Goal: Task Accomplishment & Management: Manage account settings

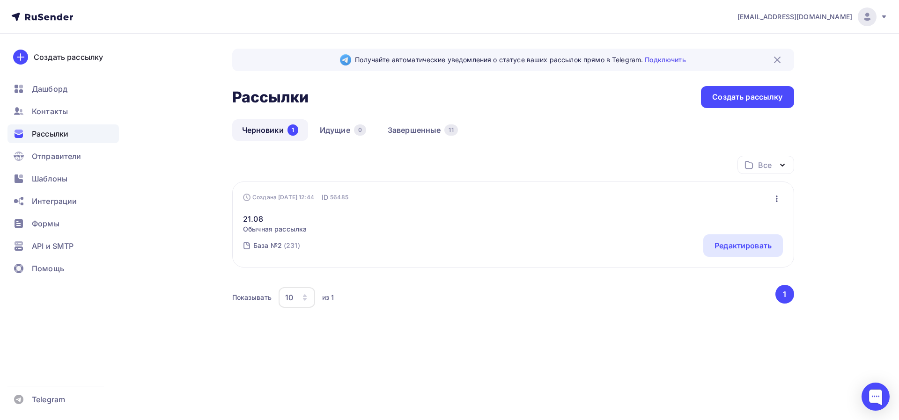
click at [777, 57] on img at bounding box center [776, 59] width 11 height 11
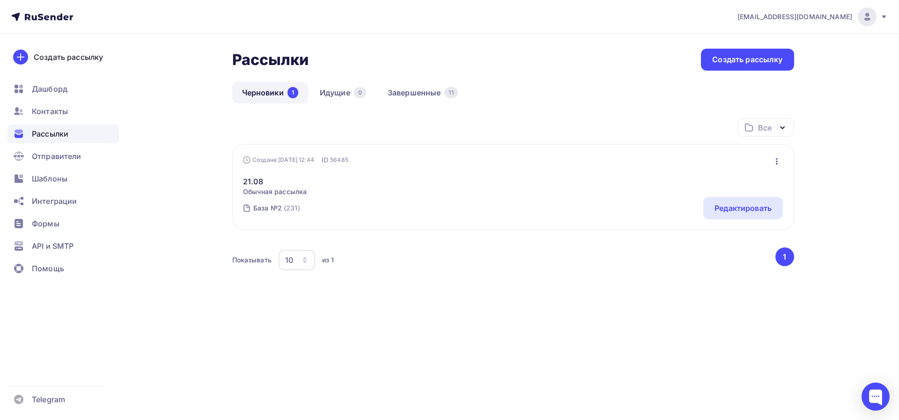
click at [882, 16] on icon at bounding box center [883, 16] width 7 height 7
click at [777, 59] on link "[DEMOGRAPHIC_DATA]" at bounding box center [803, 60] width 157 height 19
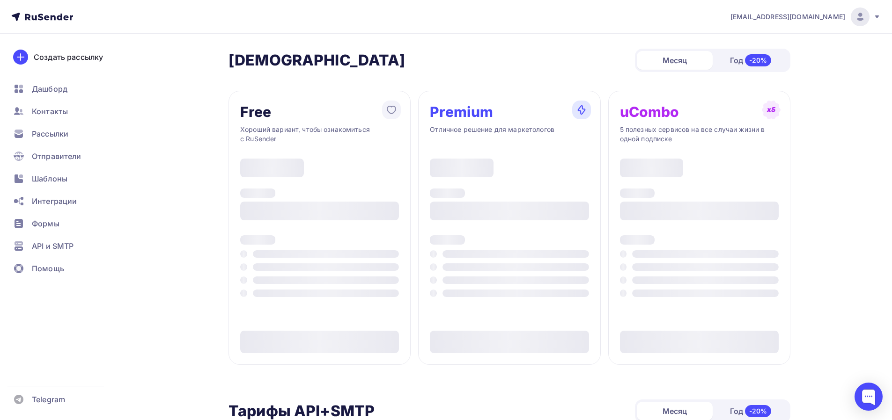
type input "500"
type input "100"
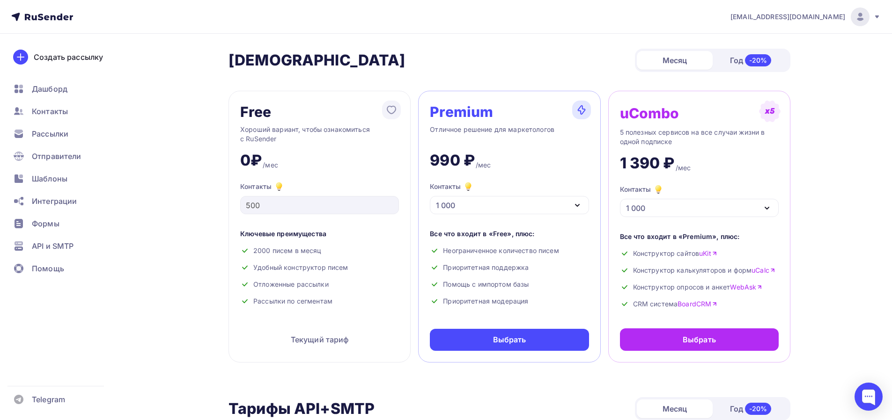
click at [580, 202] on icon "button" at bounding box center [577, 205] width 11 height 11
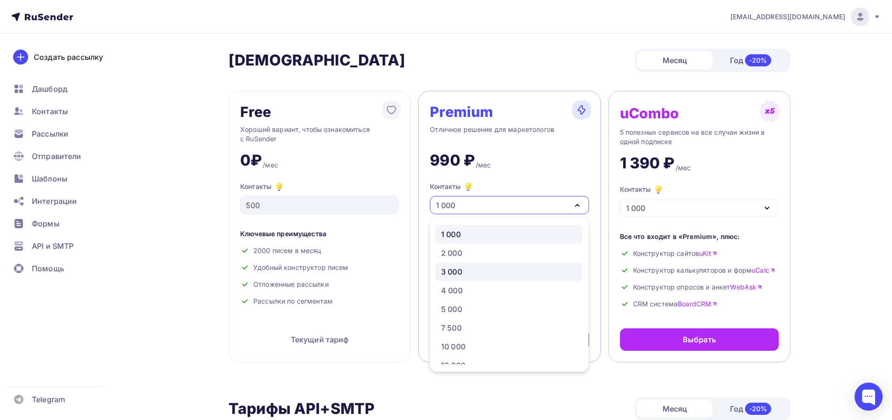
click at [499, 271] on div "3 000" at bounding box center [508, 271] width 135 height 11
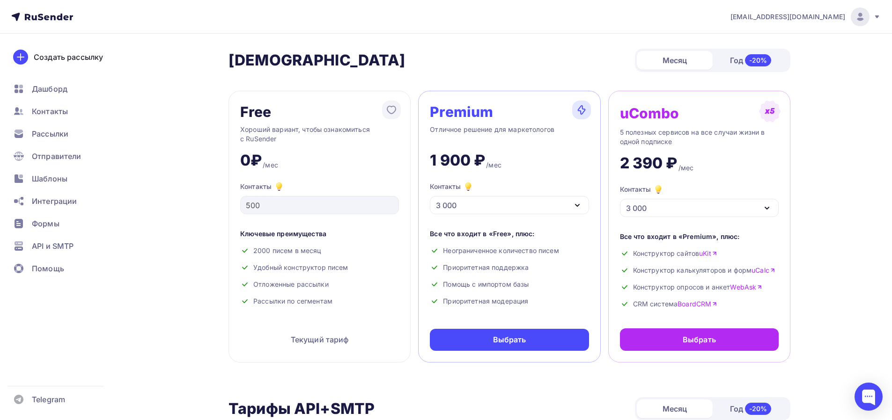
click at [580, 207] on icon "button" at bounding box center [577, 205] width 11 height 11
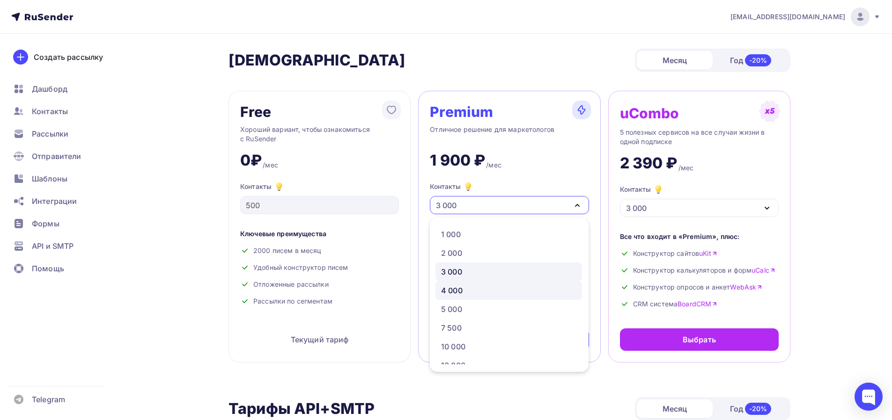
click at [512, 298] on link "4 000" at bounding box center [508, 290] width 147 height 19
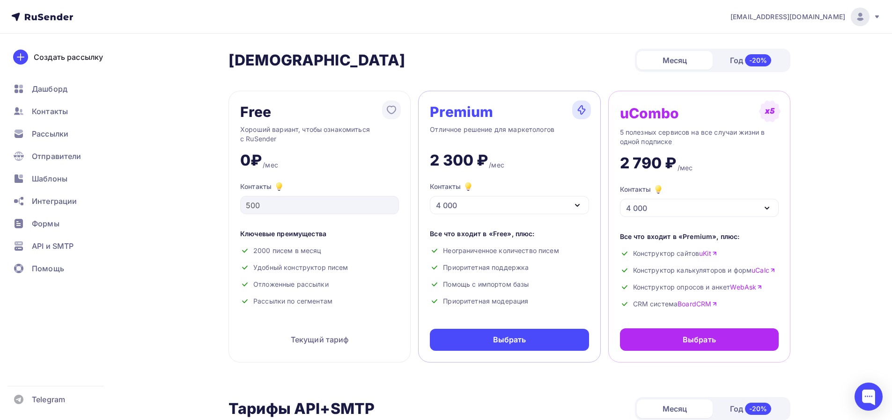
click at [577, 205] on icon "button" at bounding box center [577, 205] width 11 height 11
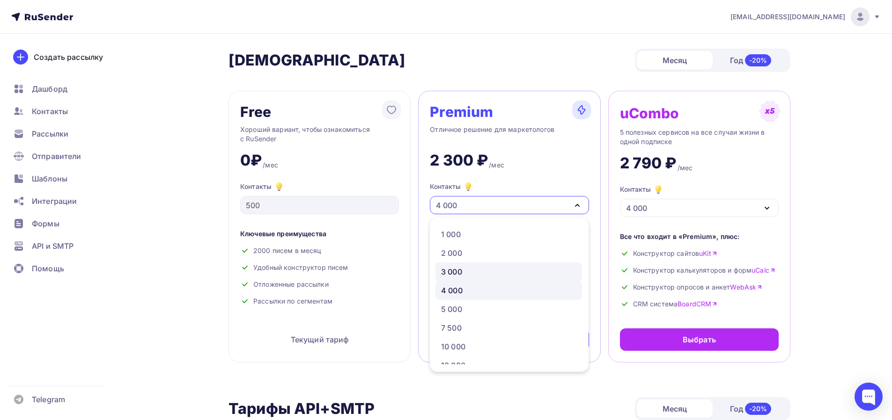
click at [509, 273] on div "3 000" at bounding box center [508, 271] width 135 height 11
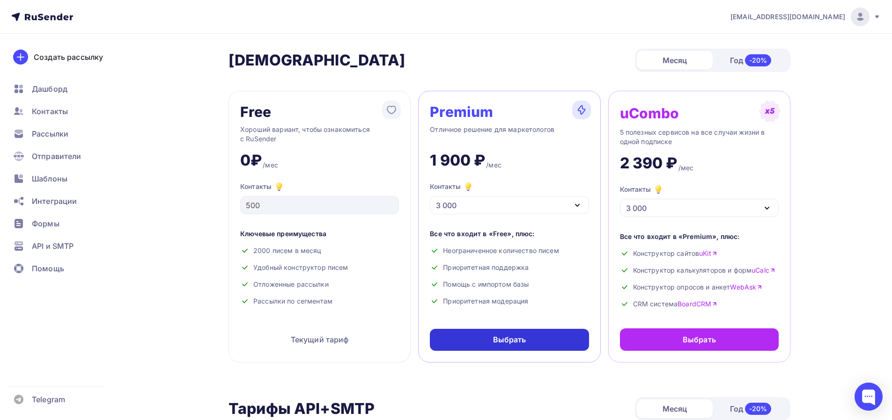
click at [498, 340] on div "Выбрать" at bounding box center [509, 340] width 33 height 11
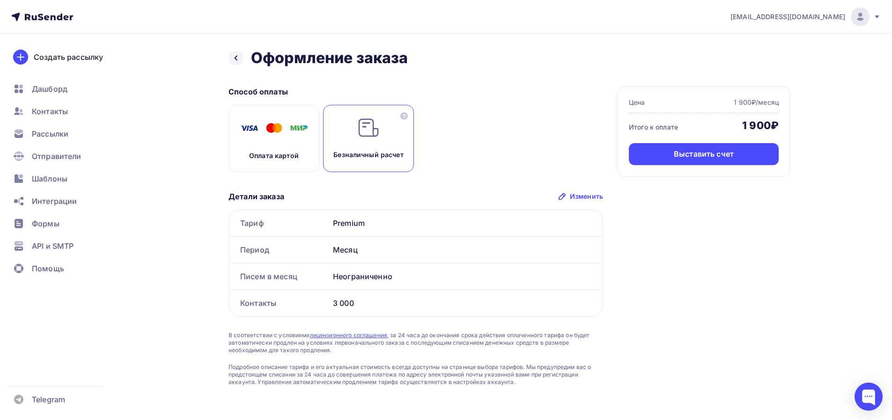
click at [281, 148] on div "Оплата картой" at bounding box center [273, 138] width 91 height 67
click at [699, 157] on div "Оплатить" at bounding box center [703, 154] width 36 height 11
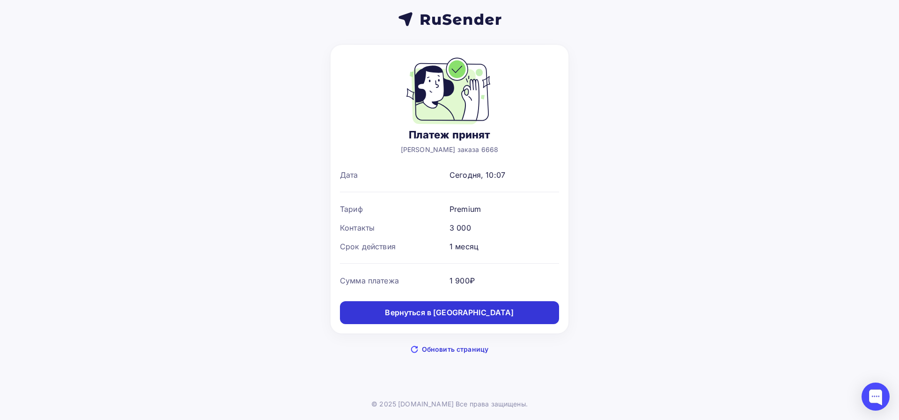
click at [507, 316] on link "Вернуться в дашборд" at bounding box center [449, 312] width 219 height 23
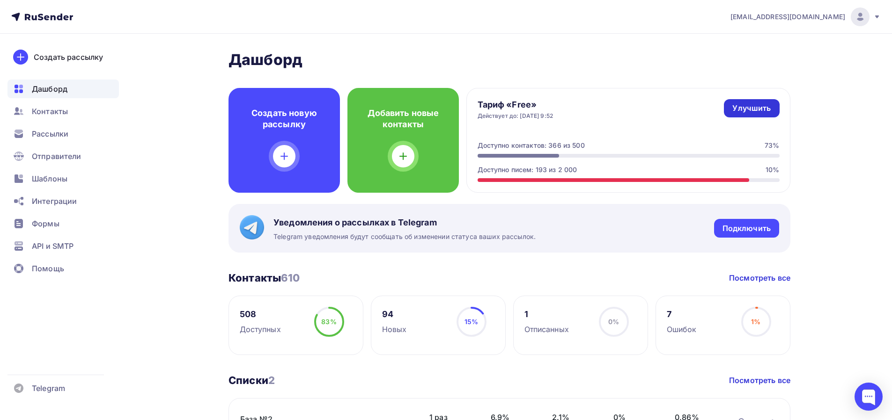
click at [747, 110] on div "Улучшить" at bounding box center [751, 108] width 38 height 11
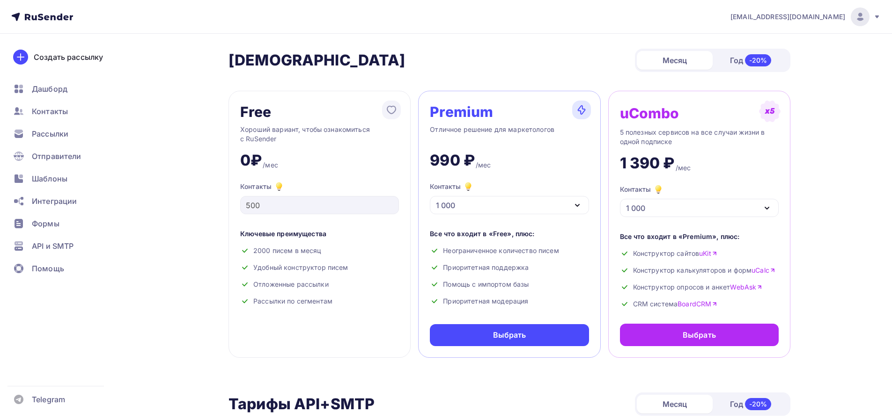
click at [870, 16] on div "[EMAIL_ADDRESS][DOMAIN_NAME]" at bounding box center [805, 16] width 150 height 19
click at [757, 66] on link "[DEMOGRAPHIC_DATA]" at bounding box center [796, 60] width 157 height 19
click at [42, 108] on span "Контакты" at bounding box center [50, 111] width 36 height 11
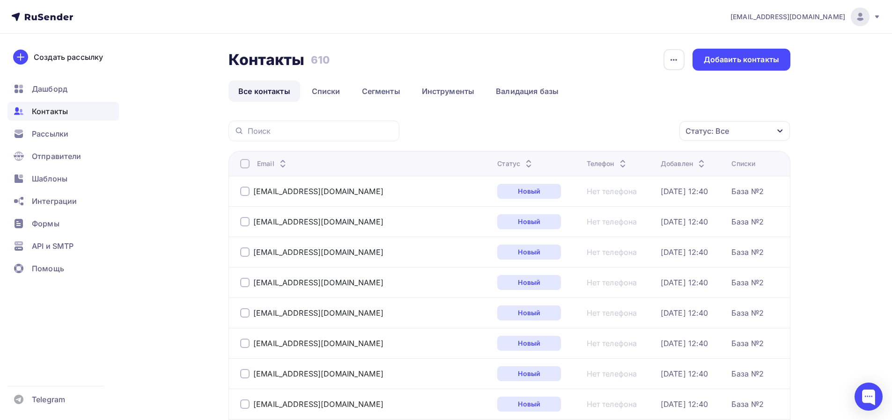
click at [840, 21] on span "[EMAIL_ADDRESS][DOMAIN_NAME]" at bounding box center [787, 16] width 115 height 9
click at [752, 66] on link "[DEMOGRAPHIC_DATA]" at bounding box center [796, 60] width 157 height 19
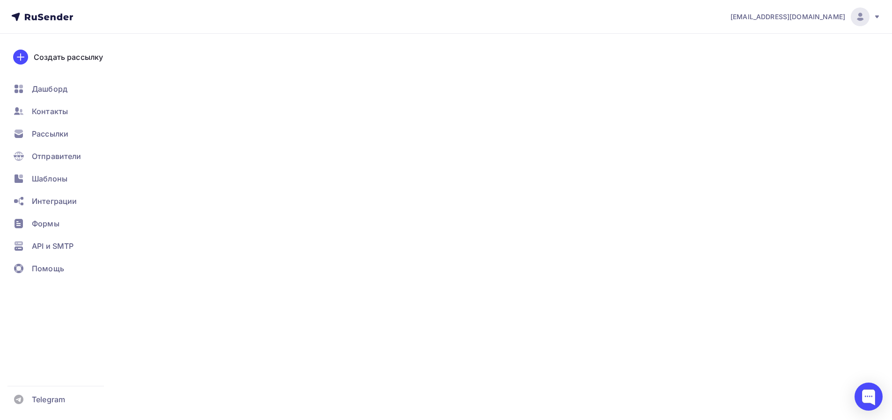
click at [848, 14] on div "[EMAIL_ADDRESS][DOMAIN_NAME]" at bounding box center [805, 16] width 150 height 19
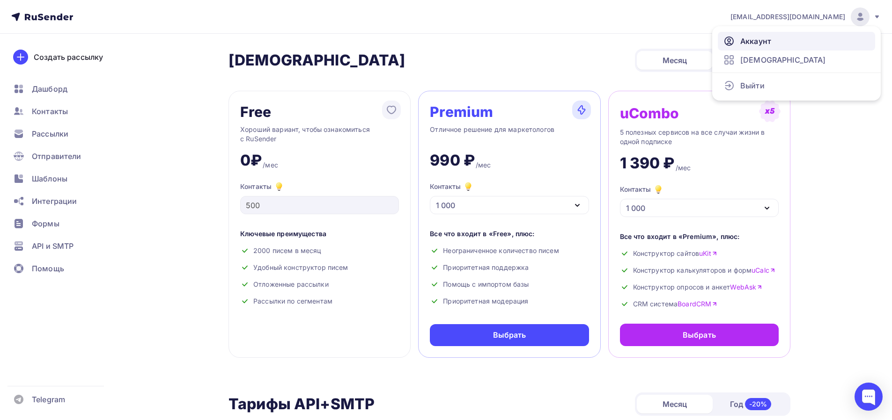
click at [769, 44] on span "Аккаунт" at bounding box center [755, 41] width 31 height 11
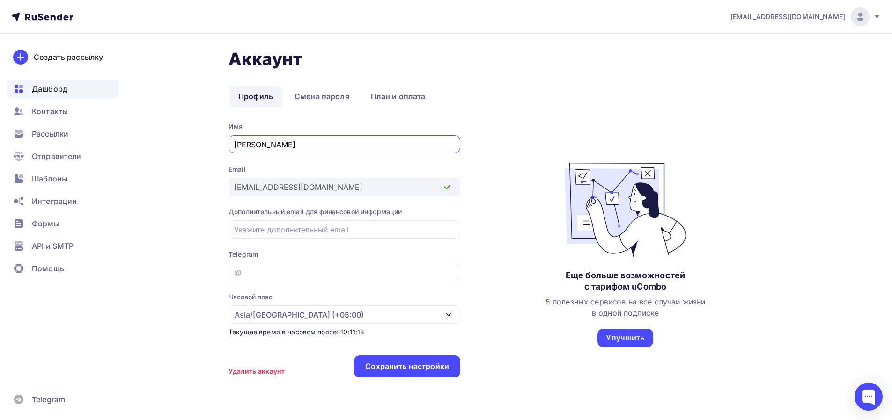
click at [62, 93] on span "Дашборд" at bounding box center [50, 88] width 36 height 11
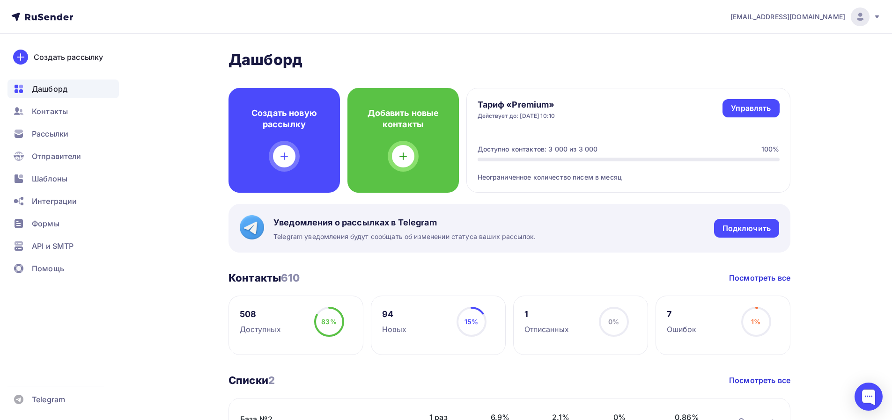
drag, startPoint x: 479, startPoint y: 149, endPoint x: 633, endPoint y: 147, distance: 154.5
click at [627, 147] on div "Доступно контактов: 3 000 из 3 000 100%" at bounding box center [628, 149] width 302 height 9
click at [650, 147] on div "Доступно контактов: 3 000 из 3 000 100%" at bounding box center [628, 149] width 302 height 9
click at [61, 112] on span "Контакты" at bounding box center [50, 111] width 36 height 11
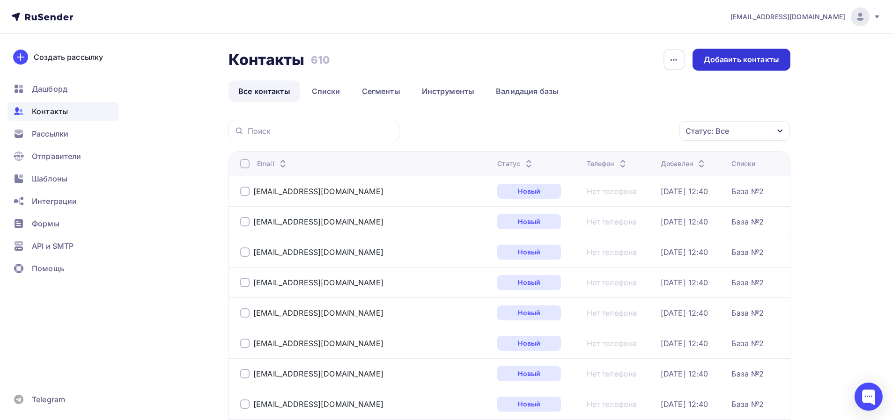
click at [716, 66] on div "Добавить контакты" at bounding box center [741, 60] width 98 height 22
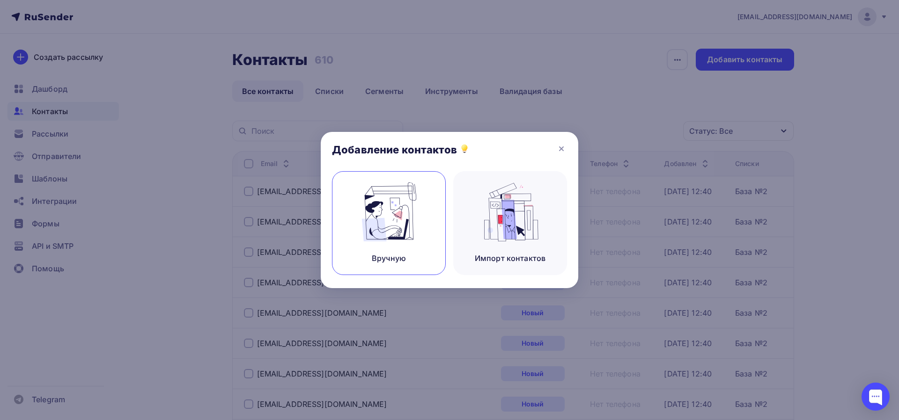
click at [427, 236] on div "Вручную" at bounding box center [389, 223] width 114 height 104
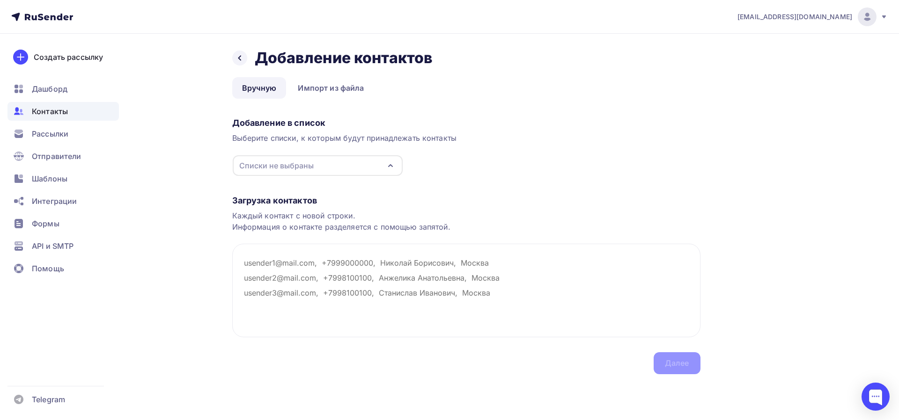
click at [373, 167] on div "Списки не выбраны" at bounding box center [318, 165] width 170 height 21
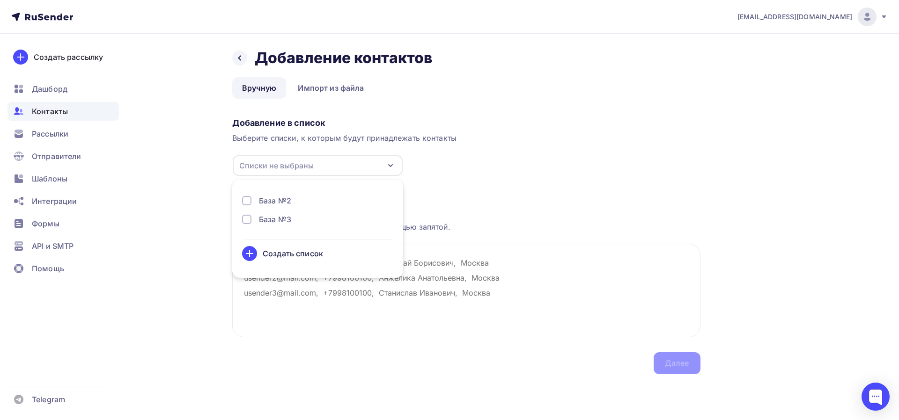
click at [262, 198] on div "База №2" at bounding box center [275, 200] width 32 height 11
click at [525, 161] on div "Добавление в список Выберите списки, к которым будут принадлежать контакты База…" at bounding box center [466, 145] width 468 height 63
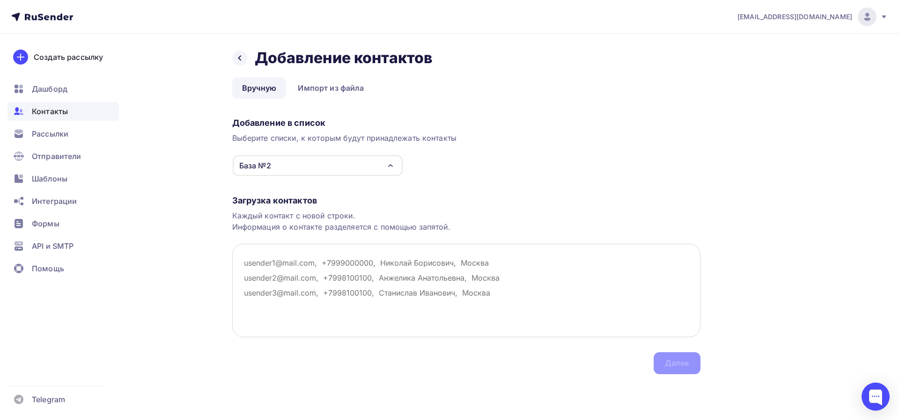
click at [296, 275] on textarea at bounding box center [466, 291] width 468 height 94
paste textarea "2501792@mail.ru 635353@rosarmada.ru 89028535773@mail.ru a.dianit72@yandex.ru a.…"
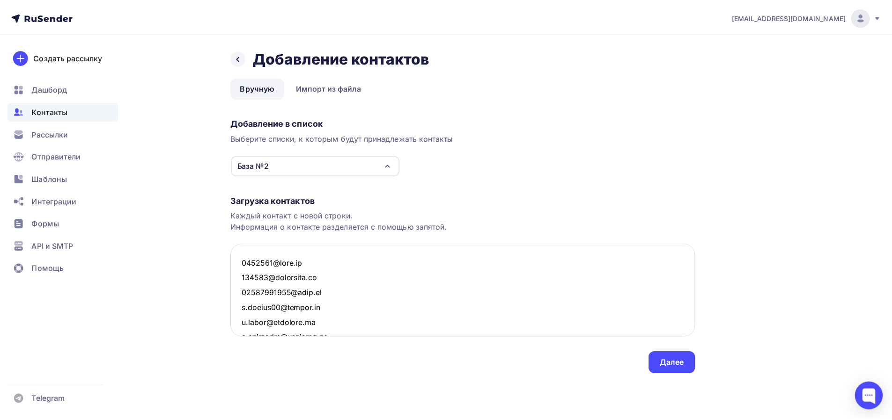
scroll to position [17262, 0]
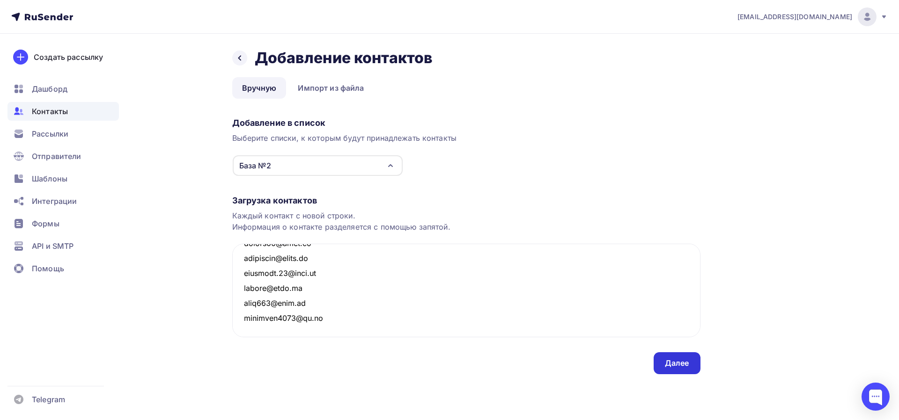
type textarea "2501792@mail.ru 635353@rosarmada.ru 89028535773@mail.ru a.dianit72@yandex.ru a.…"
click at [675, 369] on div "Далее" at bounding box center [676, 363] width 47 height 22
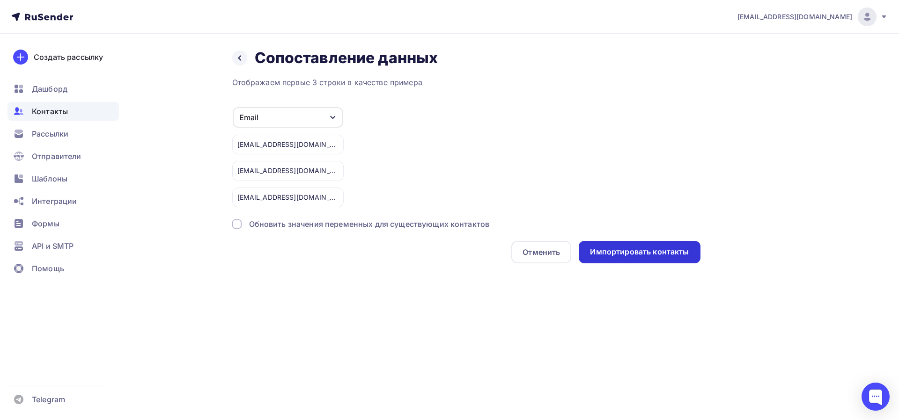
click at [643, 257] on div "Импортировать контакты" at bounding box center [639, 252] width 99 height 11
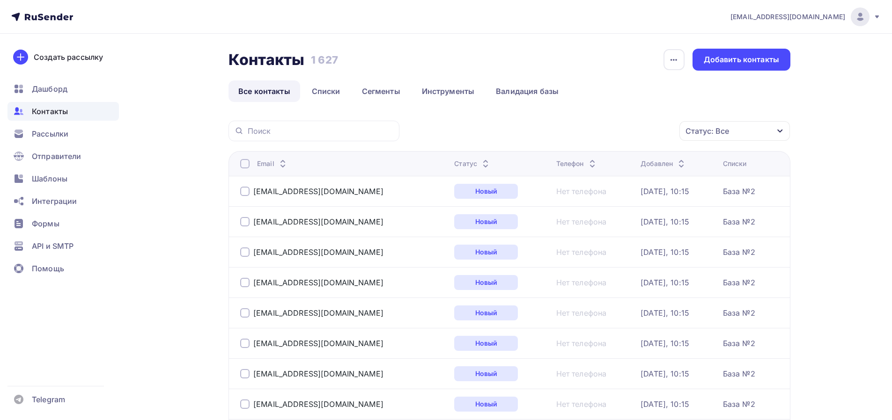
click at [331, 91] on link "Списки" at bounding box center [326, 92] width 48 height 22
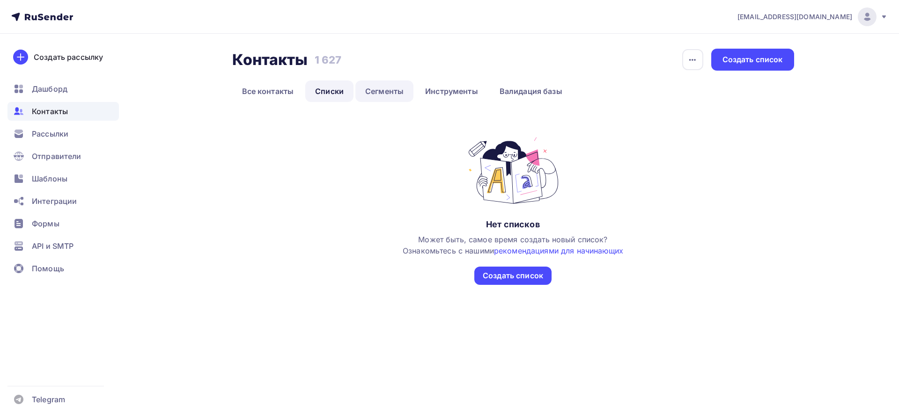
click at [382, 91] on link "Сегменты" at bounding box center [384, 92] width 58 height 22
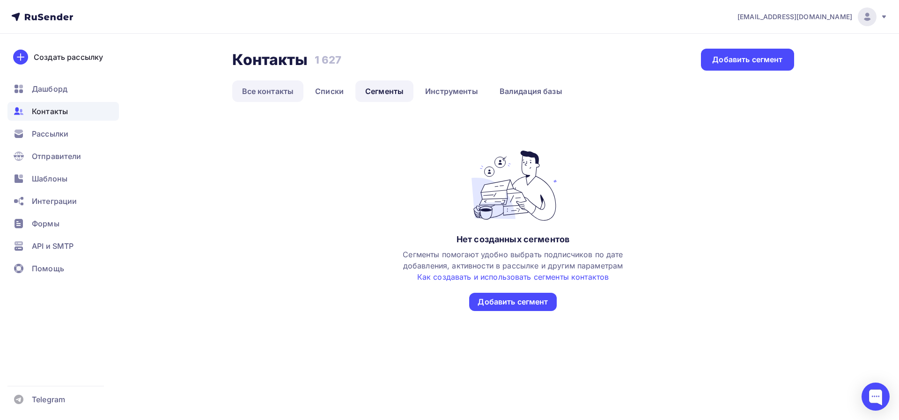
click at [275, 91] on link "Все контакты" at bounding box center [268, 92] width 72 height 22
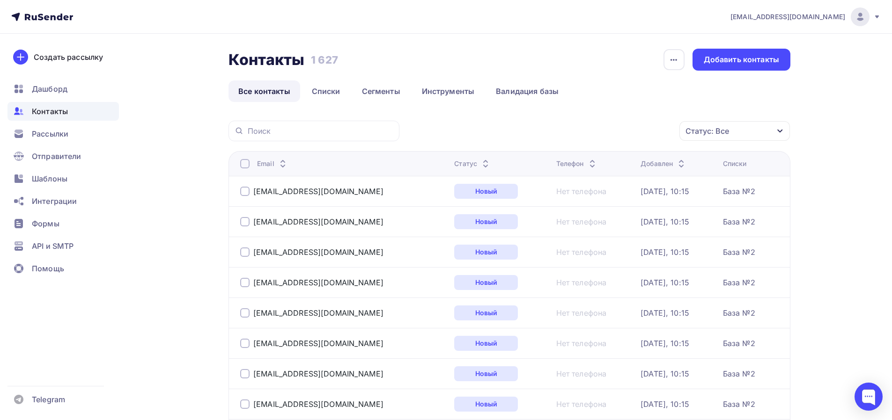
click at [455, 163] on div "Статус" at bounding box center [472, 163] width 37 height 9
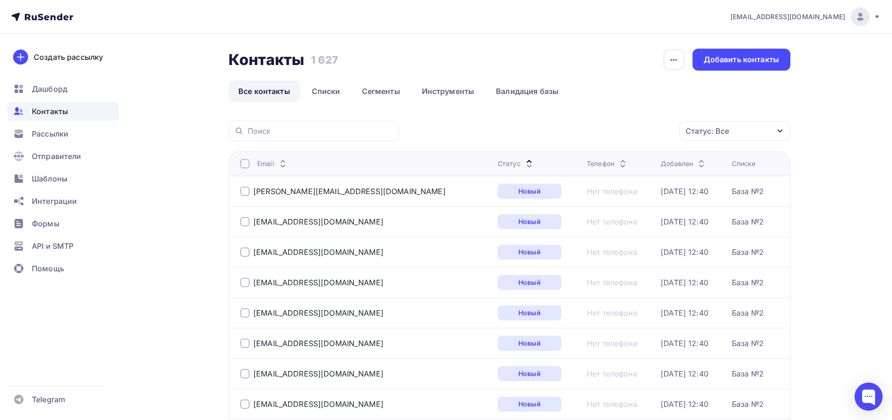
click at [498, 163] on div "Статус" at bounding box center [516, 163] width 37 height 9
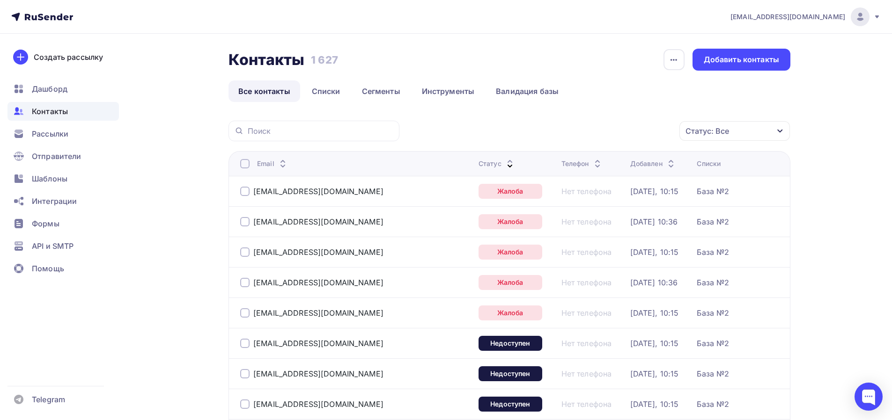
click at [241, 192] on div at bounding box center [244, 191] width 9 height 9
click at [247, 219] on div at bounding box center [244, 221] width 9 height 9
click at [243, 253] on div at bounding box center [244, 252] width 9 height 9
click at [245, 285] on div at bounding box center [244, 282] width 9 height 9
click at [244, 162] on div at bounding box center [244, 163] width 9 height 9
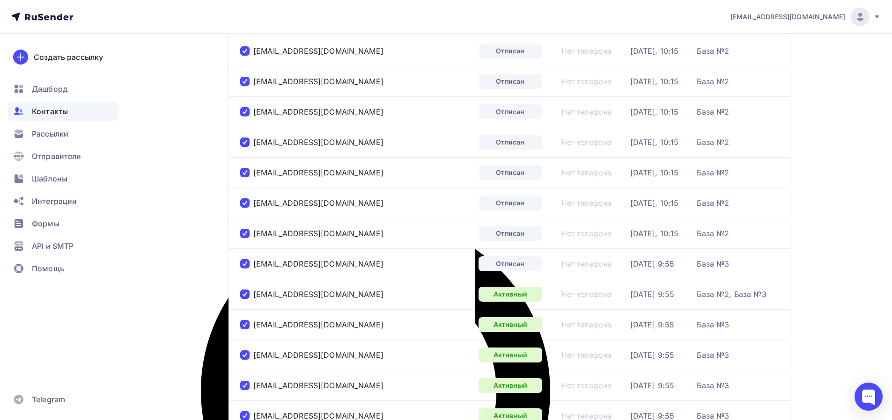
scroll to position [874, 0]
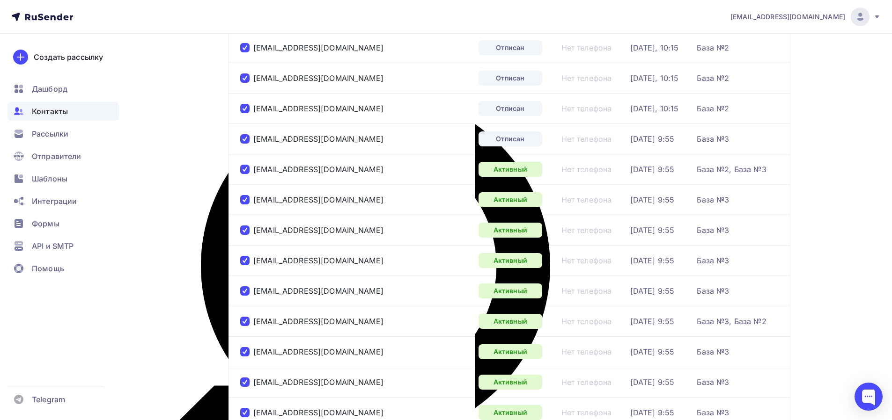
click at [248, 172] on div at bounding box center [244, 169] width 9 height 9
click at [247, 200] on div at bounding box center [244, 199] width 9 height 9
click at [246, 228] on div at bounding box center [244, 230] width 9 height 9
click at [247, 263] on div at bounding box center [244, 260] width 9 height 9
click at [244, 288] on div at bounding box center [244, 290] width 9 height 9
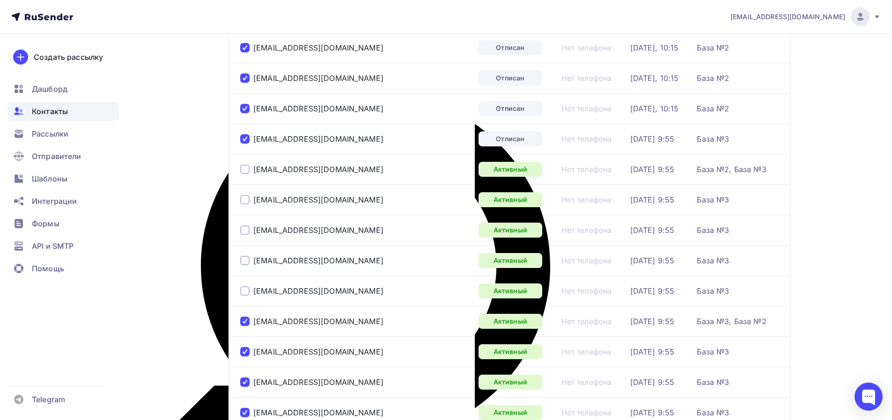
click at [243, 325] on div at bounding box center [244, 321] width 9 height 9
drag, startPoint x: 241, startPoint y: 353, endPoint x: 248, endPoint y: 322, distance: 32.1
click at [241, 353] on div at bounding box center [244, 351] width 9 height 9
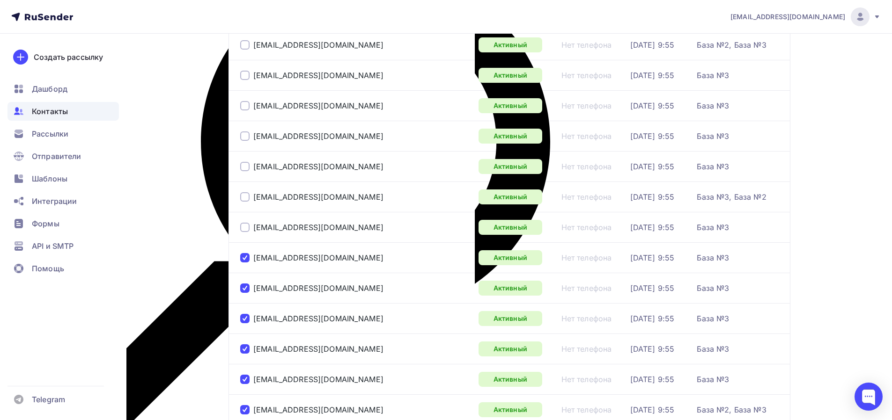
click at [241, 257] on div at bounding box center [244, 257] width 9 height 9
click at [247, 286] on div at bounding box center [244, 288] width 9 height 9
click at [242, 321] on div at bounding box center [244, 318] width 9 height 9
click at [241, 350] on div at bounding box center [244, 349] width 9 height 9
click at [245, 383] on div at bounding box center [244, 379] width 9 height 9
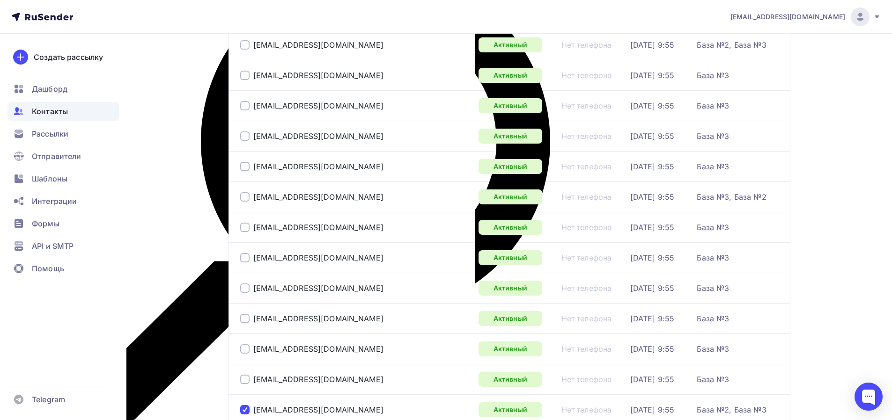
click at [245, 411] on div at bounding box center [244, 409] width 9 height 9
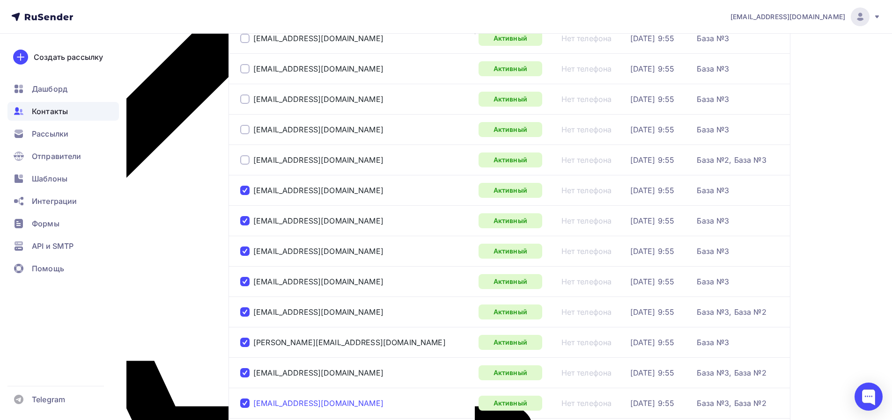
scroll to position [1311, 0]
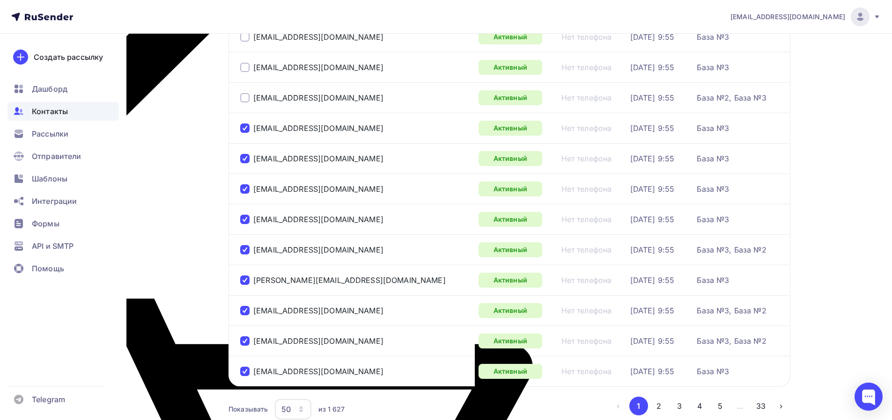
click at [246, 129] on div at bounding box center [244, 128] width 9 height 9
click at [246, 157] on div at bounding box center [244, 158] width 9 height 9
drag, startPoint x: 247, startPoint y: 184, endPoint x: 247, endPoint y: 215, distance: 30.4
click at [247, 185] on div at bounding box center [244, 188] width 9 height 9
click at [246, 221] on div at bounding box center [244, 219] width 9 height 9
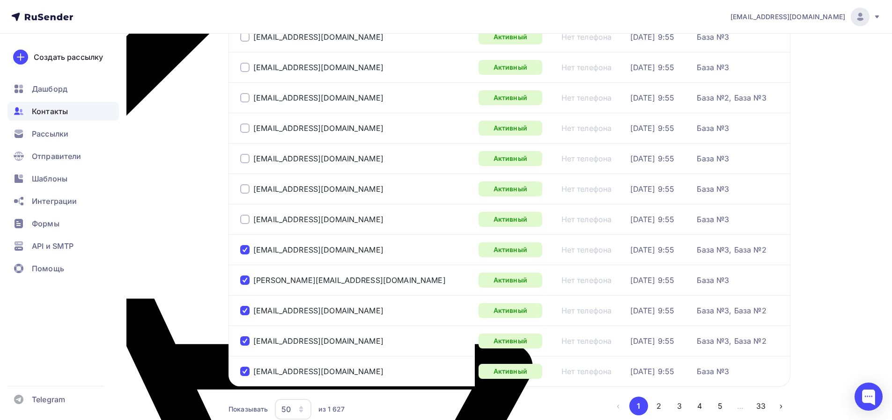
click at [241, 255] on div "daa@armafit.ru" at bounding box center [355, 249] width 231 height 15
click at [246, 248] on div at bounding box center [244, 249] width 9 height 9
click at [245, 283] on div at bounding box center [244, 280] width 9 height 9
click at [244, 311] on div at bounding box center [244, 310] width 9 height 9
click at [244, 344] on div at bounding box center [244, 341] width 9 height 9
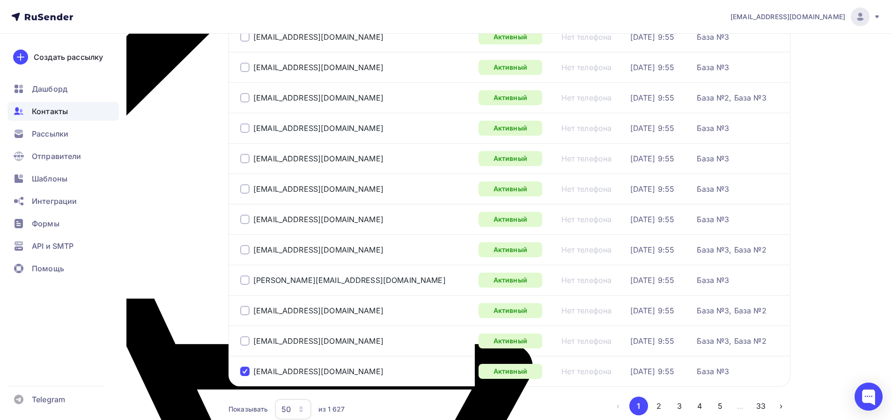
click at [245, 374] on div at bounding box center [244, 371] width 9 height 9
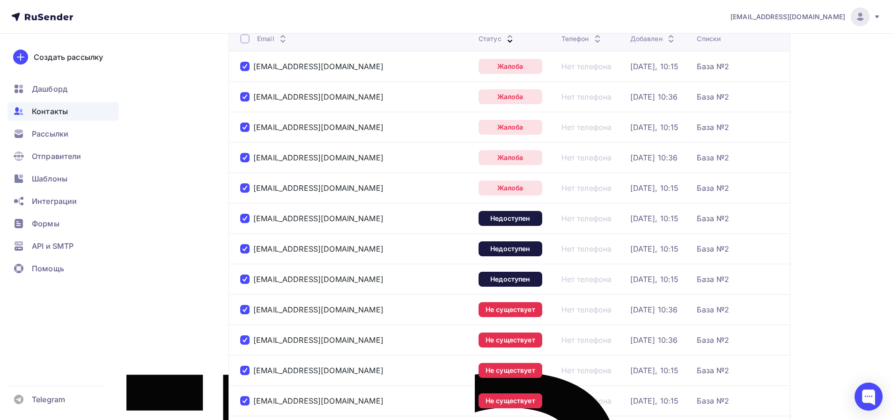
scroll to position [0, 0]
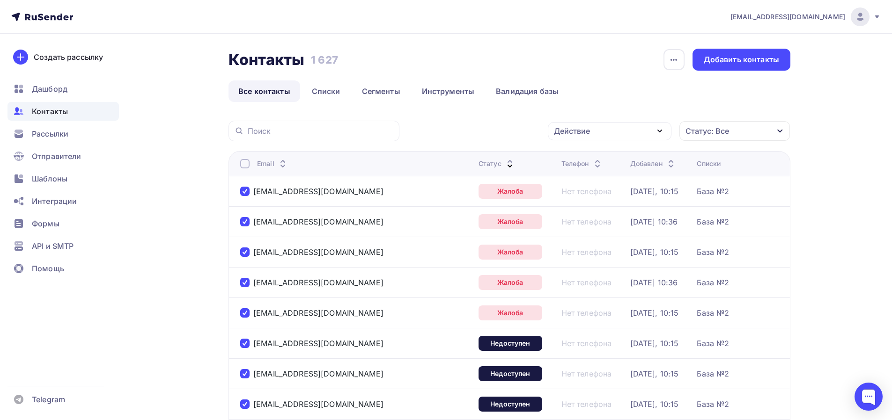
click at [661, 134] on icon "button" at bounding box center [659, 130] width 11 height 11
click at [574, 198] on div "Удалить" at bounding box center [574, 196] width 31 height 11
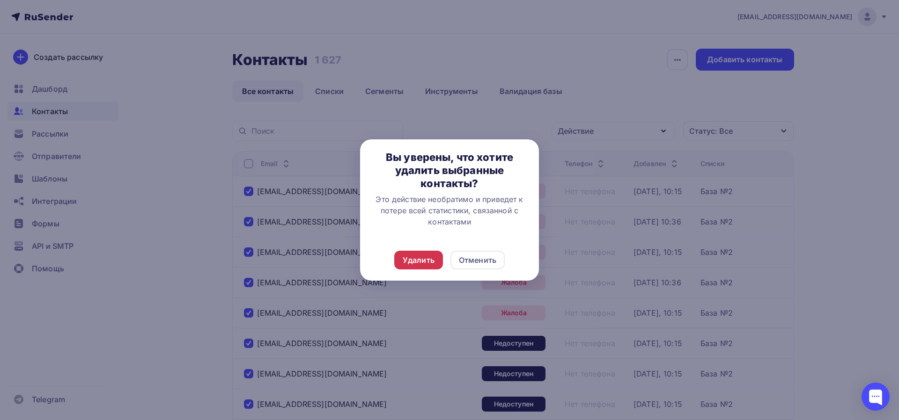
click at [421, 257] on div "Удалить" at bounding box center [419, 260] width 32 height 11
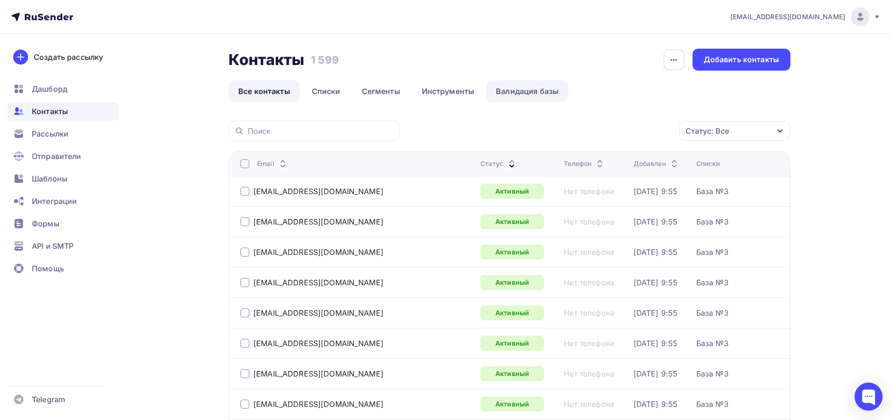
click at [518, 95] on link "Валидация базы" at bounding box center [527, 92] width 82 height 22
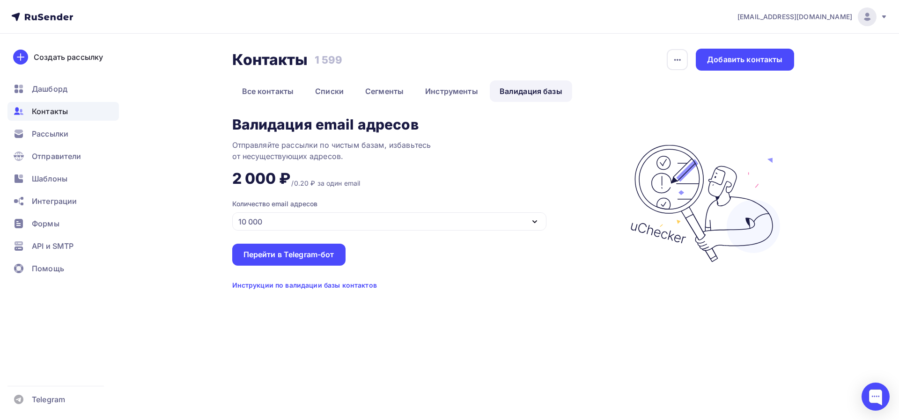
click at [540, 224] on div "10 000" at bounding box center [389, 222] width 314 height 18
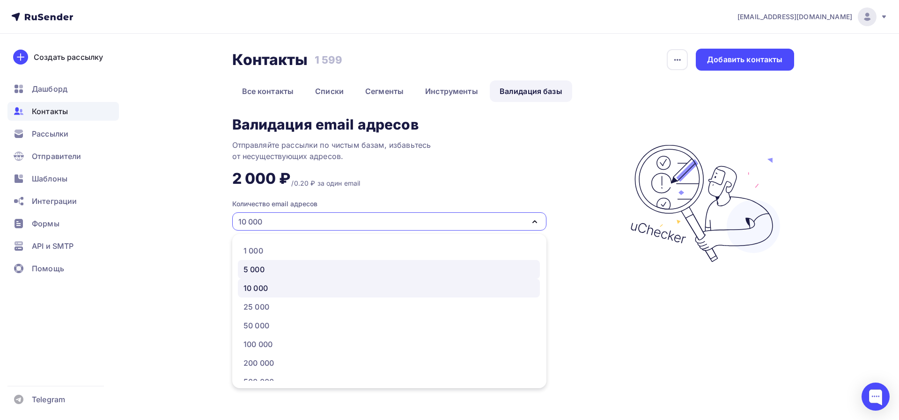
click at [350, 268] on div "5 000" at bounding box center [388, 269] width 291 height 11
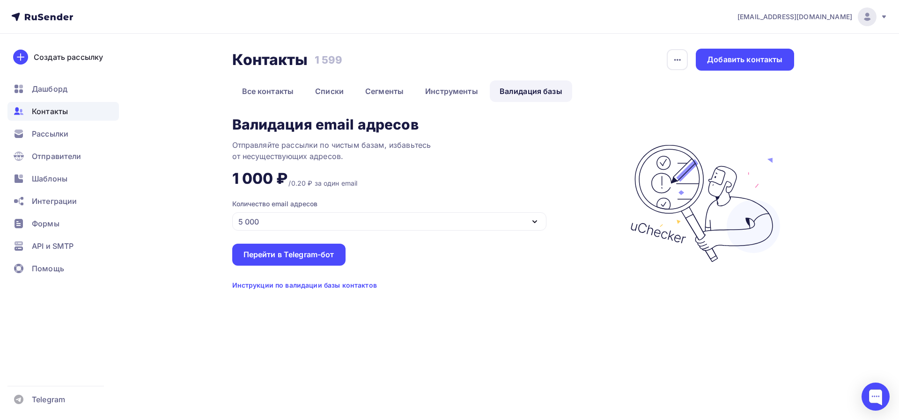
click at [542, 223] on div "5 000" at bounding box center [389, 222] width 314 height 18
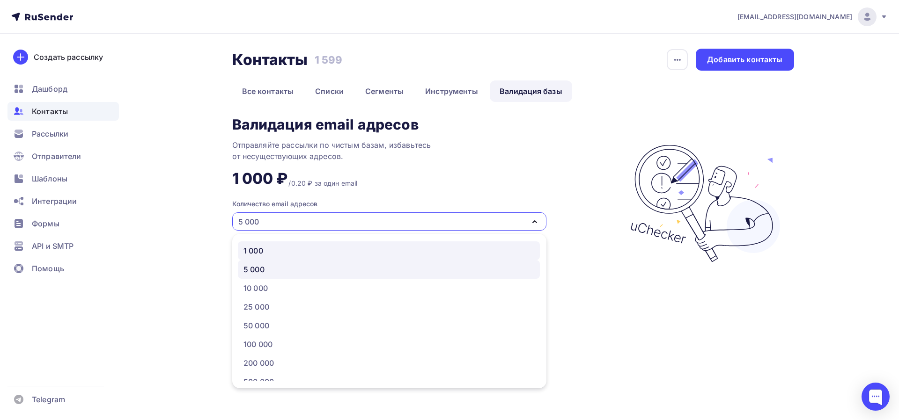
click at [420, 251] on div "1 000" at bounding box center [388, 250] width 291 height 11
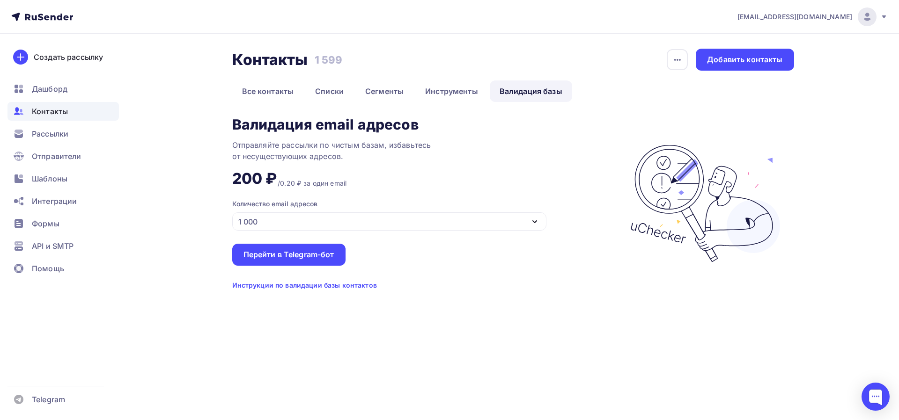
click at [510, 161] on div "Валидация email адресов Отправляйте рассылки по чистым базам, избавьтесь от нес…" at bounding box center [426, 203] width 388 height 173
click at [264, 92] on link "Все контакты" at bounding box center [268, 92] width 72 height 22
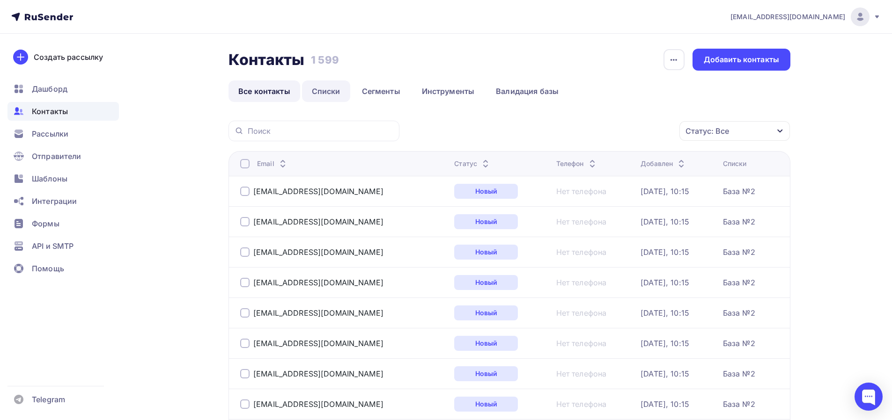
click at [333, 93] on link "Списки" at bounding box center [326, 92] width 48 height 22
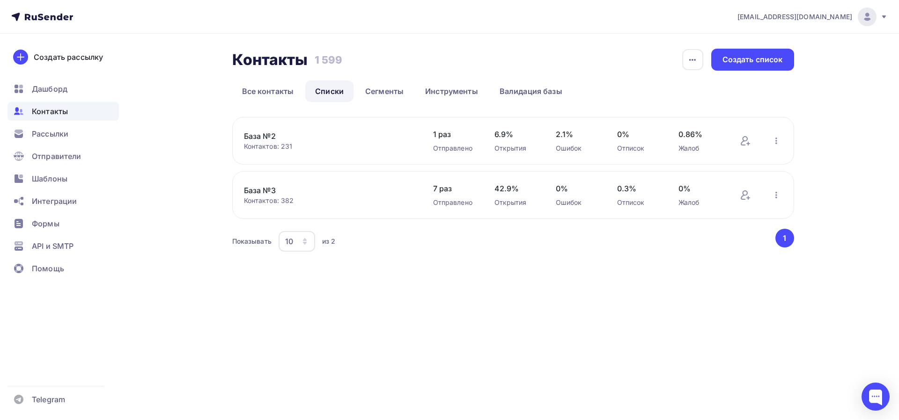
click at [268, 134] on link "База №2" at bounding box center [323, 136] width 159 height 11
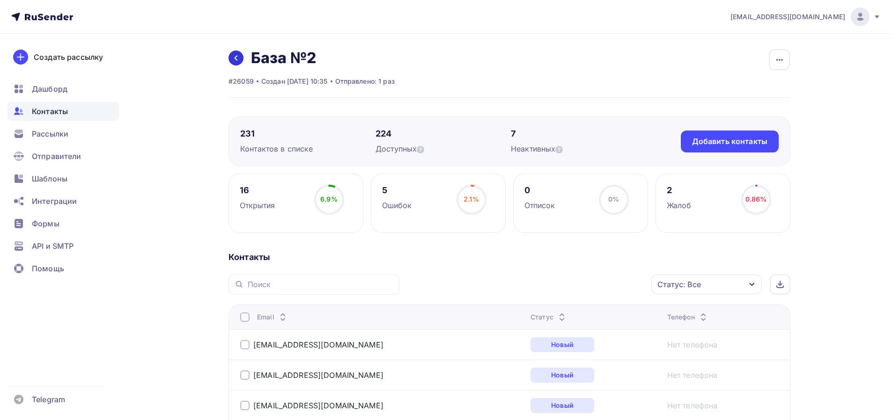
click at [239, 62] on link at bounding box center [235, 58] width 15 height 15
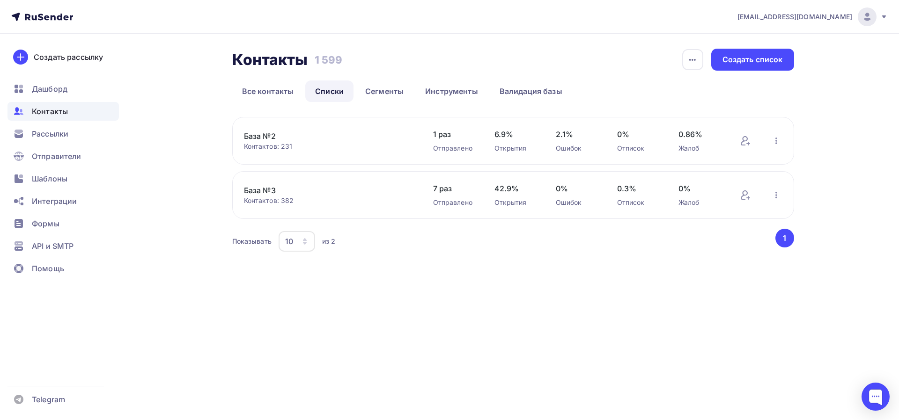
click at [259, 189] on link "База №3" at bounding box center [323, 190] width 159 height 11
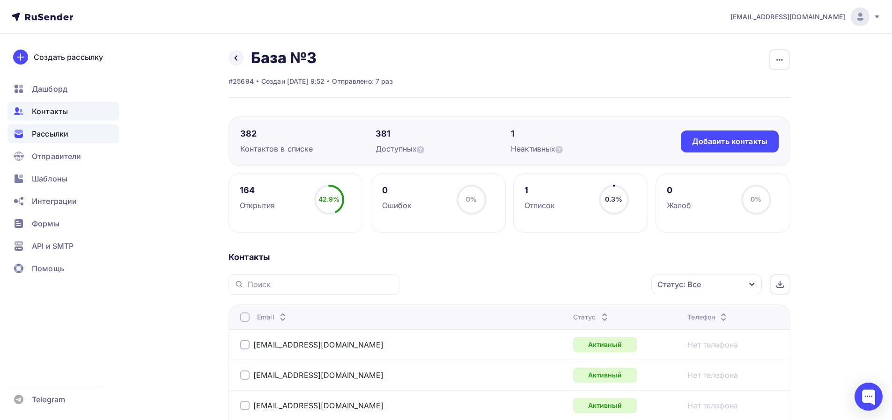
click at [54, 132] on span "Рассылки" at bounding box center [50, 133] width 37 height 11
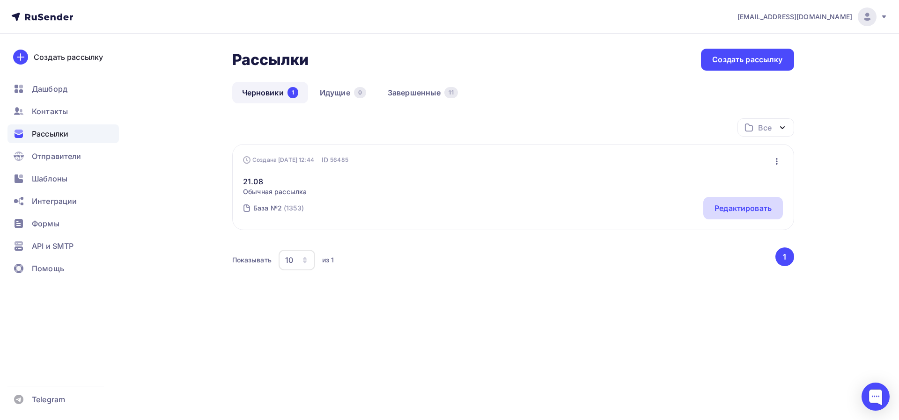
click at [751, 208] on div "Редактировать" at bounding box center [742, 208] width 57 height 11
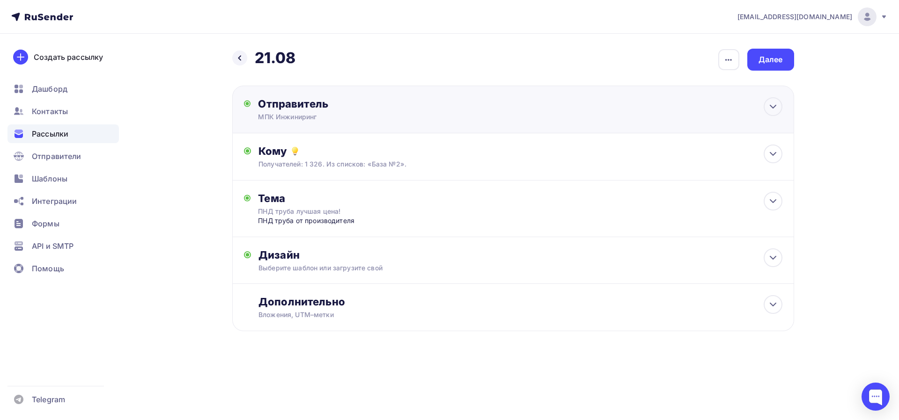
click at [504, 116] on div "Отправитель МПК Инжиниринг Email * [EMAIL_ADDRESS][DOMAIN_NAME] [EMAIL_ADDRESS]…" at bounding box center [513, 110] width 562 height 48
type input "МПК Инжиниринг"
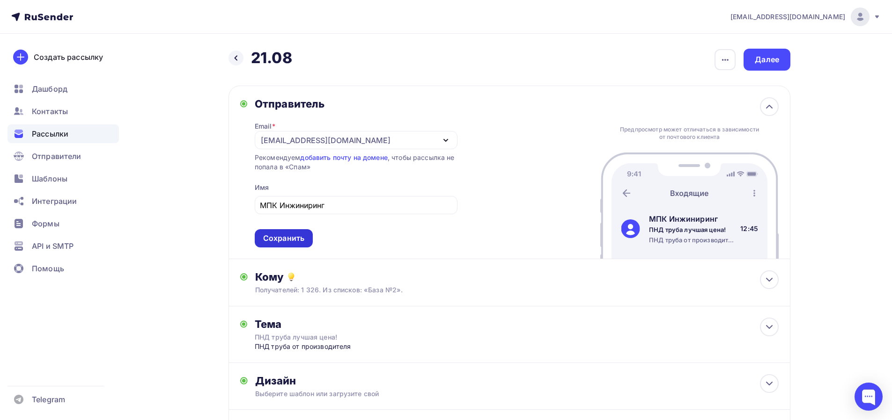
click at [291, 243] on div "Сохранить" at bounding box center [283, 238] width 41 height 11
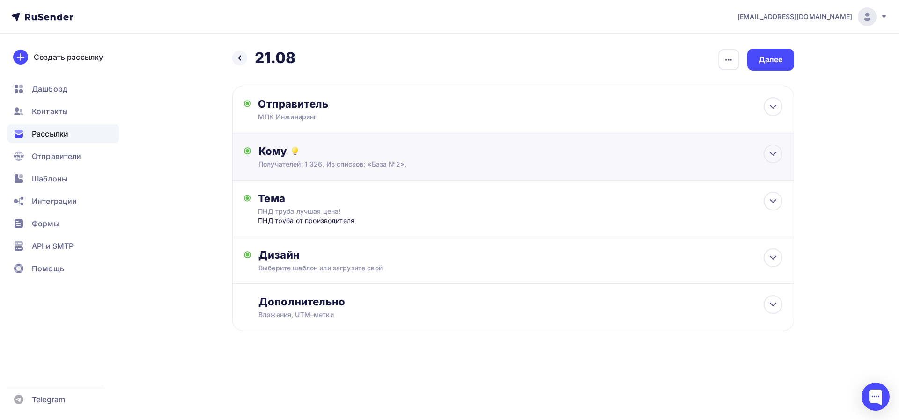
click at [432, 165] on div "Получателей: 1 326. Из списков: «База №2»." at bounding box center [493, 164] width 471 height 9
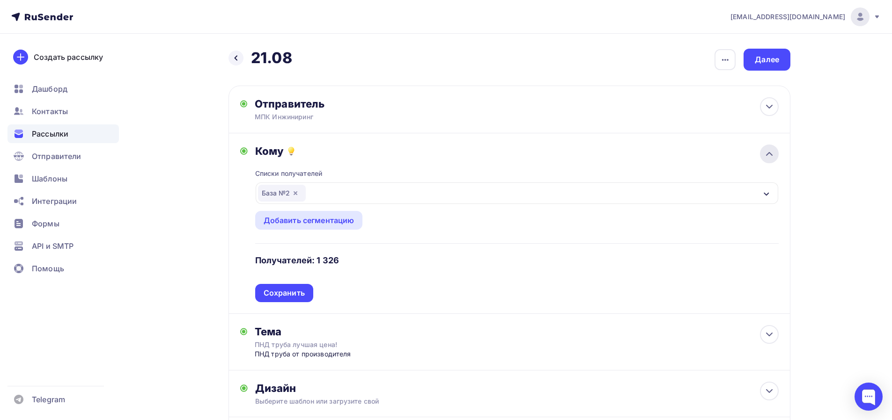
click at [776, 152] on div at bounding box center [769, 154] width 19 height 19
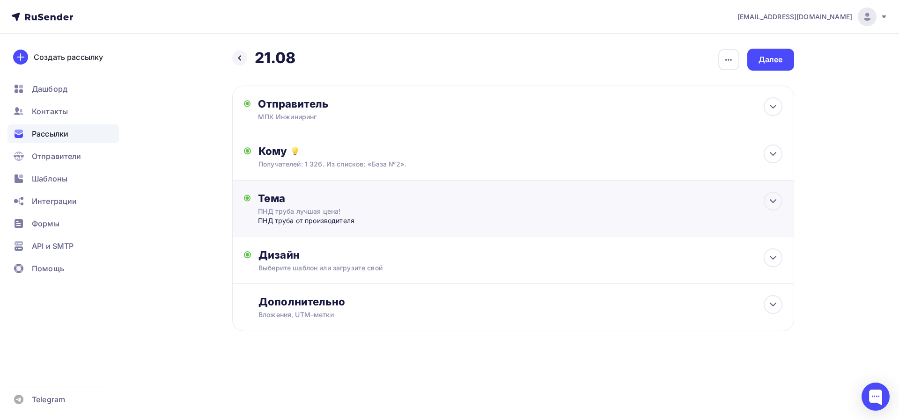
click at [426, 209] on div "Тема ПНД труба лучшая цена! ПНД труба от производителя Тема * ПНД труба лучшая …" at bounding box center [350, 209] width 185 height 34
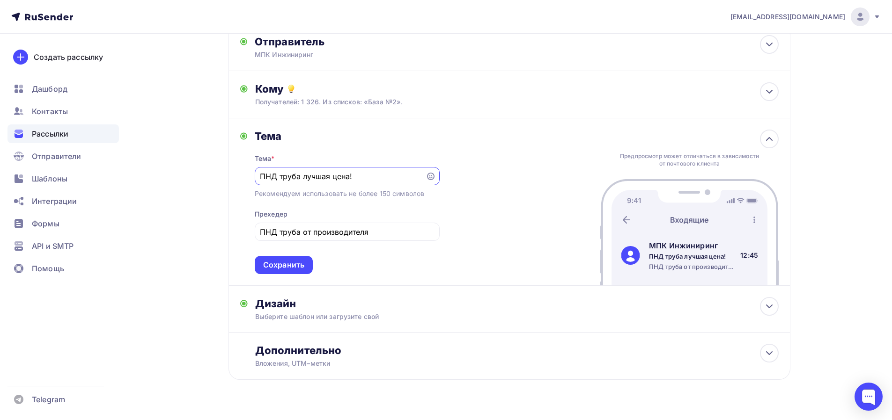
scroll to position [82, 0]
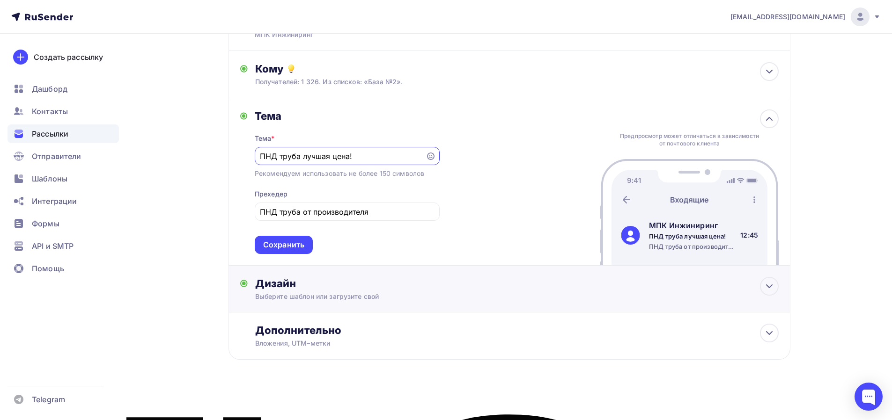
click at [398, 293] on div "Выберите шаблон или загрузите свой" at bounding box center [490, 296] width 471 height 9
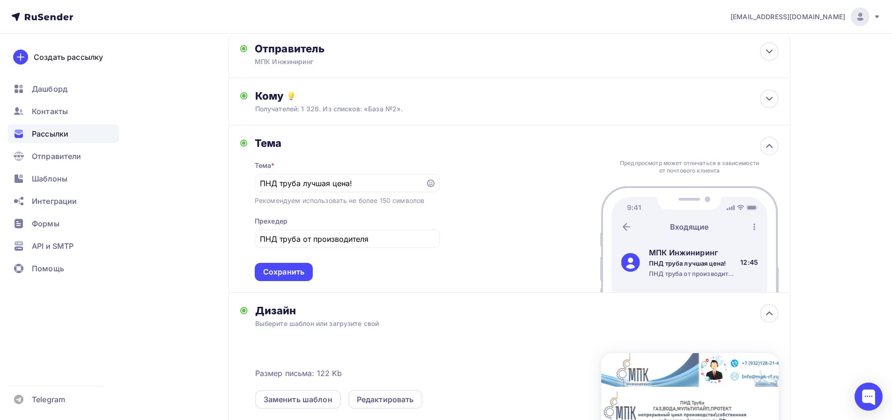
scroll to position [0, 0]
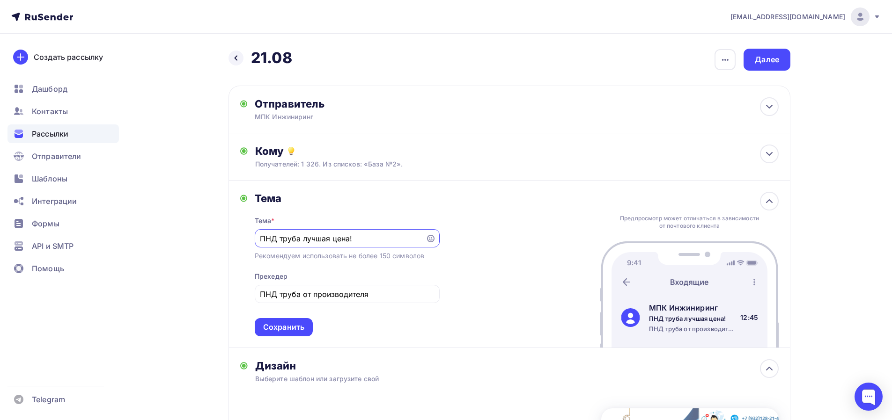
drag, startPoint x: 374, startPoint y: 241, endPoint x: 202, endPoint y: 243, distance: 171.8
click at [202, 243] on div "Назад 21.08 21.08 Закончить позже Переименовать рассылку Удалить Далее Отправит…" at bounding box center [445, 348] width 767 height 629
click at [49, 135] on span "Рассылки" at bounding box center [50, 133] width 37 height 11
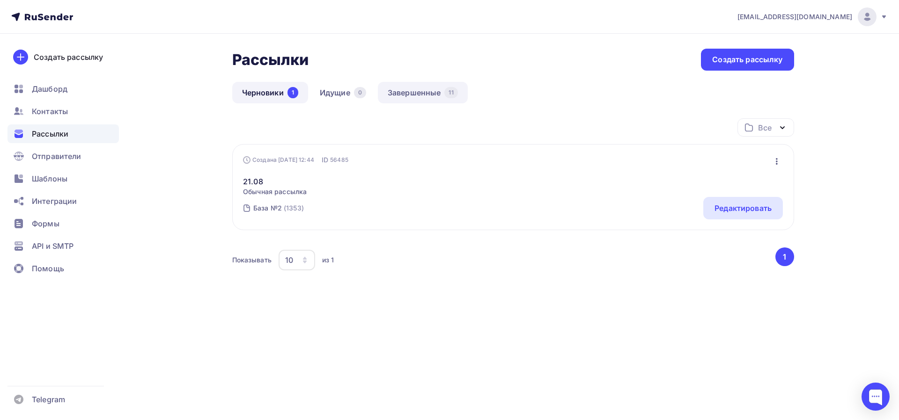
click at [437, 95] on link "Завершенные 11" at bounding box center [423, 93] width 90 height 22
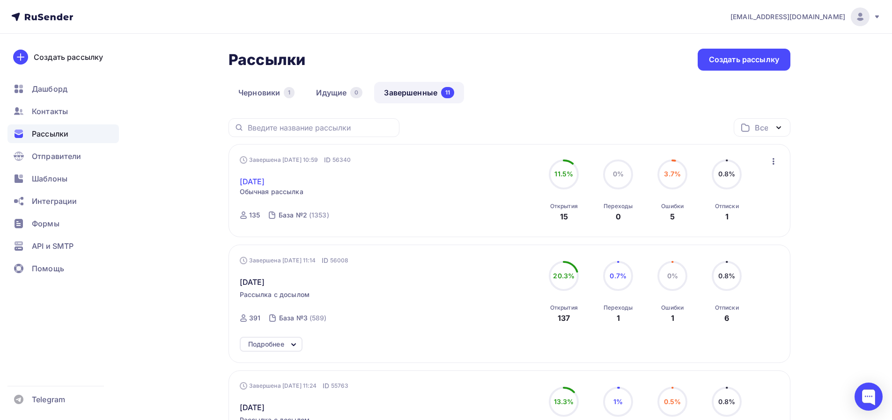
click at [258, 181] on link "20.08.2025" at bounding box center [252, 181] width 25 height 11
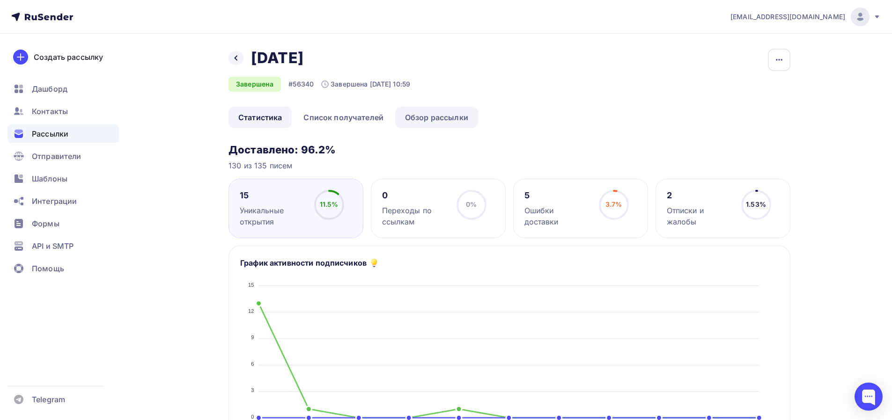
click at [448, 119] on link "Обзор рассылки" at bounding box center [436, 118] width 83 height 22
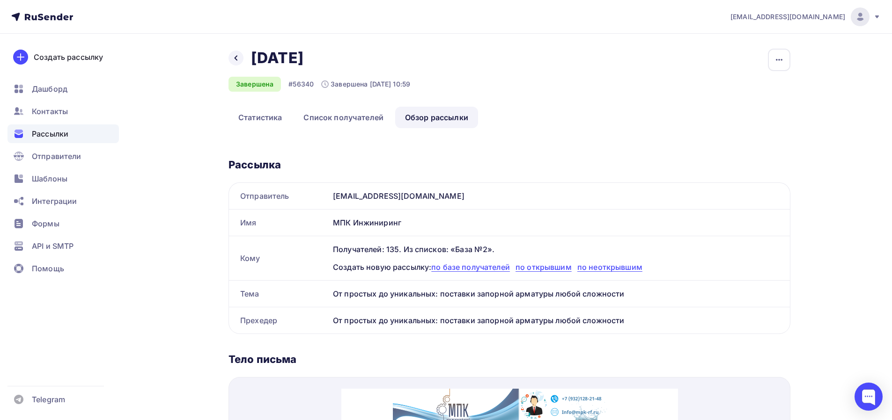
drag, startPoint x: 448, startPoint y: 119, endPoint x: 770, endPoint y: 79, distance: 324.1
click at [770, 79] on div "Назад 20.08.2025 20.08.2025 Завершена #56340 Завершена 20.08.2025, 10:59 Копиро…" at bounding box center [509, 78] width 562 height 58
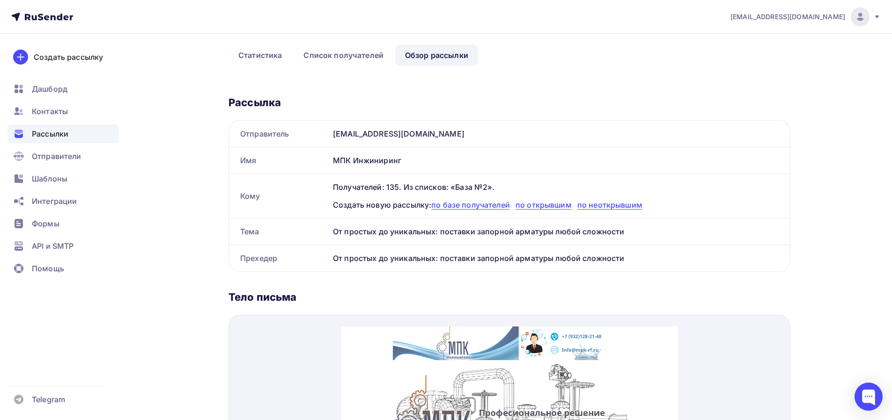
scroll to position [125, 0]
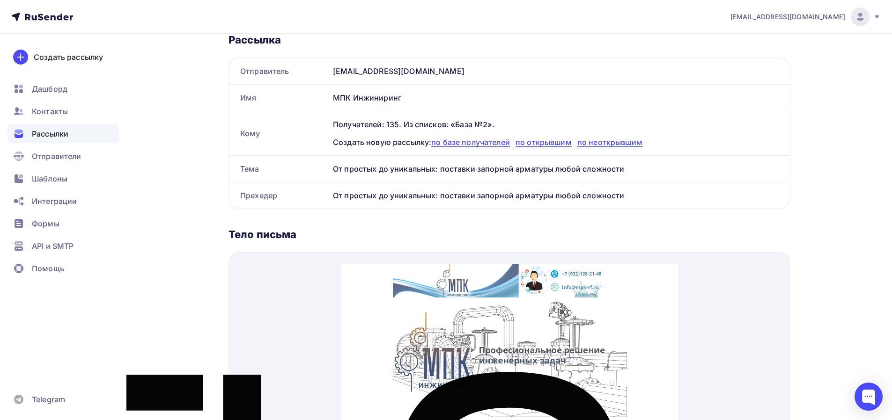
drag, startPoint x: 334, startPoint y: 169, endPoint x: 650, endPoint y: 171, distance: 316.0
click at [650, 171] on div "От простых до уникальных: поставки запорной арматуры любой сложности" at bounding box center [559, 169] width 461 height 26
copy div "От простых до уникальных: поставки запорной арматуры любой сложности"
click at [65, 137] on span "Рассылки" at bounding box center [50, 133] width 37 height 11
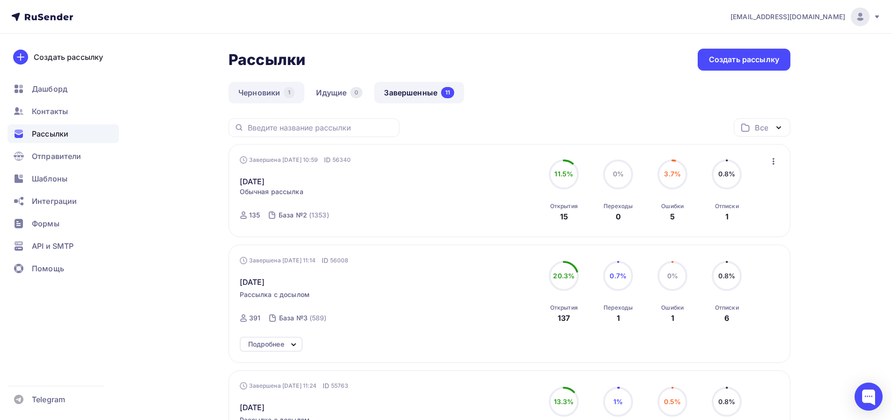
click at [259, 96] on link "Черновики 1" at bounding box center [266, 93] width 76 height 22
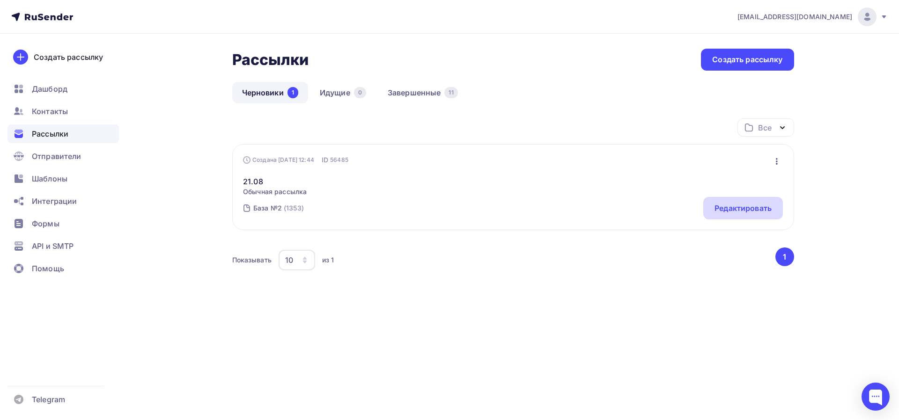
click at [756, 213] on div "Редактировать" at bounding box center [742, 208] width 57 height 11
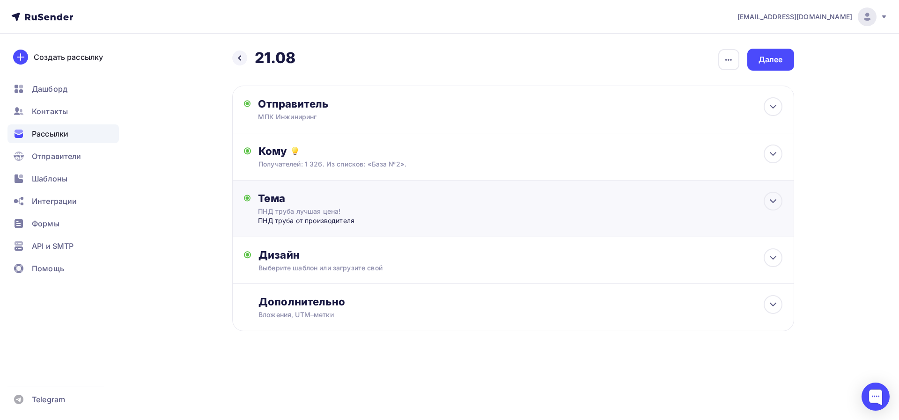
click at [417, 210] on div "ПНД труба лучшая цена!" at bounding box center [341, 211] width 167 height 9
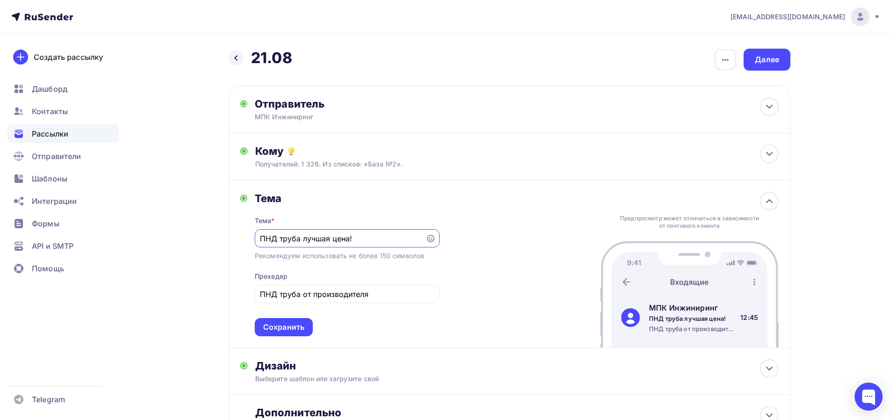
drag, startPoint x: 371, startPoint y: 241, endPoint x: 177, endPoint y: 242, distance: 193.8
click at [178, 242] on div "Назад 21.08 21.08 Закончить позже Переименовать рассылку Удалить Далее Отправит…" at bounding box center [445, 268] width 767 height 469
paste input "т простых до уникальных: поставки запорной арматуры любой сложности"
type input "От простых до уникальных: поставки запорной арматуры любой сложности!"
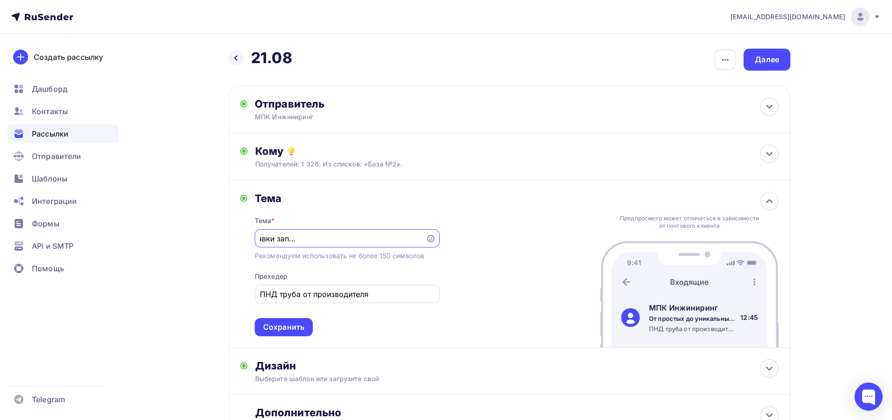
scroll to position [0, 0]
drag, startPoint x: 386, startPoint y: 296, endPoint x: 150, endPoint y: 305, distance: 236.6
click at [150, 305] on div "Назад 21.08 21.08 Закончить позже Переименовать рассылку Удалить Далее Отправит…" at bounding box center [445, 268] width 767 height 469
paste input "т простых до уникальных: поставки запорной арматуры любой сложности"
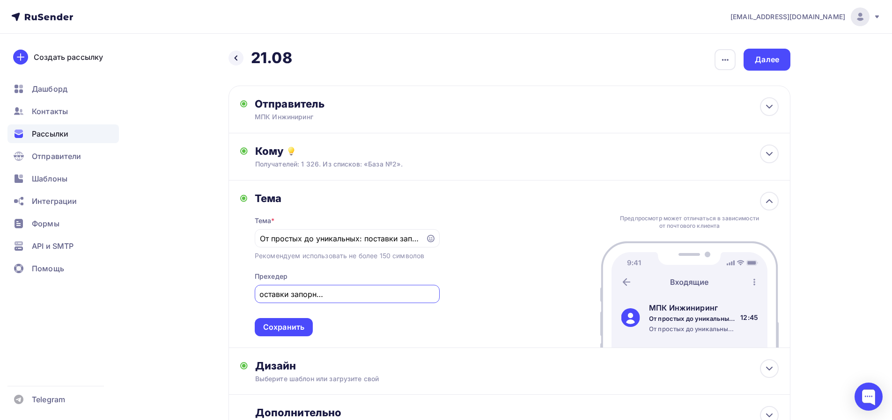
type input "От простых до уникальных: поставки запорной арматуры любой сложности!"
click at [574, 283] on div "Тема Тема * От простых до уникальных: поставки запорной арматуры любой сложност…" at bounding box center [509, 265] width 562 height 168
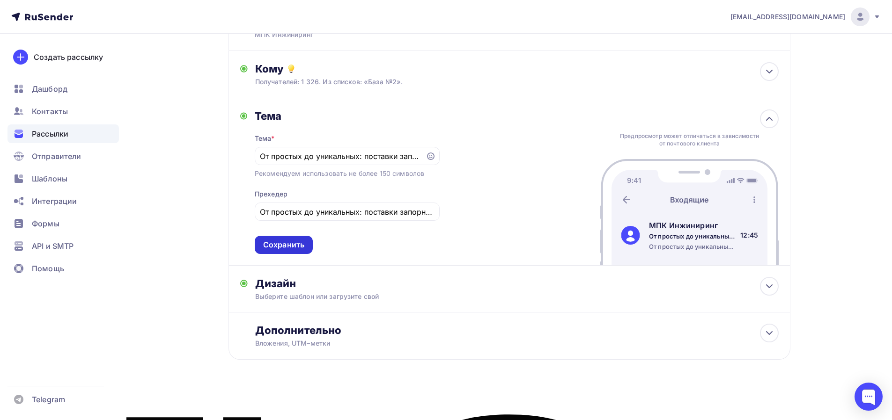
click at [280, 249] on div "Сохранить" at bounding box center [283, 245] width 41 height 11
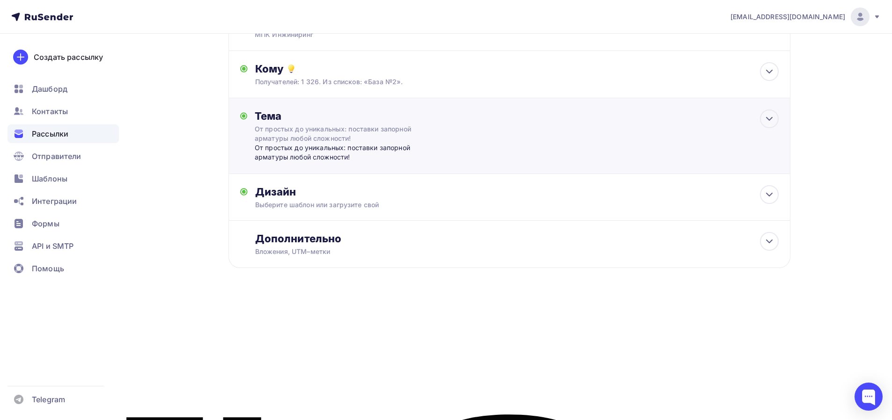
scroll to position [0, 0]
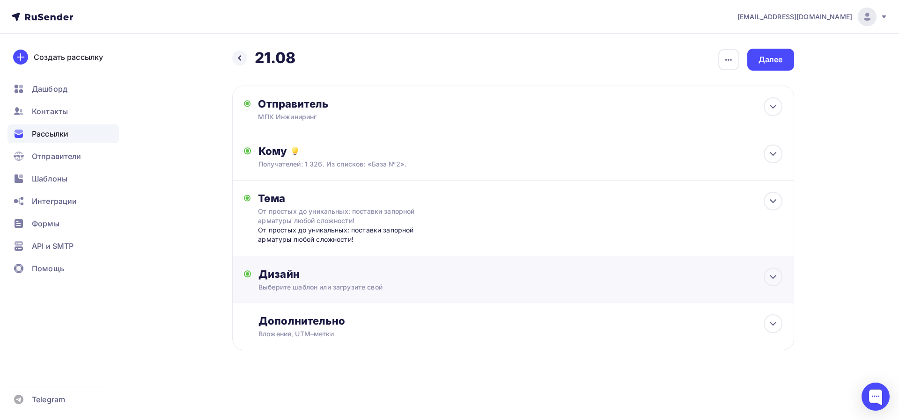
click at [498, 290] on div "Выберите шаблон или загрузите свой" at bounding box center [493, 287] width 471 height 9
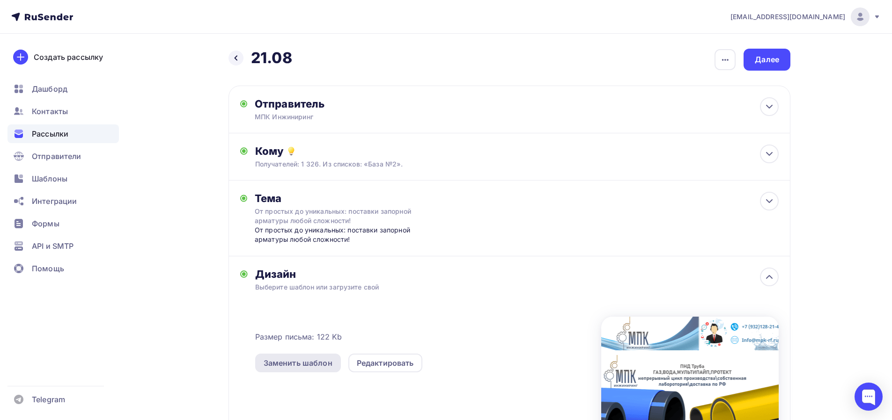
click at [316, 367] on div "Заменить шаблон" at bounding box center [298, 363] width 69 height 11
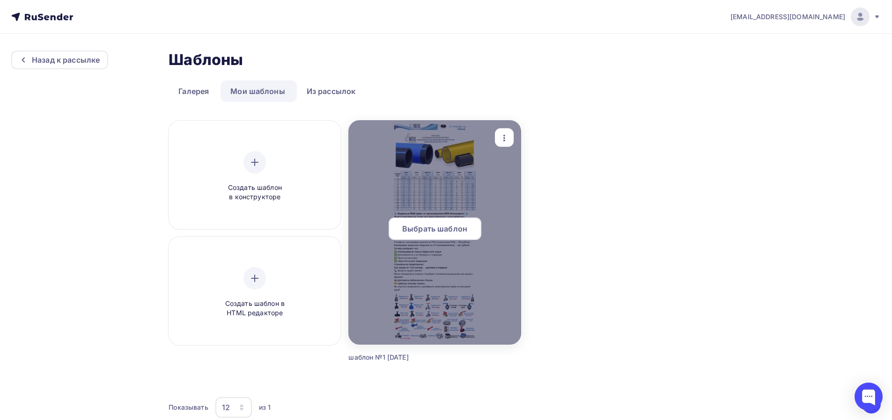
click at [441, 228] on span "Выбрать шаблон" at bounding box center [434, 228] width 65 height 11
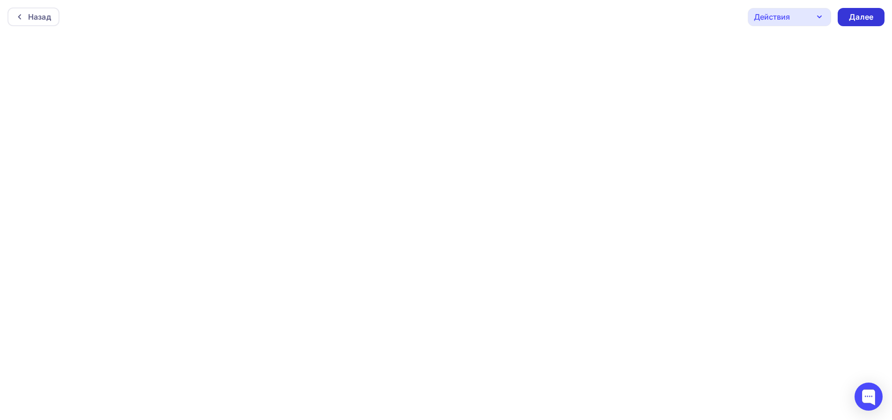
click at [869, 17] on div "Далее" at bounding box center [861, 17] width 24 height 11
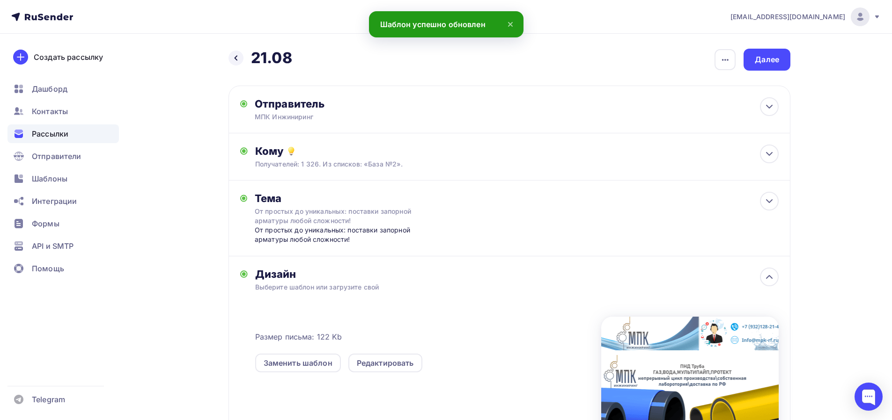
scroll to position [125, 0]
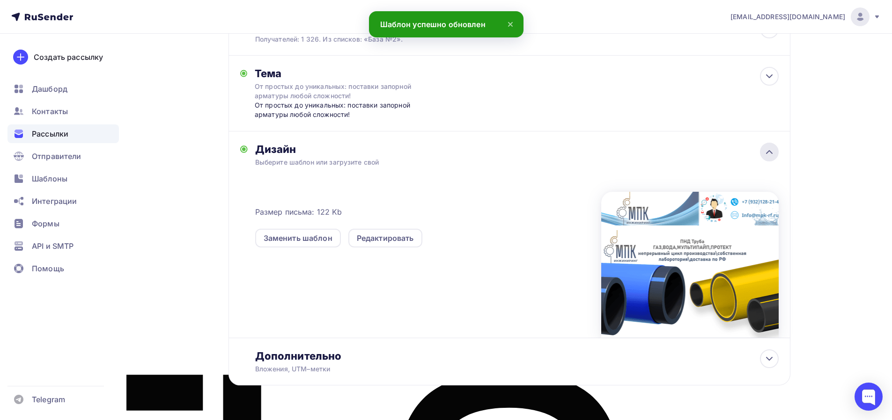
click at [773, 150] on icon at bounding box center [769, 152] width 11 height 11
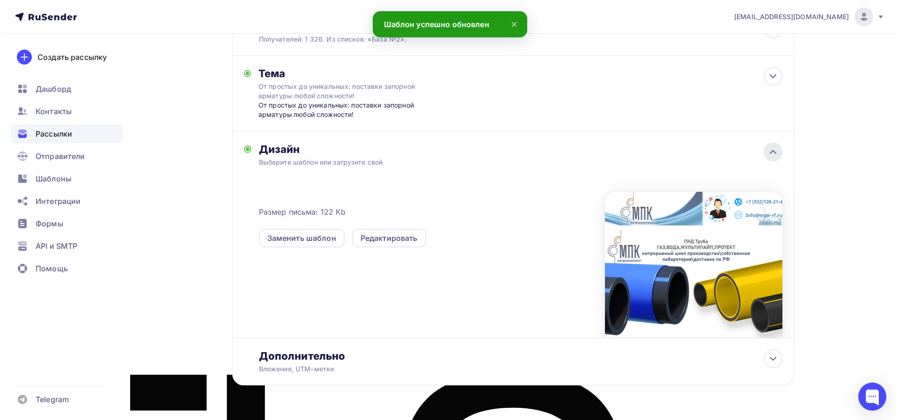
scroll to position [0, 0]
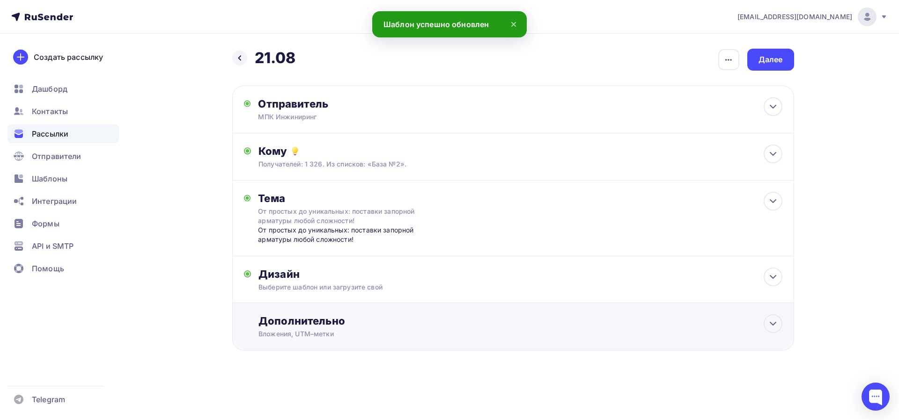
click at [369, 324] on div "Дополнительно" at bounding box center [519, 321] width 523 height 13
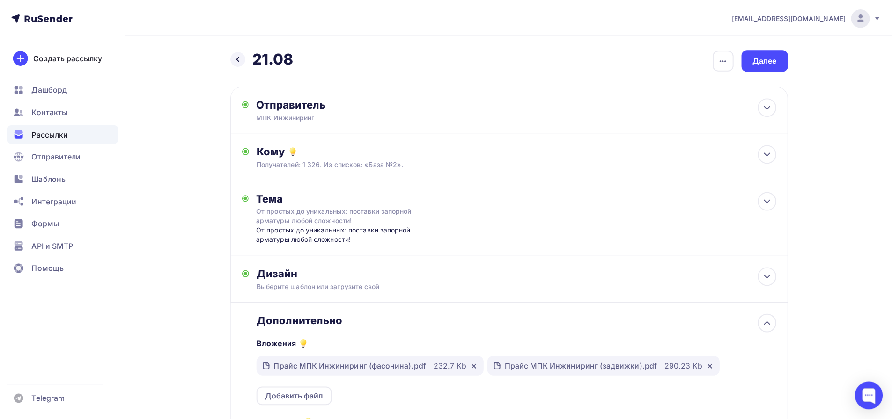
scroll to position [156, 0]
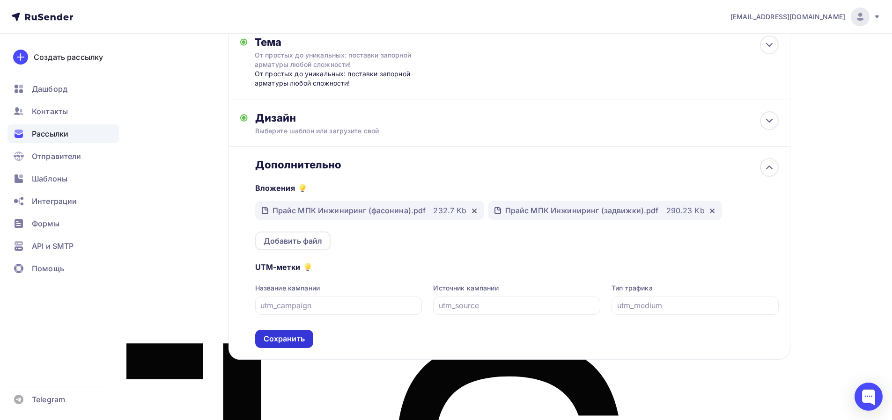
click at [285, 344] on div "Сохранить" at bounding box center [284, 339] width 41 height 11
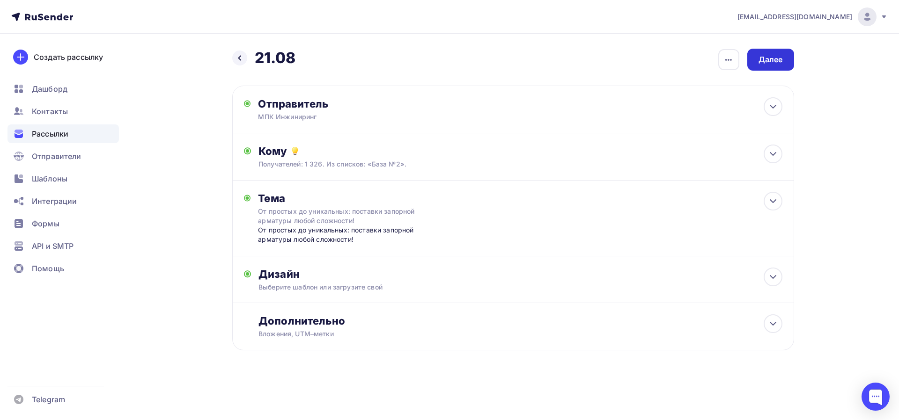
click at [772, 64] on div "Далее" at bounding box center [770, 59] width 24 height 11
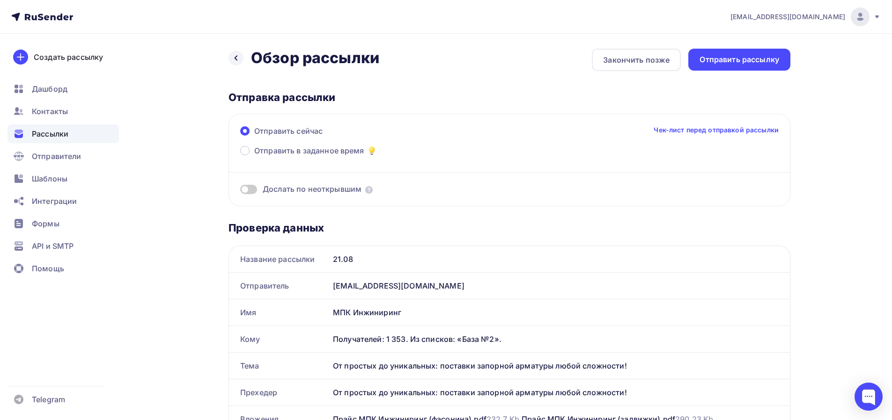
click at [246, 189] on span at bounding box center [248, 189] width 17 height 9
click at [240, 191] on input "checkbox" at bounding box center [240, 191] width 0 height 0
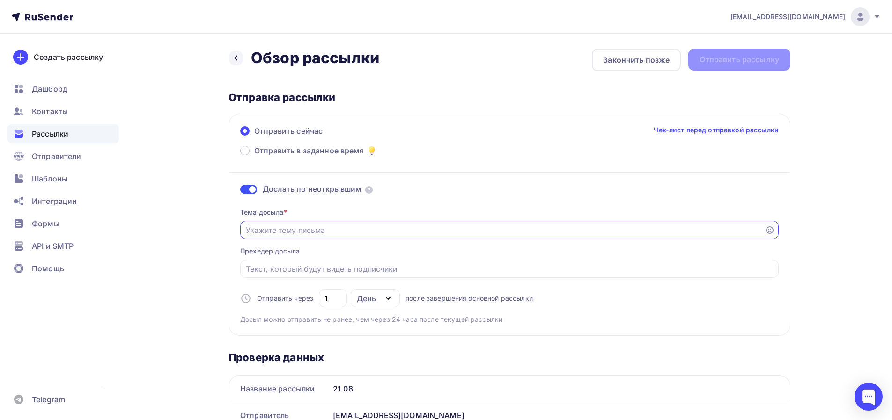
click at [323, 232] on input "Отправить в заданное время" at bounding box center [503, 230] width 514 height 11
paste input "От простых до уникальных: поставки запорной арматуры любой сложности"
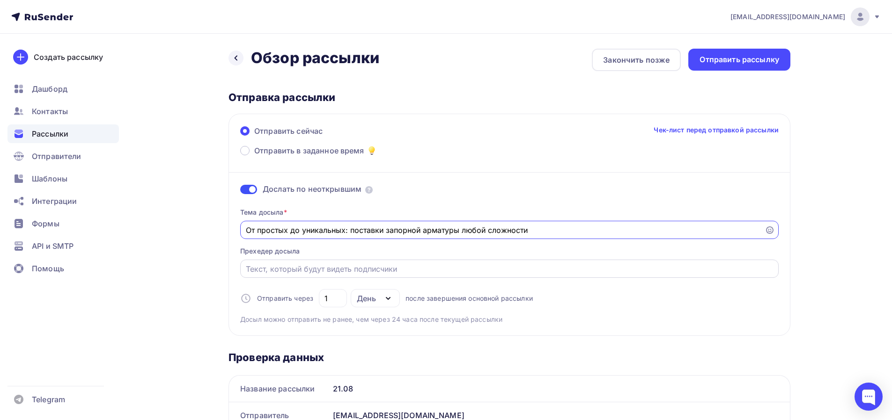
type input "От простых до уникальных: поставки запорной арматуры любой сложности"
click at [395, 268] on input "Отправить в заданное время" at bounding box center [510, 269] width 528 height 11
paste input "От простых до уникальных: поставки запорной арматуры любой сложности"
type input "От простых до уникальных: поставки запорной арматуры любой сложности"
click at [658, 232] on input "От простых до уникальных: поставки запорной арматуры любой сложности" at bounding box center [503, 230] width 514 height 11
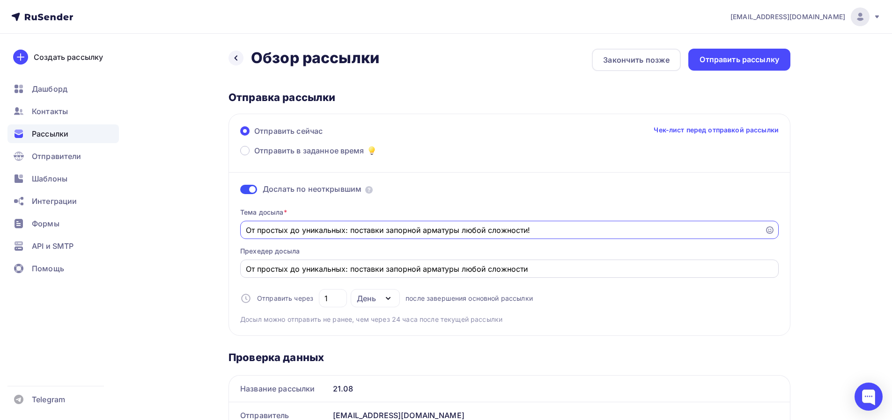
type input "От простых до уникальных: поставки запорной арматуры любой сложности!"
click at [644, 265] on input "От простых до уникальных: поставки запорной арматуры любой сложности" at bounding box center [510, 269] width 528 height 11
type input "От простых до уникальных: поставки запорной арматуры любой сложности!"
click at [742, 64] on div "Отправить рассылку" at bounding box center [739, 59] width 80 height 11
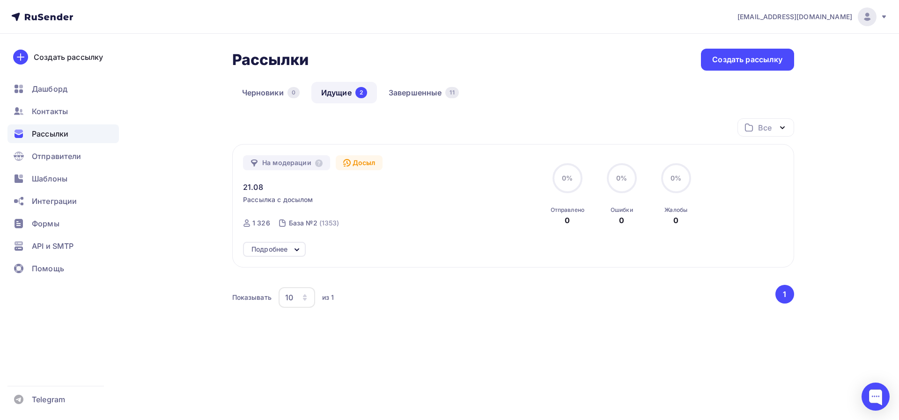
click at [287, 253] on div "Подробнее" at bounding box center [269, 249] width 36 height 11
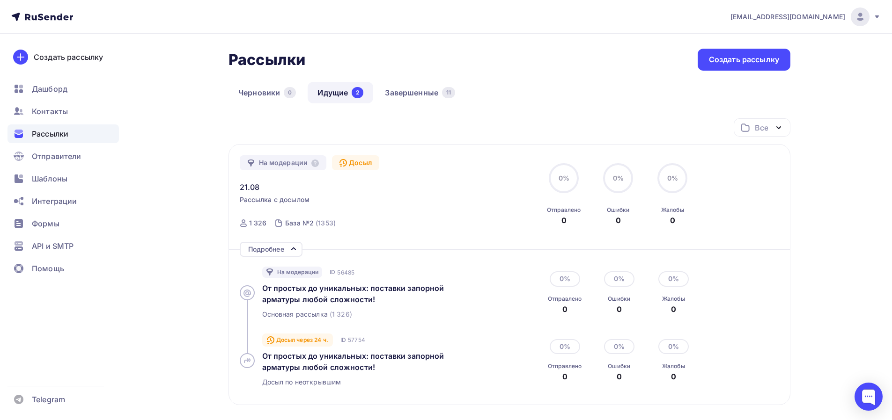
scroll to position [121, 0]
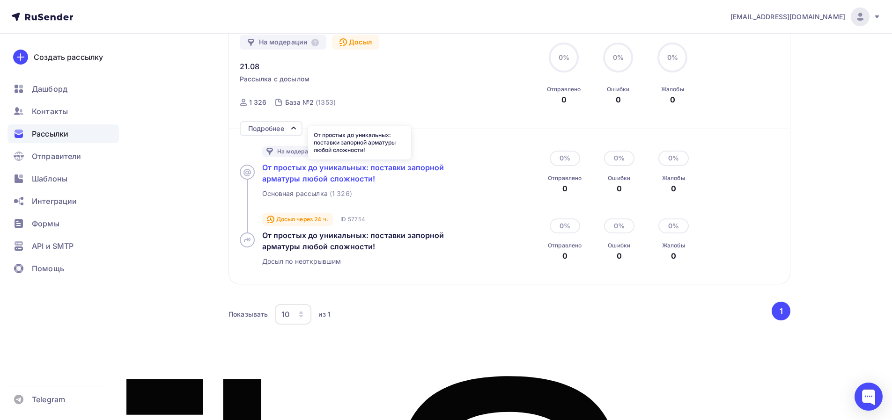
click at [349, 177] on span "От простых до уникальных: поставки запорной арматуры любой сложности!" at bounding box center [353, 173] width 182 height 21
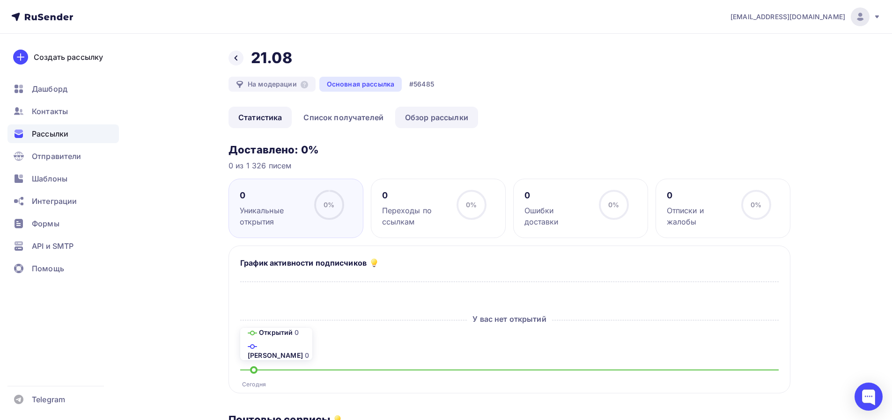
click at [438, 119] on link "Обзор рассылки" at bounding box center [436, 118] width 83 height 22
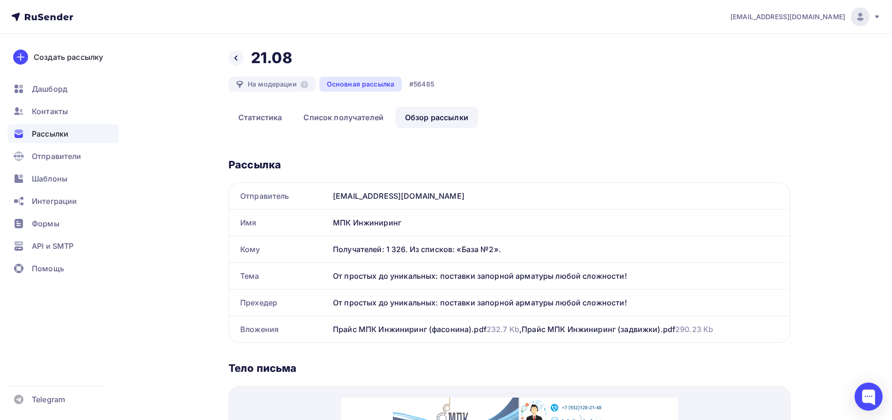
click at [54, 135] on span "Рассылки" at bounding box center [50, 133] width 37 height 11
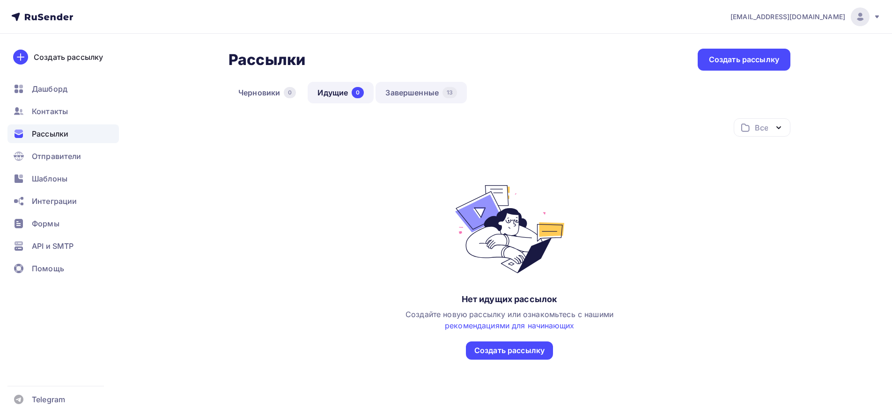
click at [403, 90] on link "Завершенные 13" at bounding box center [420, 93] width 91 height 22
click at [403, 91] on link "Завершенные 13" at bounding box center [420, 93] width 91 height 22
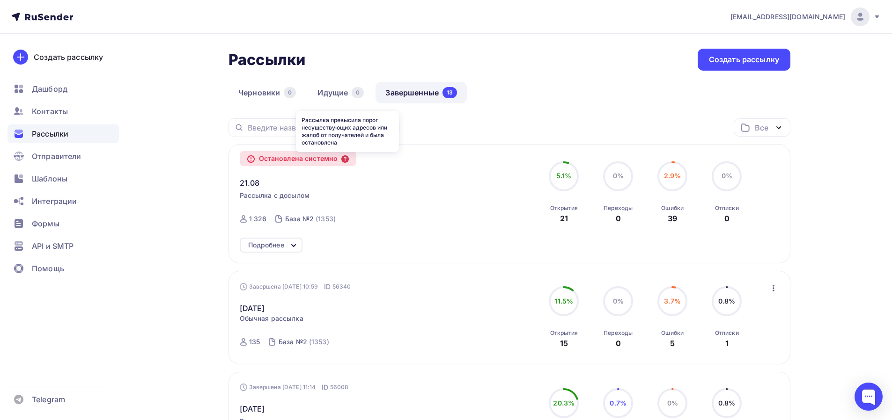
click at [347, 160] on icon at bounding box center [344, 158] width 7 height 7
click at [349, 159] on icon at bounding box center [344, 158] width 7 height 7
click at [51, 108] on span "Контакты" at bounding box center [50, 111] width 36 height 11
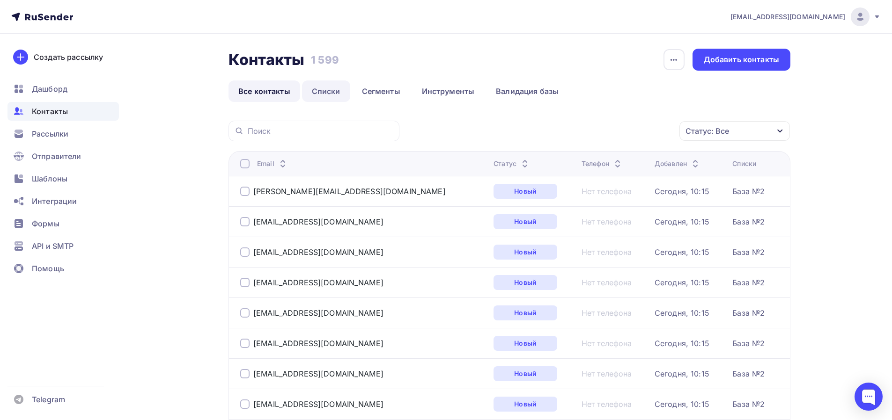
click at [333, 98] on link "Списки" at bounding box center [326, 92] width 48 height 22
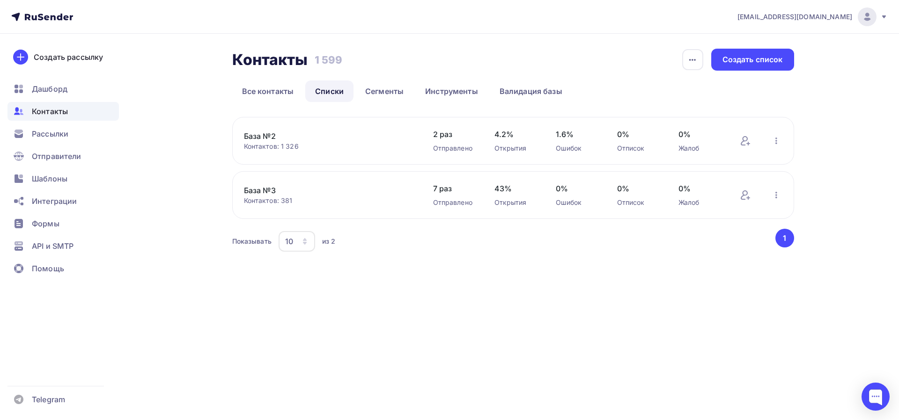
drag, startPoint x: 319, startPoint y: 141, endPoint x: 300, endPoint y: 140, distance: 19.2
click at [318, 140] on link "База №2" at bounding box center [323, 136] width 159 height 11
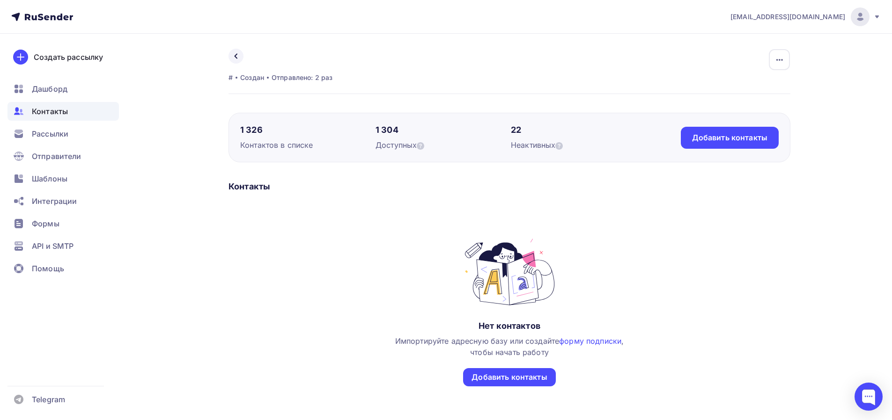
click at [350, 234] on div "Нет контактов Импортируйте адресную базу или создайте форму подписки , чтобы на…" at bounding box center [509, 305] width 562 height 202
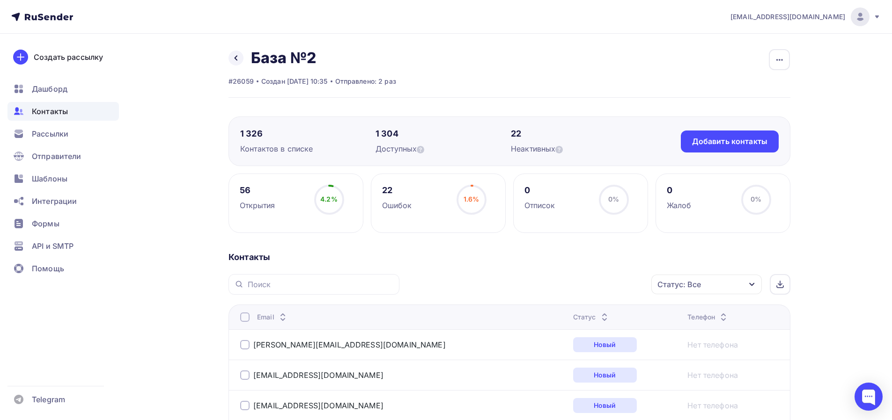
scroll to position [63, 0]
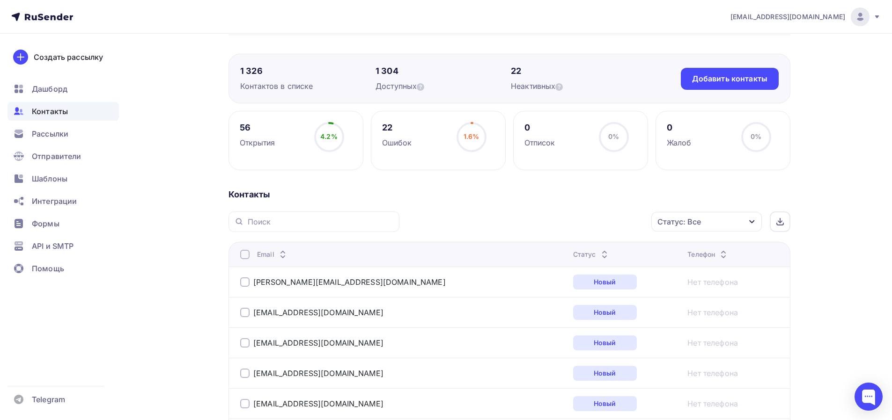
click at [573, 256] on div "Статус" at bounding box center [591, 254] width 37 height 9
click at [599, 259] on icon at bounding box center [604, 256] width 11 height 11
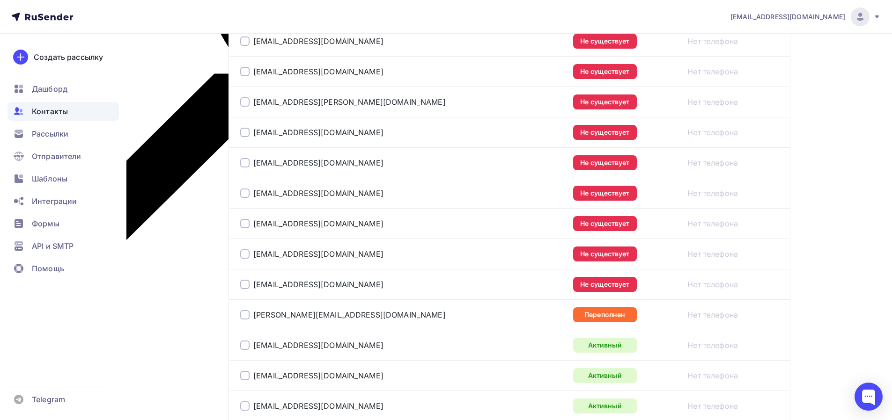
scroll to position [1311, 0]
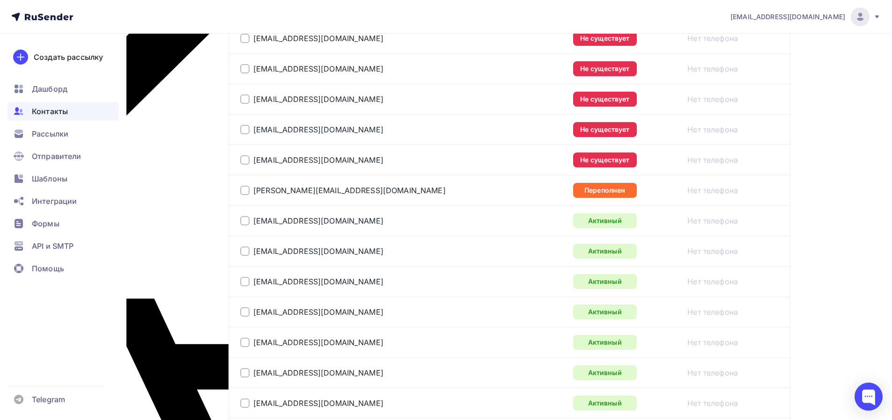
click at [248, 192] on div at bounding box center [244, 190] width 9 height 9
click at [242, 162] on div at bounding box center [244, 159] width 9 height 9
click at [248, 131] on div at bounding box center [244, 129] width 9 height 9
click at [249, 96] on div at bounding box center [244, 99] width 9 height 9
click at [250, 63] on div "germes.torg@bk.ru" at bounding box center [357, 68] width 234 height 15
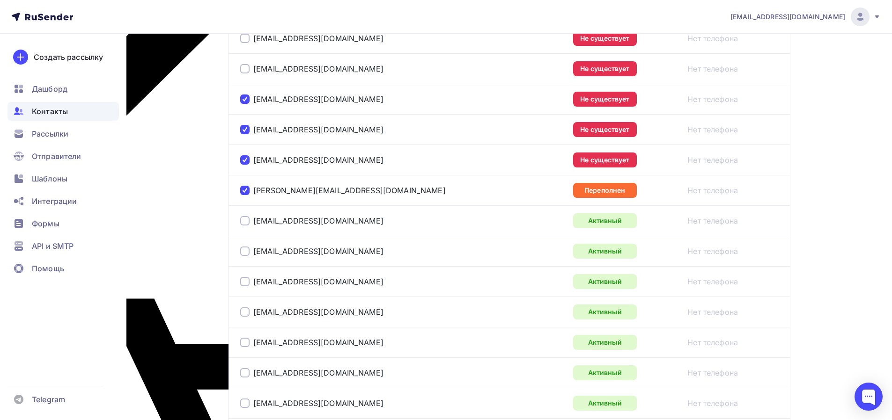
click at [243, 68] on div at bounding box center [244, 68] width 9 height 9
click at [246, 37] on div at bounding box center [244, 38] width 9 height 9
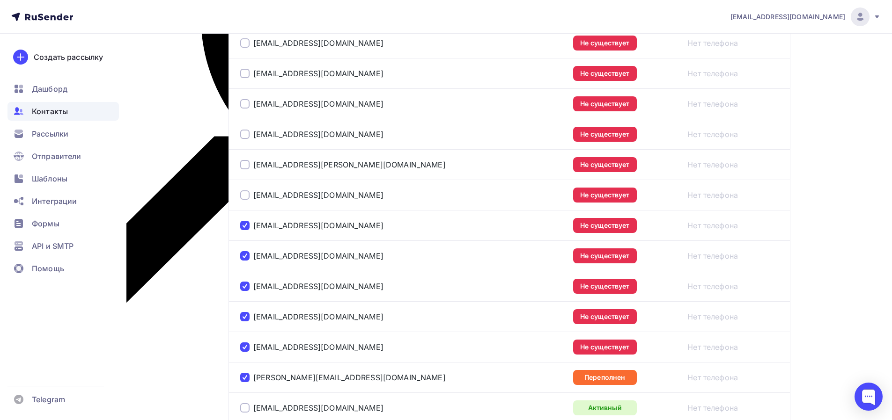
click at [243, 196] on div at bounding box center [244, 195] width 9 height 9
click at [244, 167] on div at bounding box center [244, 164] width 9 height 9
click at [246, 136] on div at bounding box center [244, 134] width 9 height 9
click at [244, 100] on div at bounding box center [244, 103] width 9 height 9
click at [248, 74] on div at bounding box center [244, 73] width 9 height 9
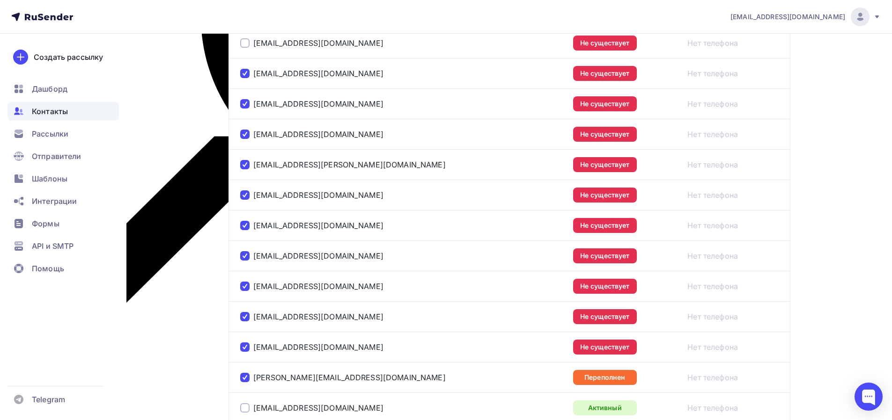
click at [243, 44] on div at bounding box center [244, 42] width 9 height 9
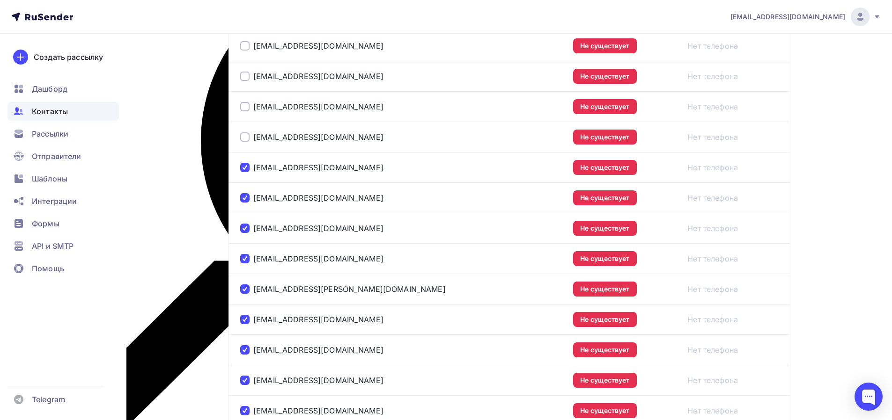
scroll to position [936, 0]
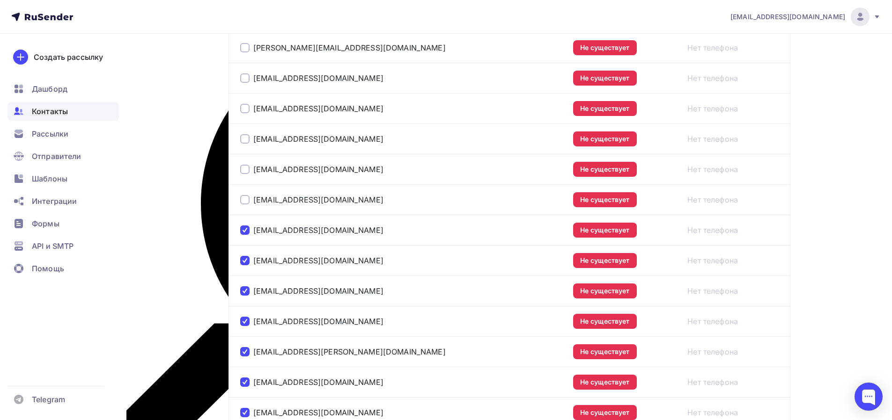
click at [246, 201] on div at bounding box center [244, 199] width 9 height 9
click at [246, 167] on div at bounding box center [244, 169] width 9 height 9
click at [245, 139] on div at bounding box center [244, 138] width 9 height 9
click at [246, 109] on div at bounding box center [244, 108] width 9 height 9
click at [248, 76] on div at bounding box center [244, 77] width 9 height 9
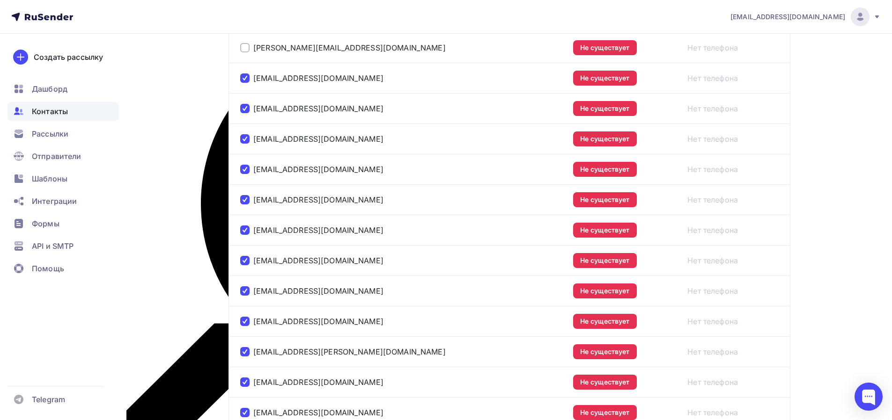
scroll to position [812, 0]
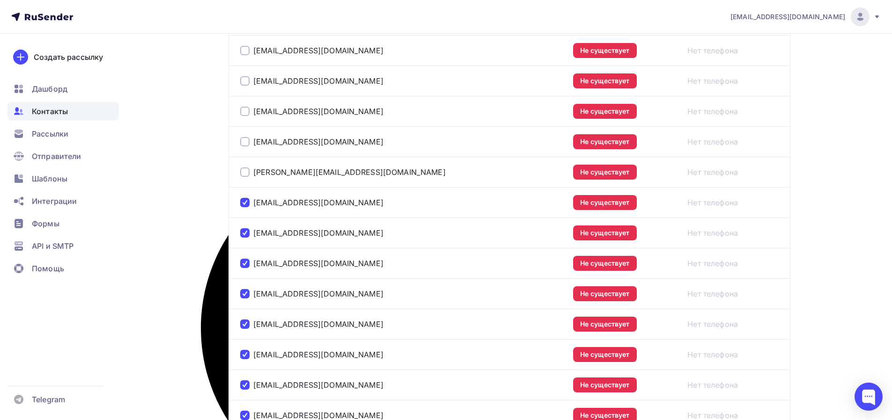
click at [242, 172] on div at bounding box center [244, 172] width 9 height 9
click at [246, 139] on div at bounding box center [244, 141] width 9 height 9
click at [248, 110] on div at bounding box center [244, 111] width 9 height 9
click at [243, 82] on div at bounding box center [244, 80] width 9 height 9
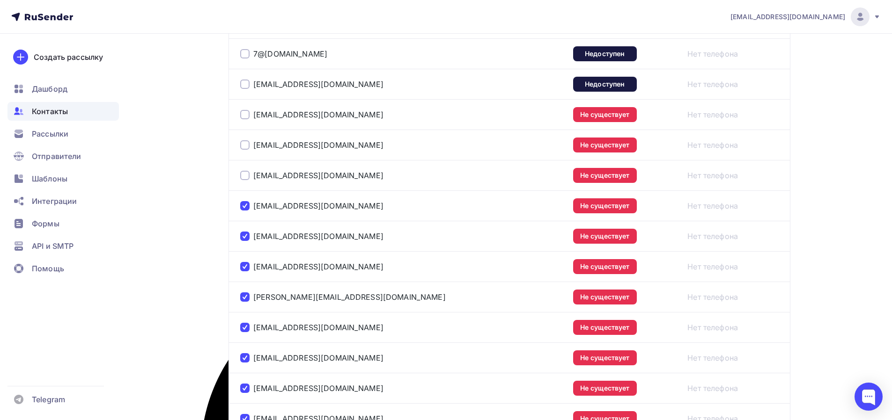
click at [246, 174] on div at bounding box center [244, 175] width 9 height 9
click at [244, 149] on div at bounding box center [244, 144] width 9 height 9
click at [248, 116] on div at bounding box center [244, 114] width 9 height 9
click at [246, 84] on div at bounding box center [244, 84] width 9 height 9
click at [248, 51] on div at bounding box center [244, 53] width 9 height 9
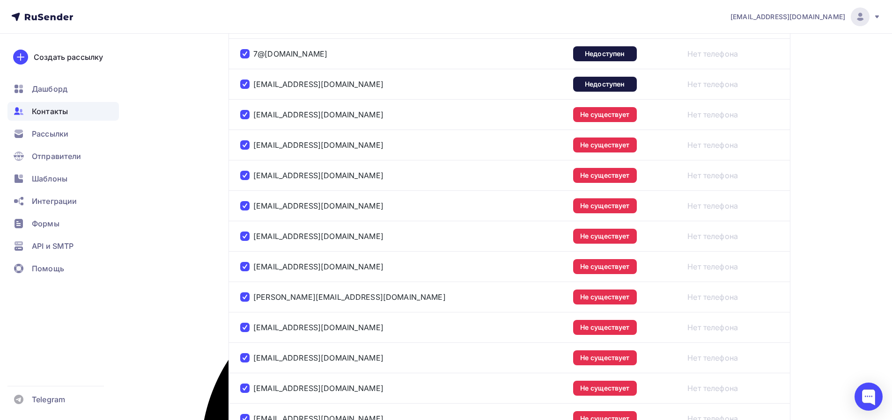
scroll to position [499, 0]
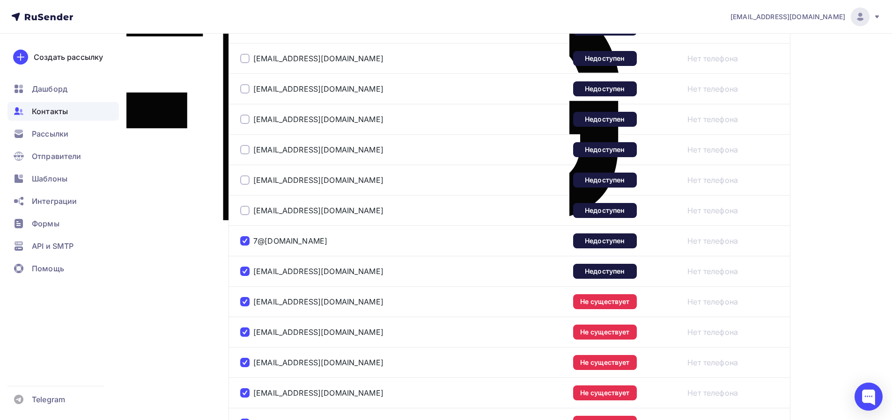
drag, startPoint x: 248, startPoint y: 210, endPoint x: 246, endPoint y: 191, distance: 18.8
click at [248, 210] on div at bounding box center [244, 210] width 9 height 9
click at [244, 181] on div at bounding box center [244, 180] width 9 height 9
click at [247, 151] on div at bounding box center [244, 149] width 9 height 9
click at [248, 117] on div at bounding box center [244, 119] width 9 height 9
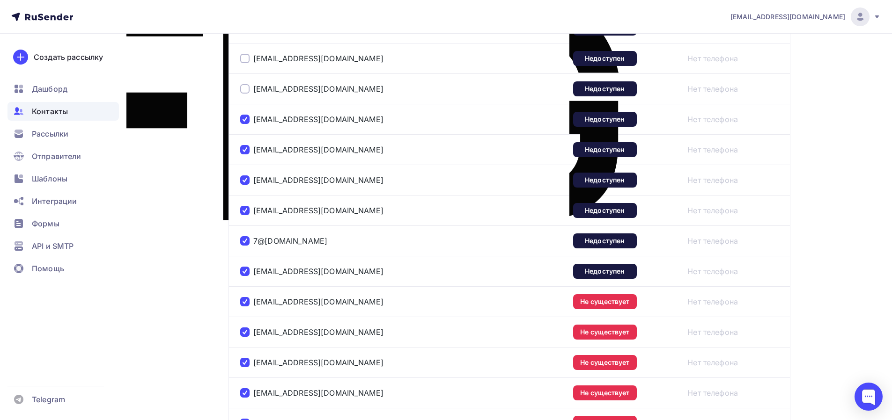
scroll to position [437, 0]
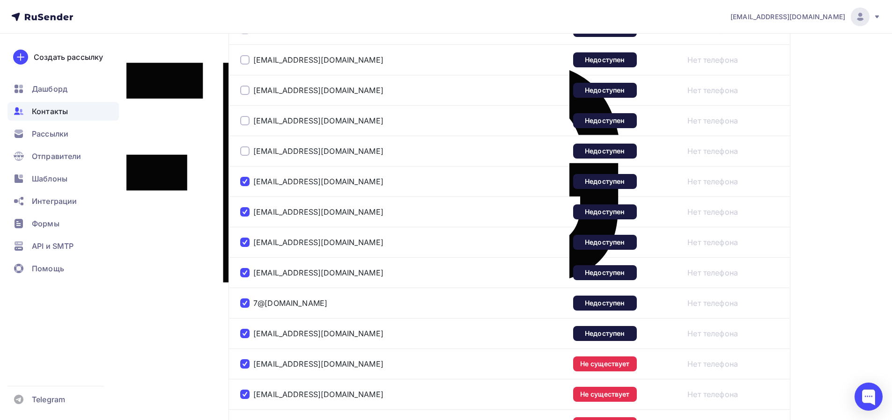
click at [248, 92] on div at bounding box center [244, 90] width 9 height 9
click at [241, 120] on div at bounding box center [244, 120] width 9 height 9
click at [242, 151] on div at bounding box center [244, 151] width 9 height 9
click at [247, 60] on div at bounding box center [244, 59] width 9 height 9
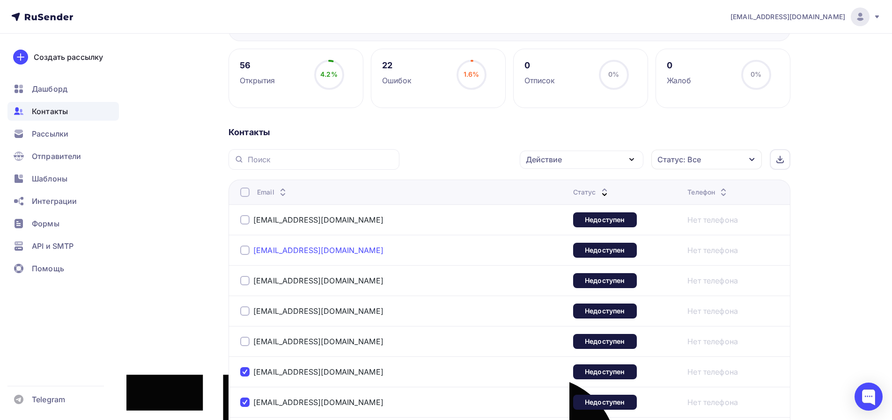
scroll to position [187, 0]
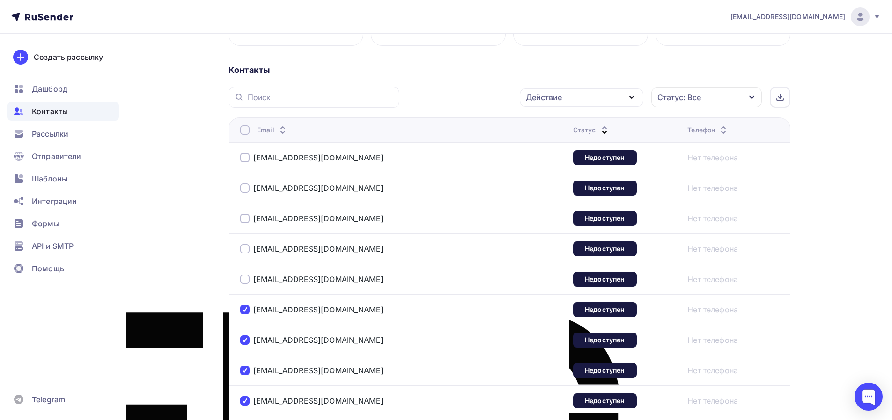
click at [244, 279] on div at bounding box center [244, 279] width 9 height 9
click at [242, 249] on div at bounding box center [244, 248] width 9 height 9
click at [246, 220] on div at bounding box center [244, 218] width 9 height 9
click at [245, 191] on div at bounding box center [244, 188] width 9 height 9
click at [244, 159] on div at bounding box center [244, 157] width 9 height 9
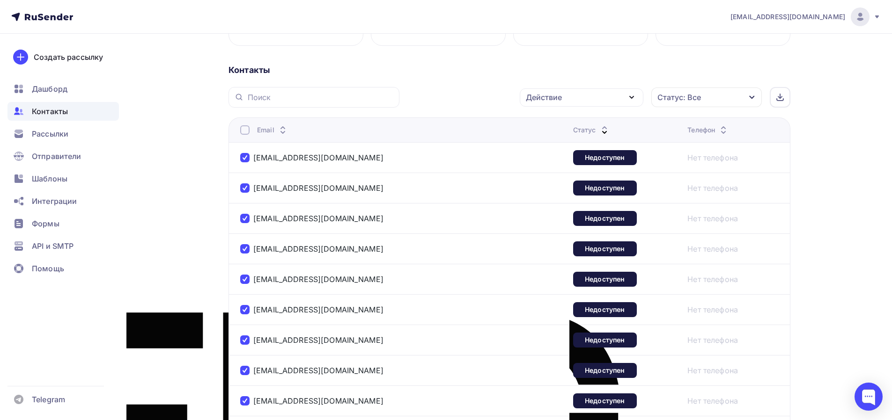
click at [620, 100] on div "Действие" at bounding box center [582, 97] width 124 height 18
click at [573, 161] on div "Удалить" at bounding box center [581, 162] width 101 height 11
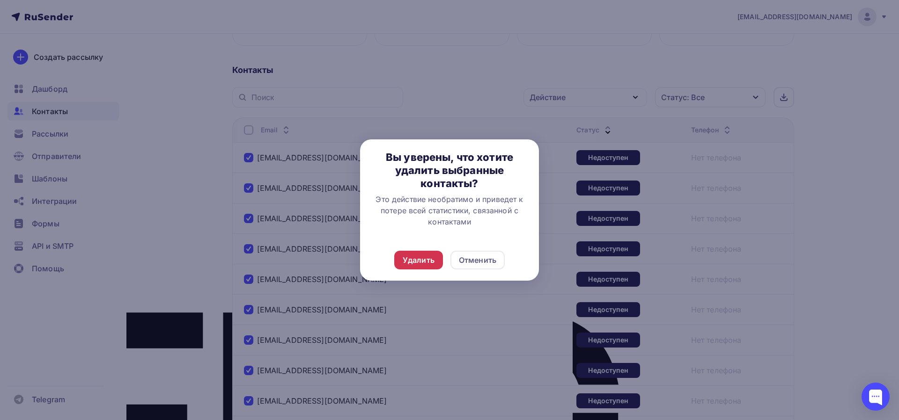
click at [419, 258] on div "Удалить" at bounding box center [419, 260] width 32 height 11
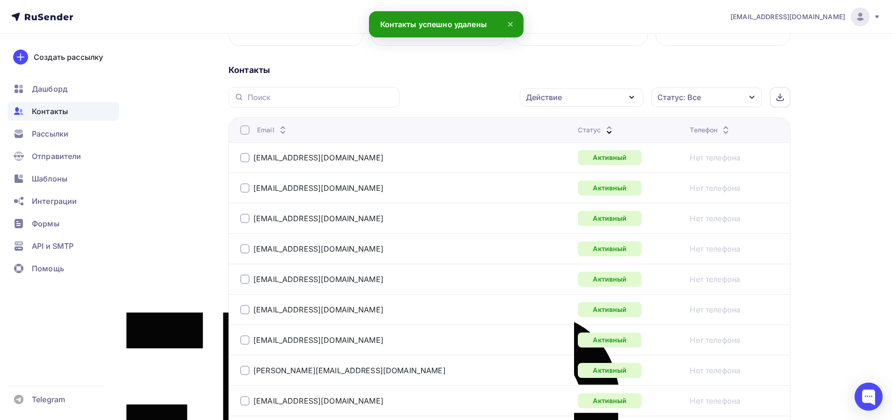
click at [578, 132] on div "Статус" at bounding box center [596, 129] width 37 height 9
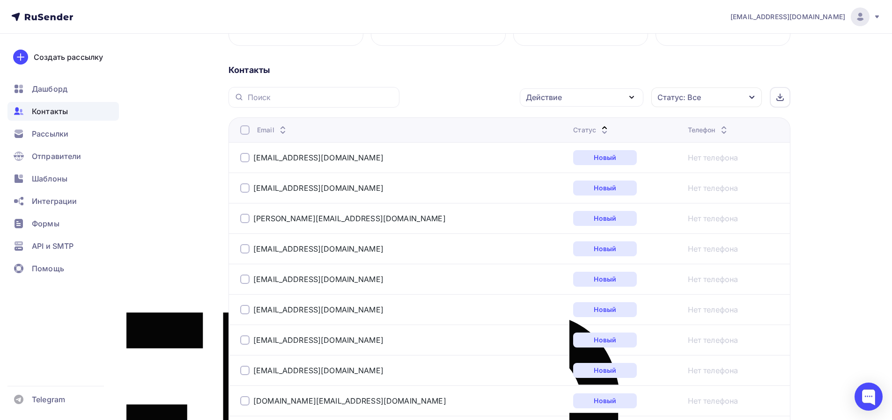
click at [573, 130] on div "Статус" at bounding box center [591, 129] width 37 height 9
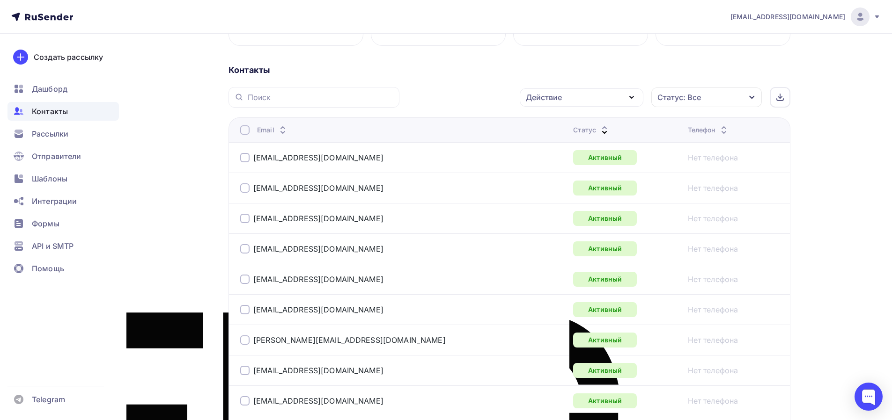
click at [573, 131] on div "Статус" at bounding box center [591, 129] width 37 height 9
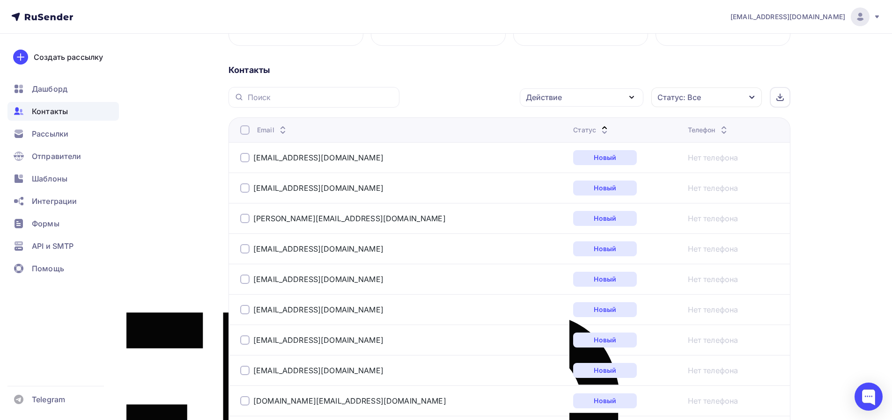
click at [573, 132] on div "Статус" at bounding box center [591, 129] width 37 height 9
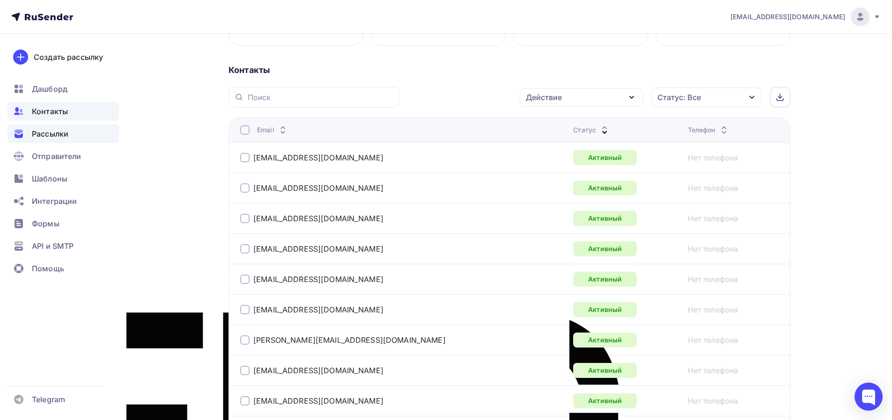
click at [56, 137] on span "Рассылки" at bounding box center [50, 133] width 37 height 11
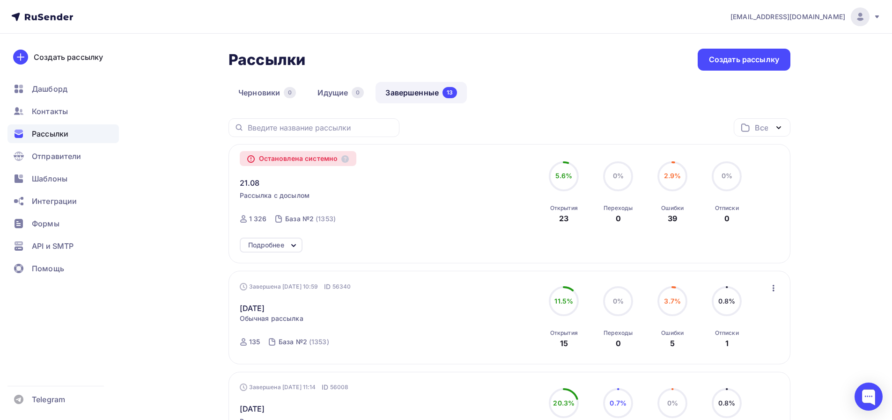
click at [293, 243] on icon at bounding box center [293, 245] width 11 height 11
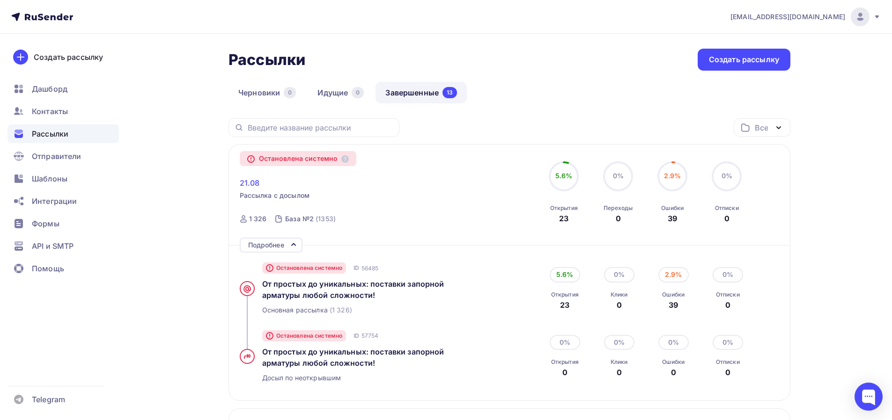
click at [250, 181] on span "21.08" at bounding box center [250, 182] width 20 height 11
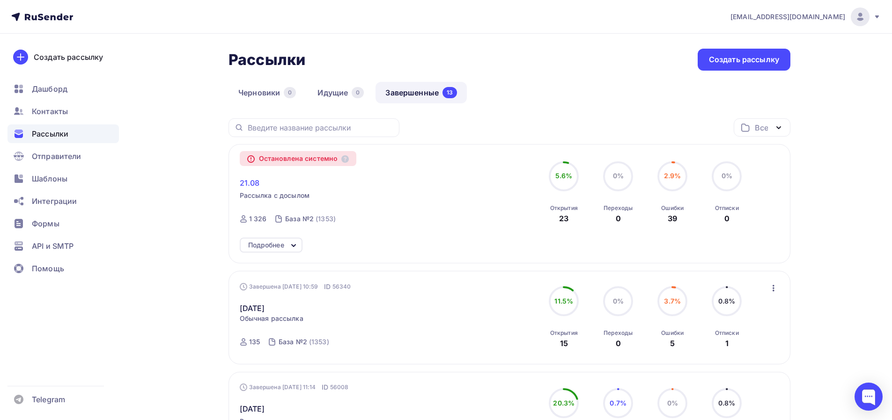
click at [251, 183] on span "21.08" at bounding box center [250, 182] width 20 height 11
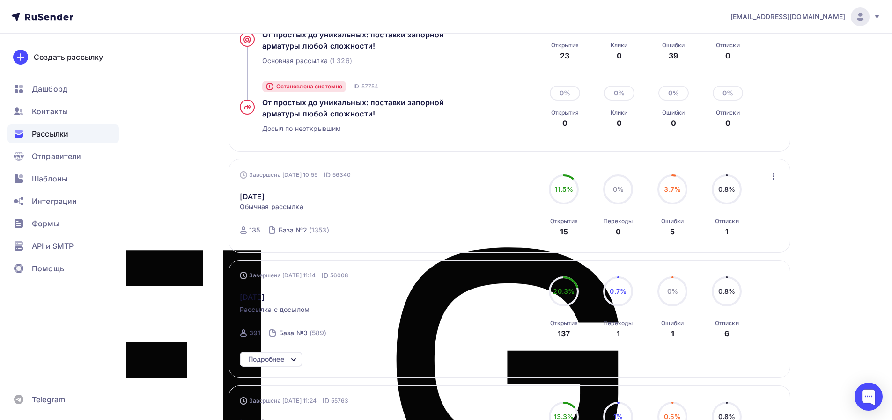
scroll to position [125, 0]
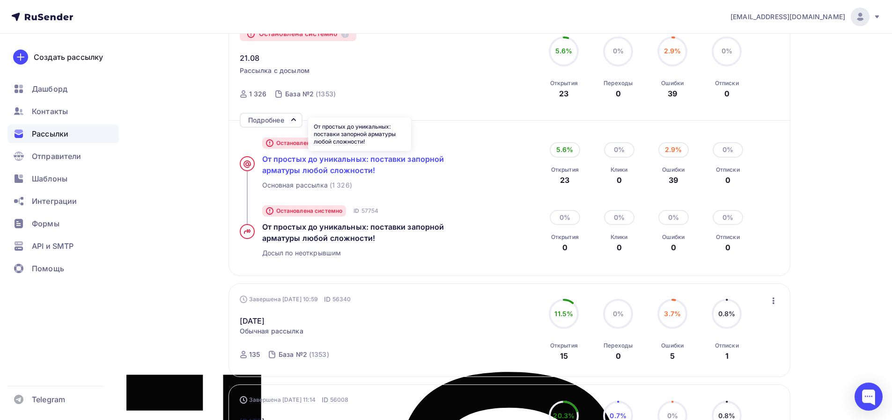
click at [300, 162] on span "От простых до уникальных: поставки запорной арматуры любой сложности!" at bounding box center [353, 164] width 182 height 21
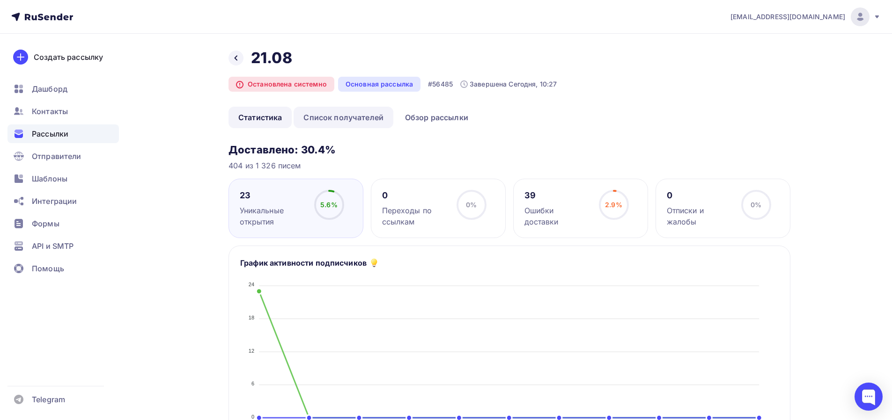
click at [361, 120] on link "Список получателей" at bounding box center [344, 118] width 100 height 22
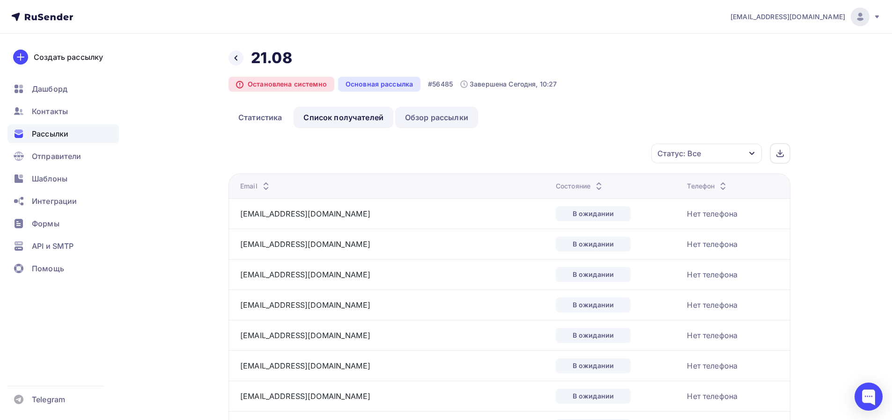
click at [444, 118] on link "Обзор рассылки" at bounding box center [436, 118] width 83 height 22
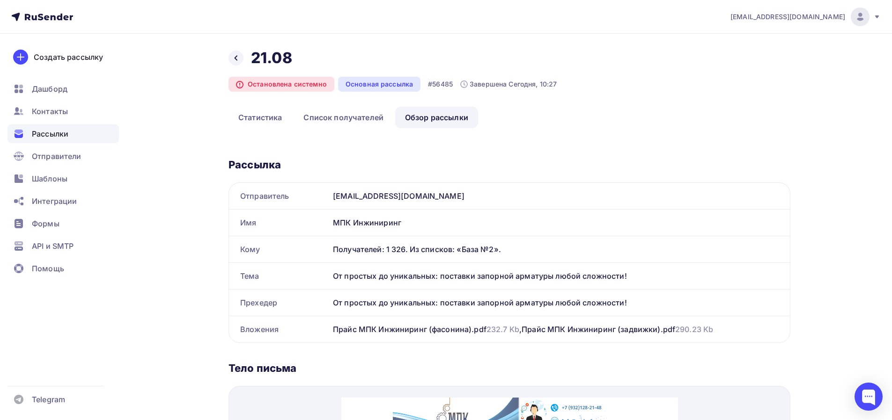
drag, startPoint x: 334, startPoint y: 277, endPoint x: 630, endPoint y: 277, distance: 295.9
click at [630, 277] on div "От простых до уникальных: поставки запорной арматуры любой сложности!" at bounding box center [559, 276] width 461 height 26
click at [60, 131] on span "Рассылки" at bounding box center [50, 133] width 37 height 11
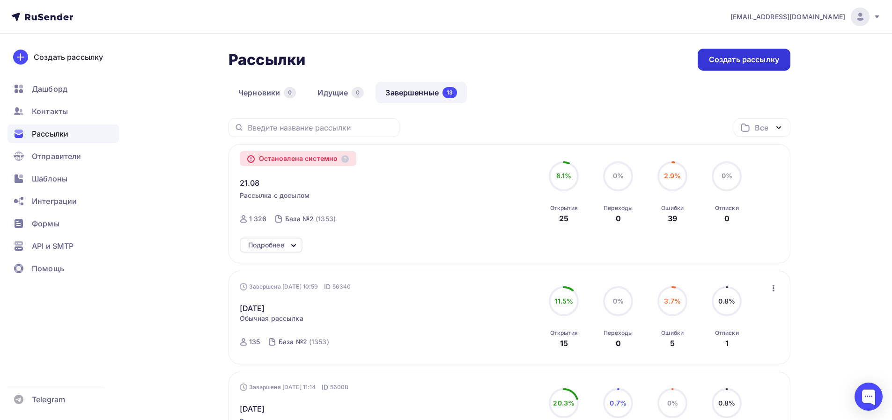
click at [721, 65] on div "Создать рассылку" at bounding box center [744, 59] width 70 height 11
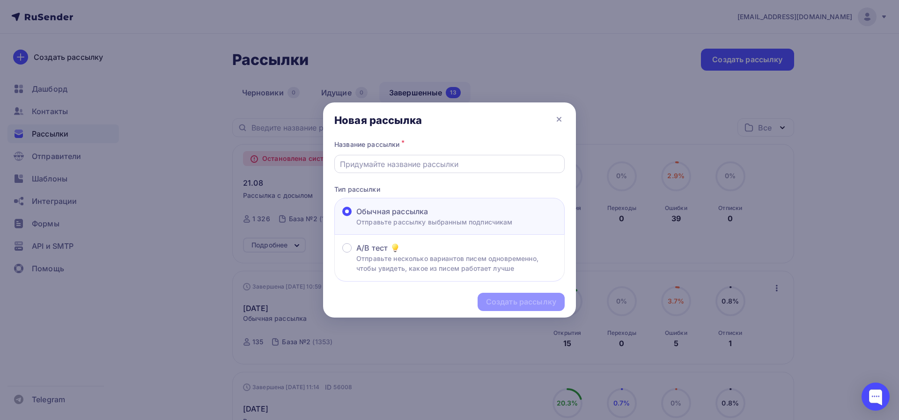
click at [384, 166] on input "text" at bounding box center [450, 164] width 220 height 11
type input "02.09."
click at [516, 304] on div "Создать рассылку" at bounding box center [521, 302] width 70 height 11
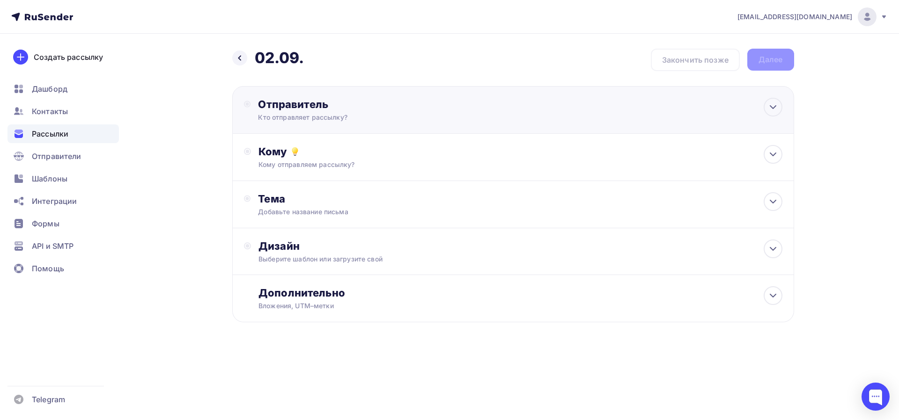
click at [422, 119] on div "Кто отправляет рассылку?" at bounding box center [349, 117] width 183 height 9
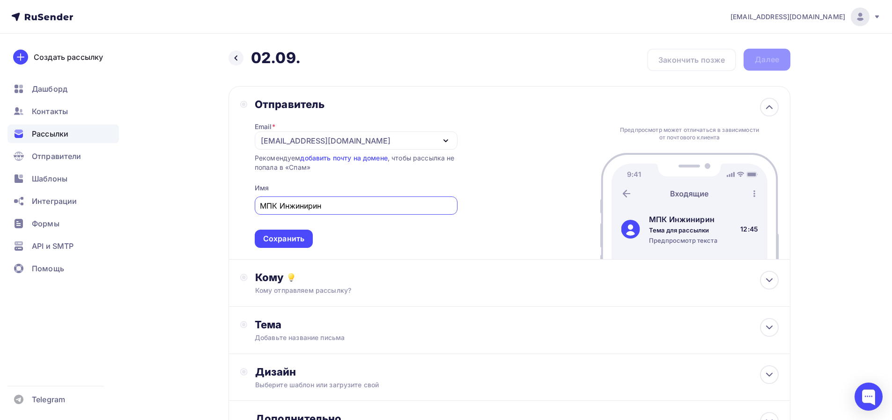
type input "МПК Инжиниринг"
click at [303, 239] on div "Сохранить" at bounding box center [283, 239] width 41 height 11
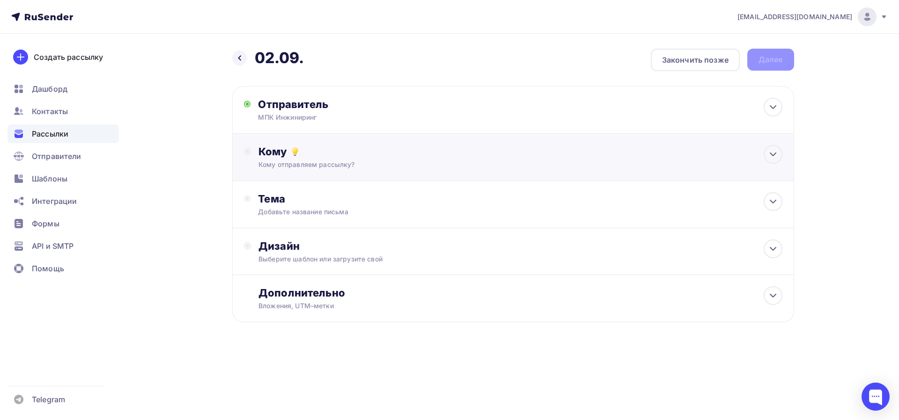
click at [378, 161] on div "Кому отправляем рассылку?" at bounding box center [493, 164] width 471 height 9
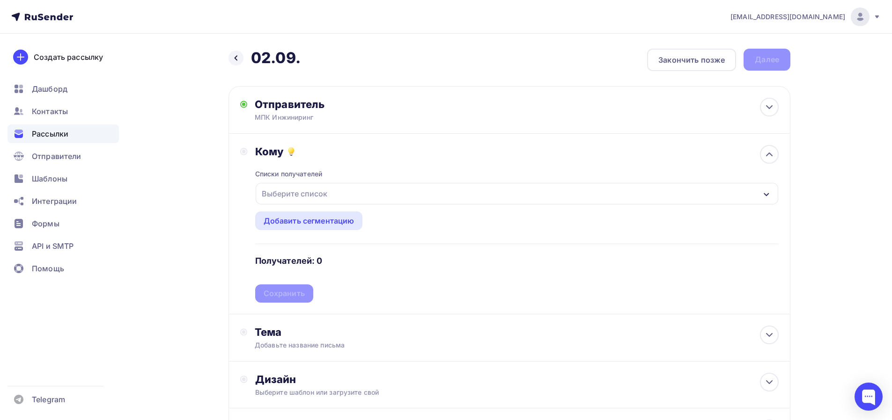
click at [355, 203] on div "Выберите список" at bounding box center [517, 194] width 522 height 22
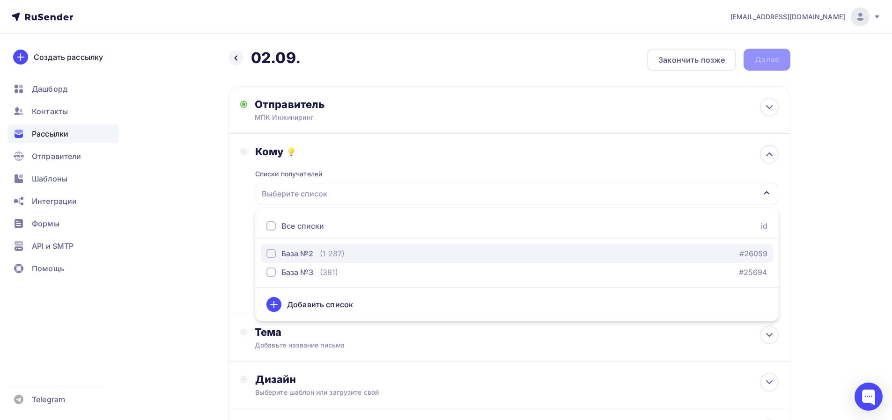
click at [303, 256] on div "База №2" at bounding box center [297, 253] width 32 height 11
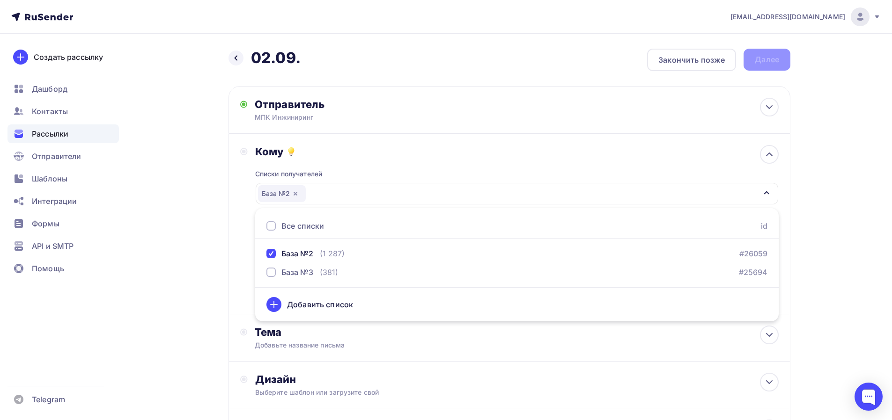
click at [873, 227] on div "info@mpk-rf.ru Аккаунт Тарифы Выйти Создать рассылку Дашборд Контакты Рассылки …" at bounding box center [446, 258] width 892 height 516
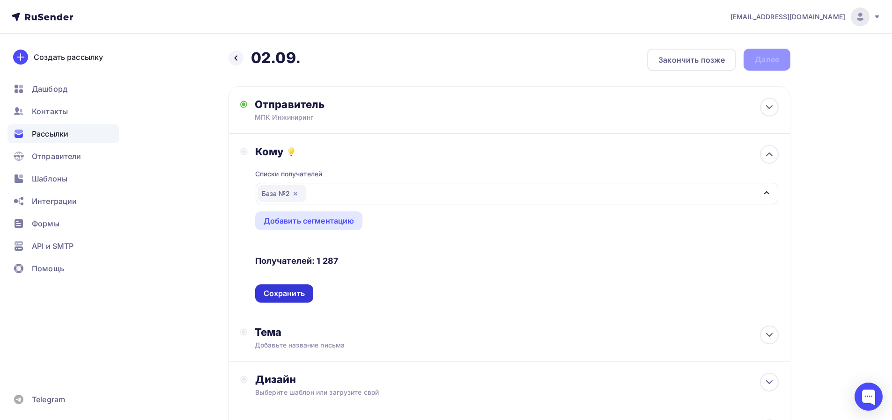
click at [276, 299] on div "Сохранить" at bounding box center [284, 293] width 41 height 11
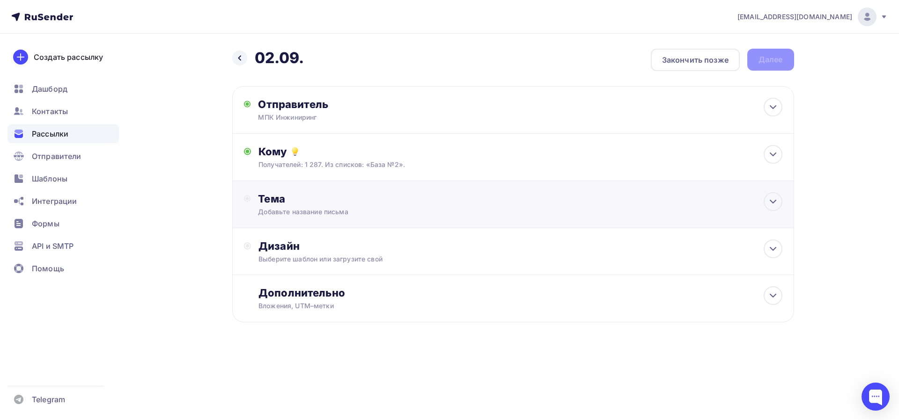
click at [343, 203] on div "Тема" at bounding box center [350, 198] width 185 height 13
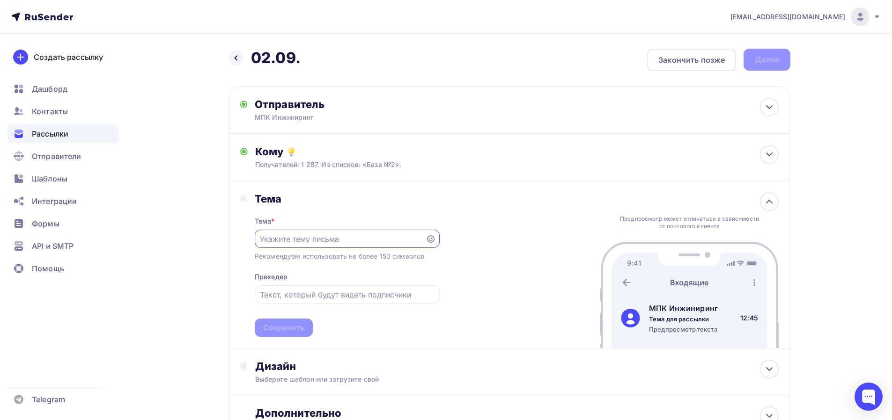
paste input "От простых до уникальных: поставки запорной арматуры любой сложности!"
type input "От простых до уникальных: поставки запорной арматуры любой сложности!"
click at [337, 293] on input "text" at bounding box center [347, 294] width 174 height 11
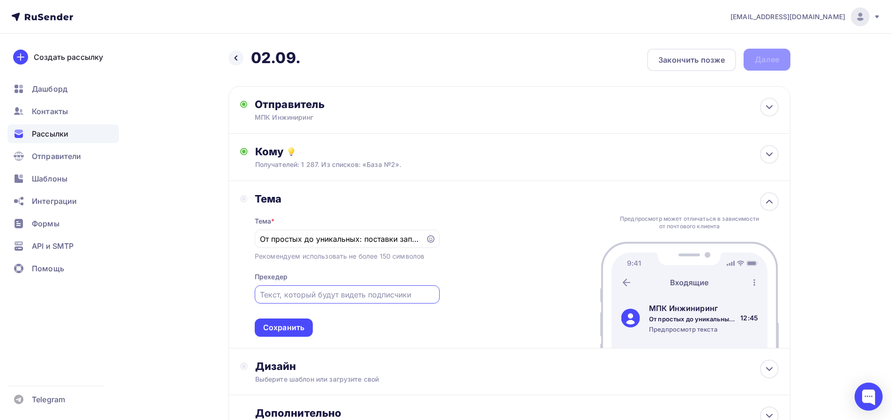
paste input "От простых до уникальных: поставки запорной арматуры любой сложности!"
type input "От простых до уникальных: поставки запорной арматуры любой сложности!"
click at [286, 333] on div "Сохранить" at bounding box center [283, 328] width 41 height 11
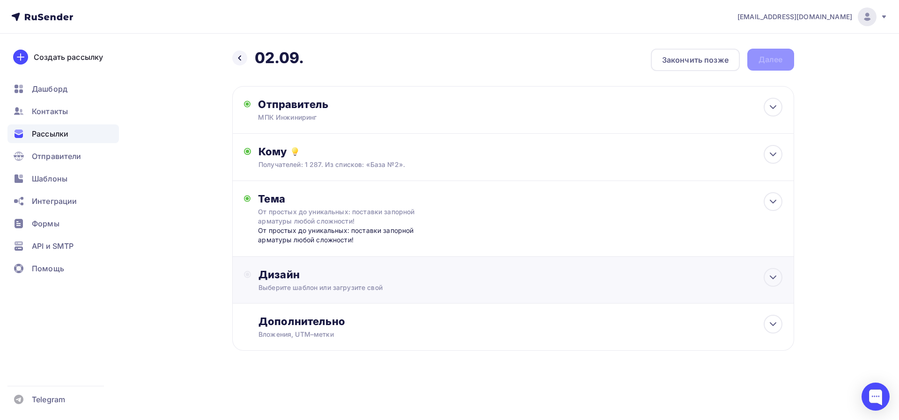
click at [340, 272] on div "Дизайн" at bounding box center [519, 274] width 523 height 13
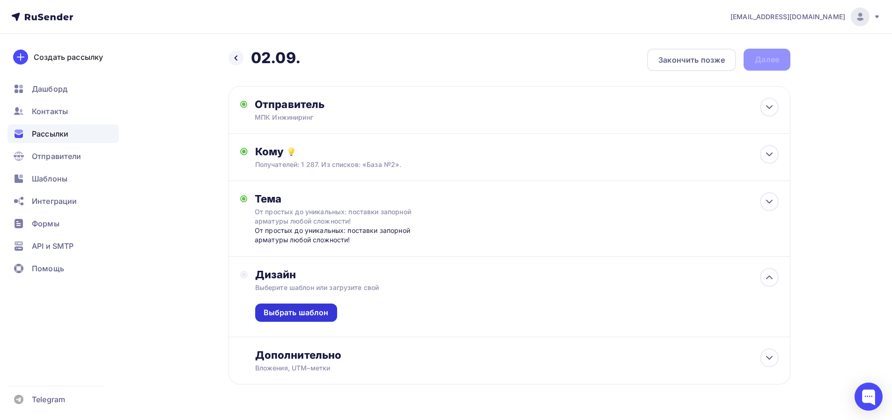
click at [320, 317] on div "Выбрать шаблон" at bounding box center [296, 313] width 65 height 11
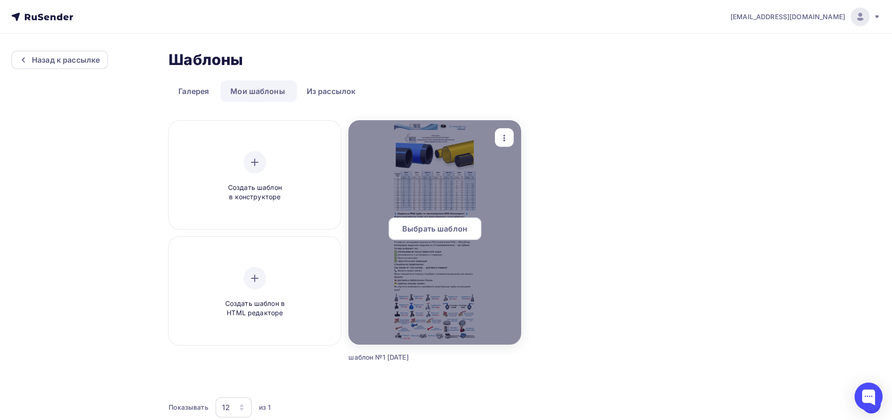
click at [446, 227] on span "Выбрать шаблон" at bounding box center [434, 228] width 65 height 11
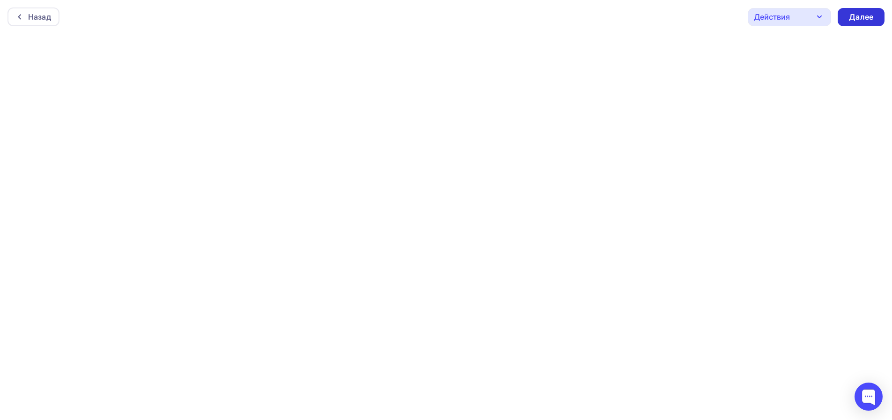
click at [853, 15] on div "Далее" at bounding box center [861, 17] width 24 height 11
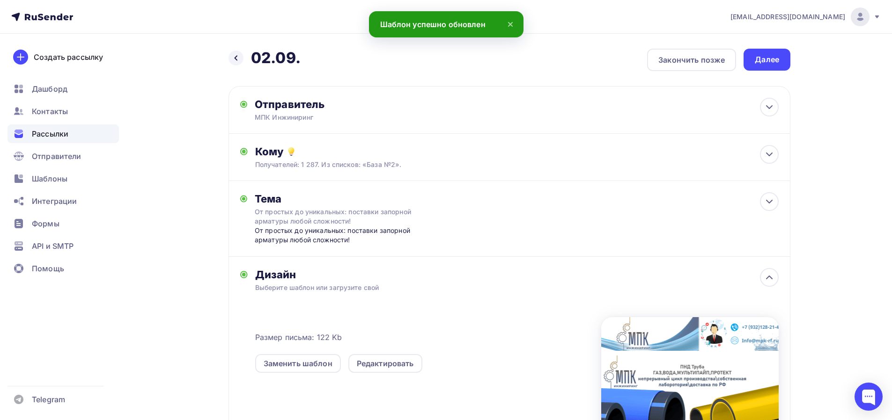
scroll to position [151, 0]
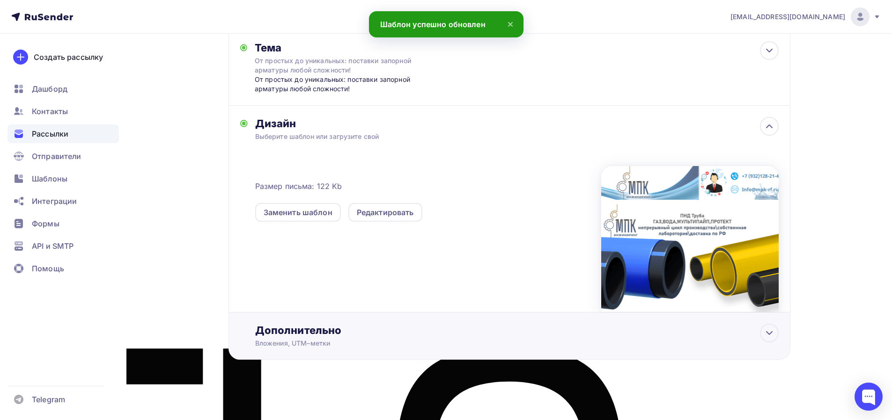
click at [347, 339] on div "Вложения, UTM–метки" at bounding box center [490, 343] width 471 height 9
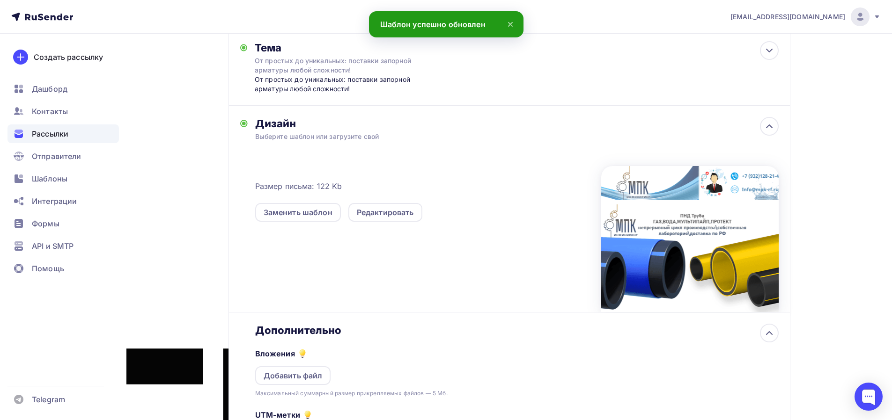
scroll to position [299, 0]
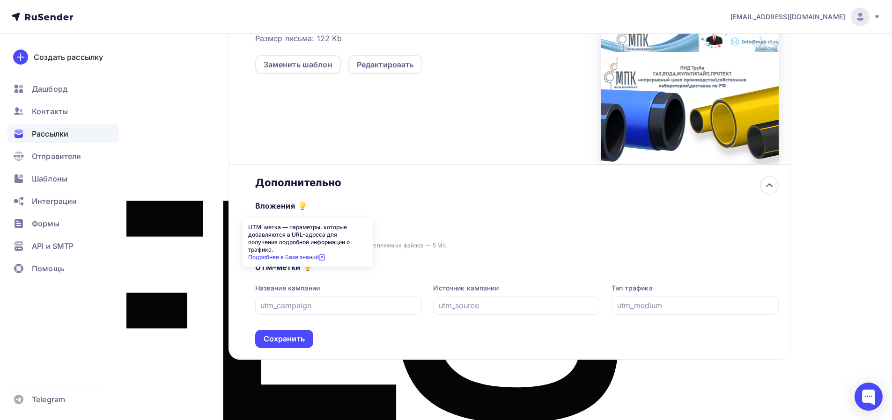
click at [305, 228] on div "UTM-метка — параметры, которые добавляются в URL-адреса для получения подробной…" at bounding box center [307, 242] width 130 height 49
click at [387, 205] on div "Вложения Добавить файл Максимальный суммарный размер прикрепляемых файлов — 5 М…" at bounding box center [516, 219] width 523 height 61
click at [315, 234] on div "Добавить файл" at bounding box center [293, 228] width 76 height 19
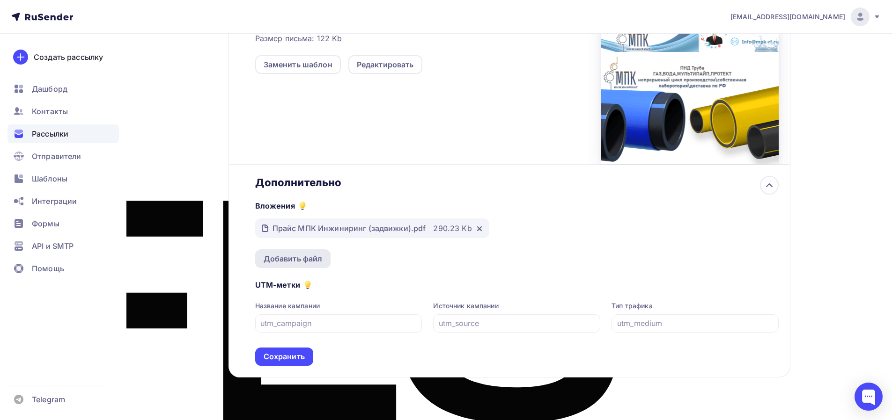
click at [315, 254] on div "Добавить файл" at bounding box center [293, 258] width 59 height 11
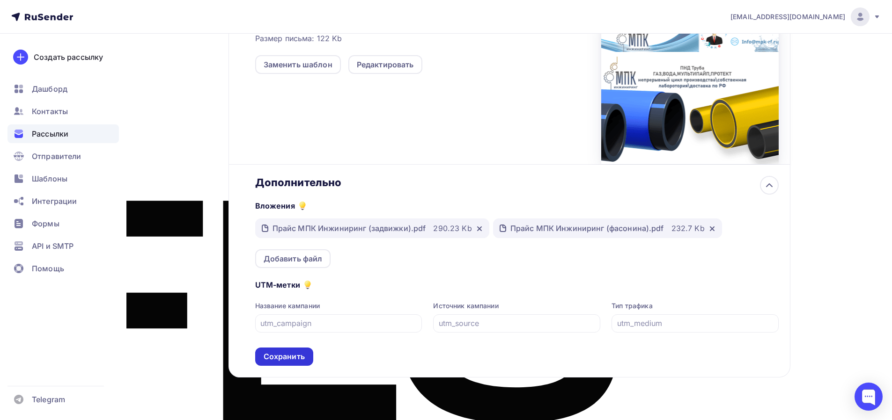
click at [289, 362] on div "Сохранить" at bounding box center [284, 357] width 41 height 11
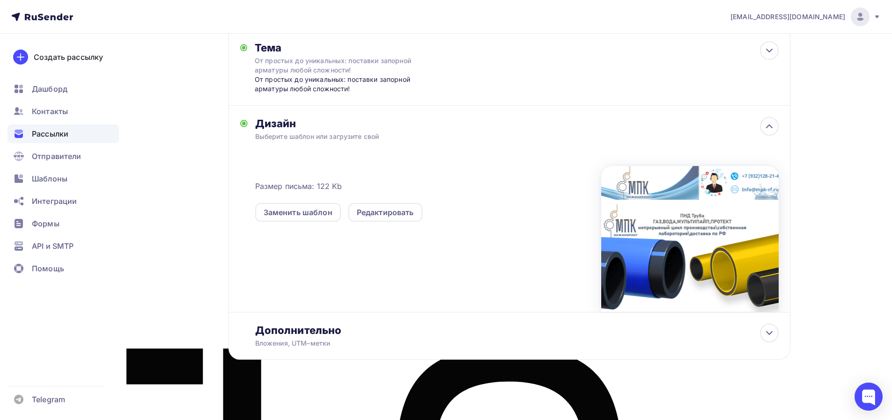
scroll to position [0, 0]
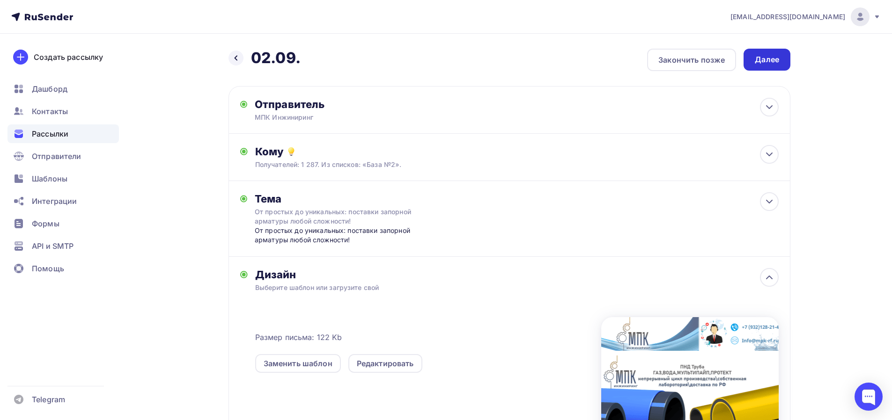
click at [774, 63] on div "Далее" at bounding box center [767, 59] width 24 height 11
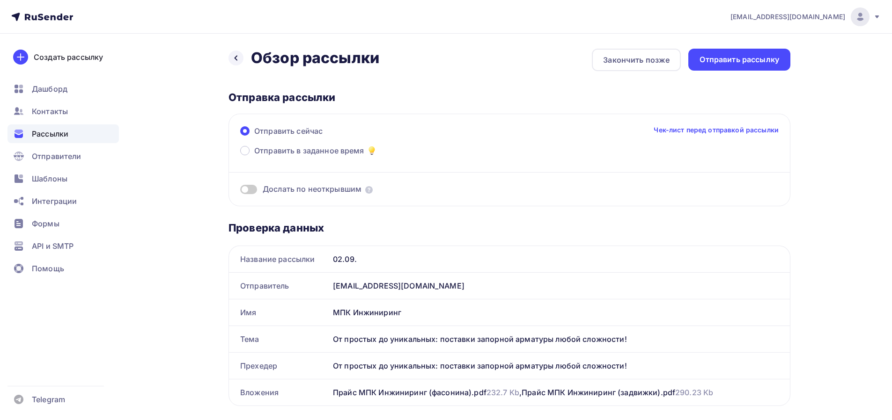
click at [242, 189] on span at bounding box center [248, 189] width 17 height 9
click at [240, 191] on input "checkbox" at bounding box center [240, 191] width 0 height 0
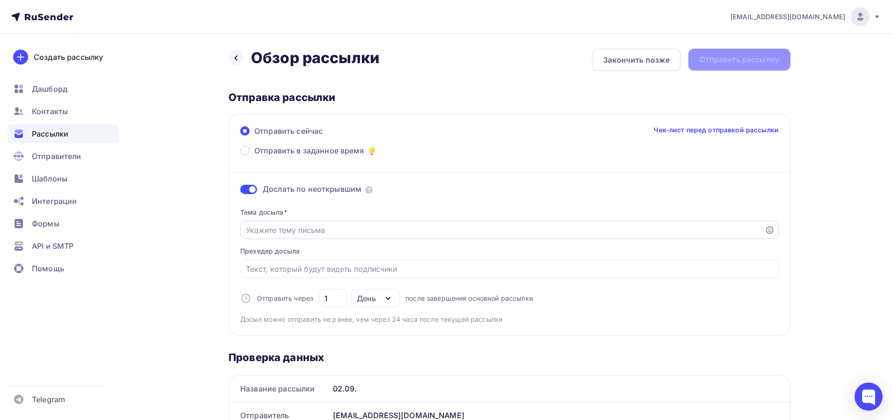
click at [364, 238] on div at bounding box center [509, 230] width 538 height 18
click at [378, 228] on input "Отправить в заданное время" at bounding box center [503, 230] width 514 height 11
paste input "От простых до уникальных: поставки запорной арматуры любой сложности!"
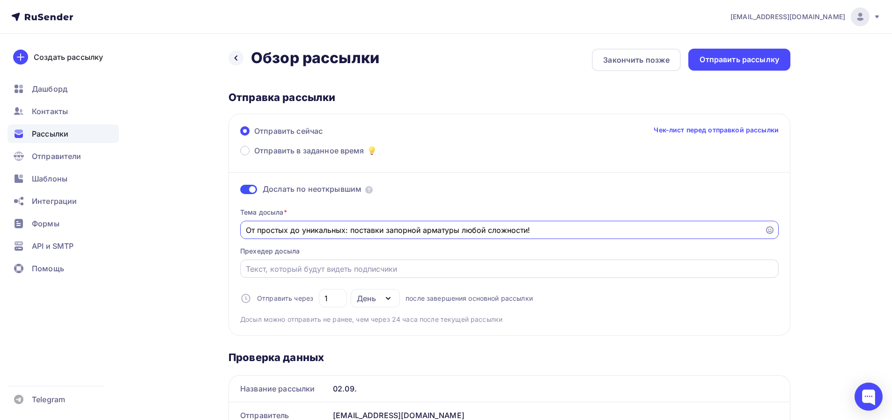
type input "От простых до уникальных: поставки запорной арматуры любой сложности!"
click at [352, 271] on input "Отправить в заданное время" at bounding box center [510, 269] width 528 height 11
paste input "От простых до уникальных: поставки запорной арматуры любой сложности!"
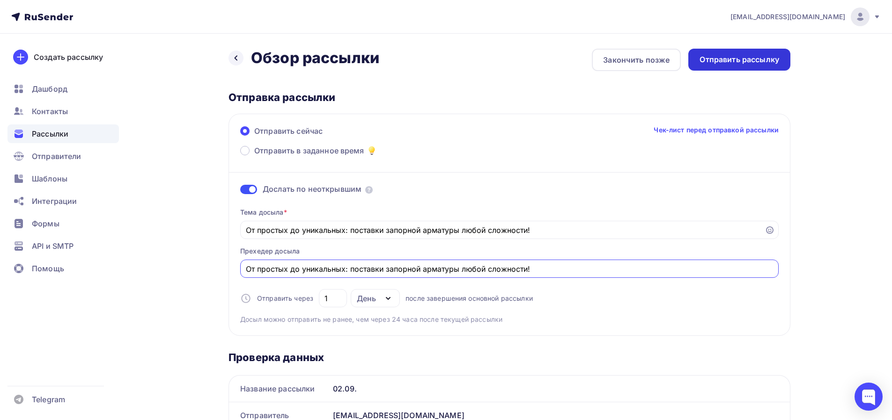
type input "От простых до уникальных: поставки запорной арматуры любой сложности!"
click at [763, 65] on div "Отправить рассылку" at bounding box center [739, 60] width 102 height 22
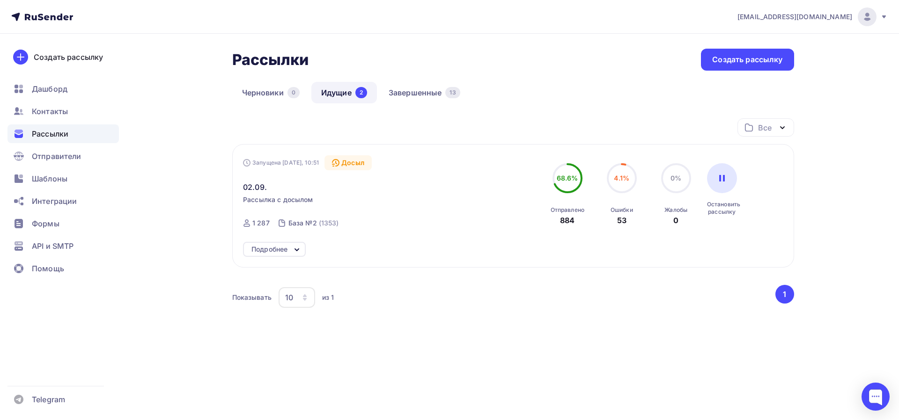
click at [674, 330] on div "Все Все папки Создать новую папку Запущена Сегодня, 10:51 Досыл 02.09. Рассылка…" at bounding box center [513, 230] width 562 height 225
click at [582, 354] on div "Все Все папки Создать новую папку Запущена Сегодня, 10:51 Досыл 02.09. Рассылка…" at bounding box center [513, 242] width 562 height 248
click at [289, 252] on div "Подробнее" at bounding box center [274, 249] width 63 height 15
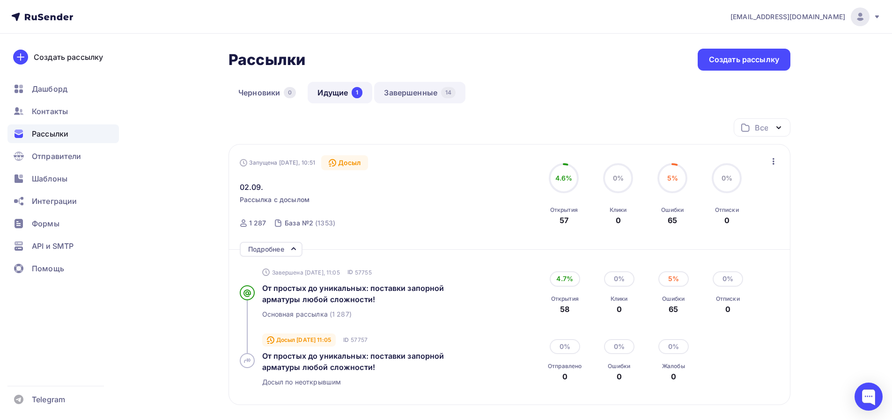
click at [406, 92] on link "Завершенные 14" at bounding box center [419, 93] width 91 height 22
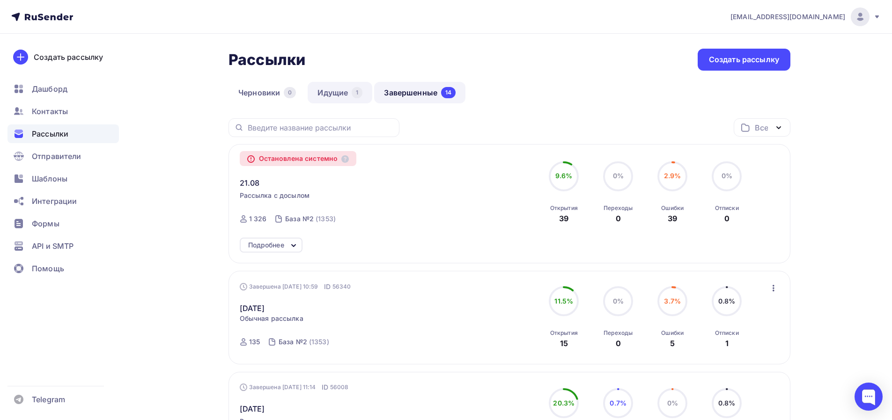
click at [338, 97] on link "Идущие 1" at bounding box center [340, 93] width 65 height 22
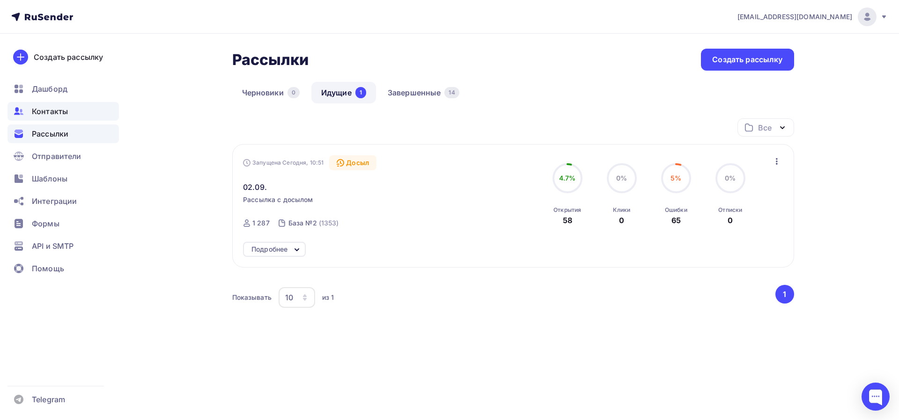
click at [51, 109] on span "Контакты" at bounding box center [50, 111] width 36 height 11
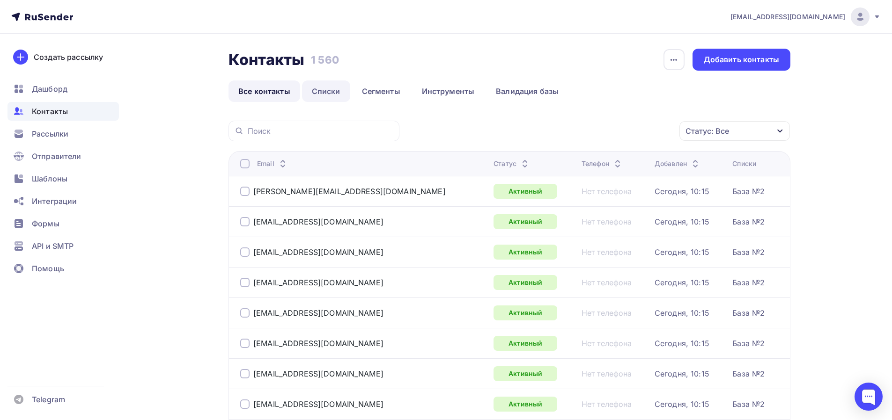
click at [331, 92] on link "Списки" at bounding box center [326, 92] width 48 height 22
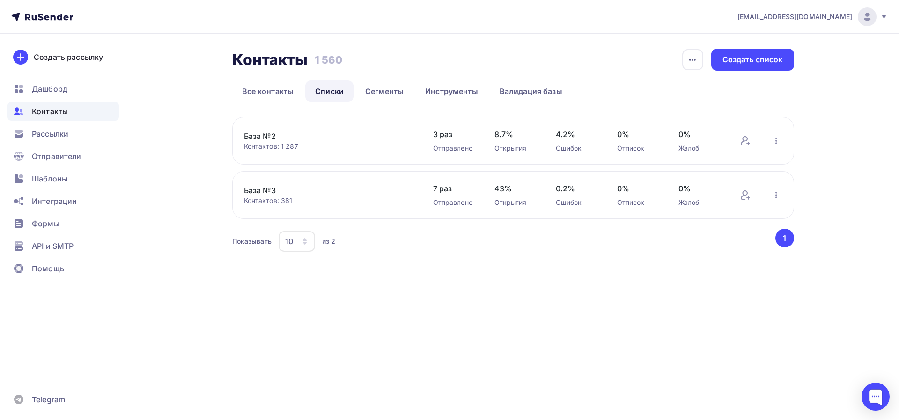
click at [258, 139] on link "База №2" at bounding box center [323, 136] width 159 height 11
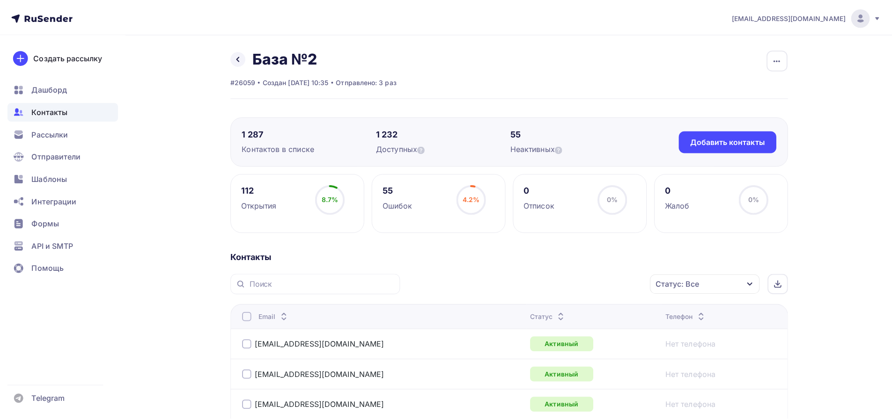
scroll to position [125, 0]
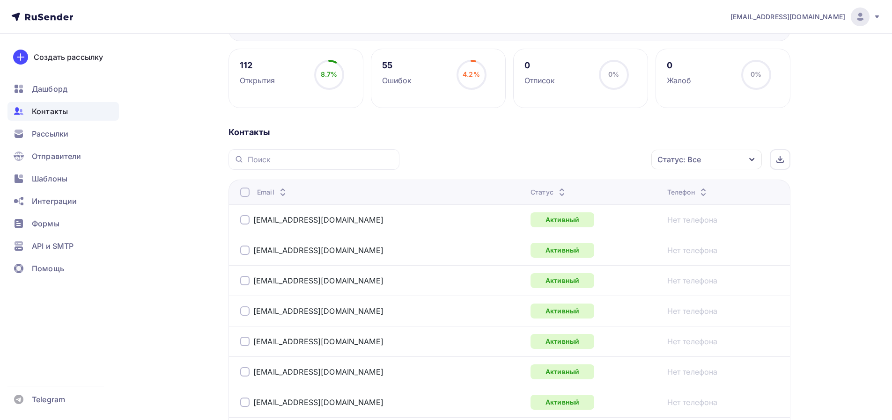
click at [556, 193] on icon at bounding box center [561, 194] width 11 height 11
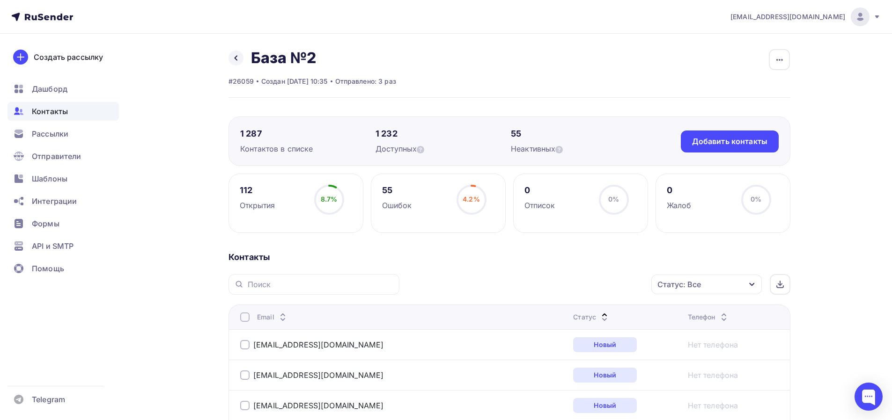
scroll to position [187, 0]
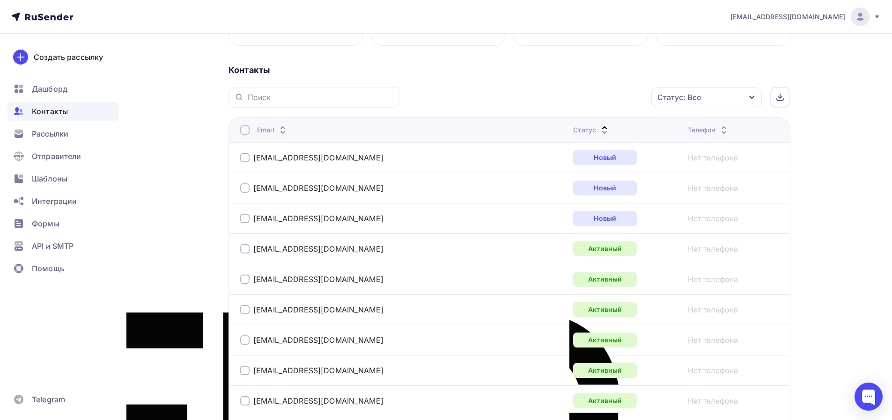
click at [573, 131] on div "Статус" at bounding box center [591, 129] width 37 height 9
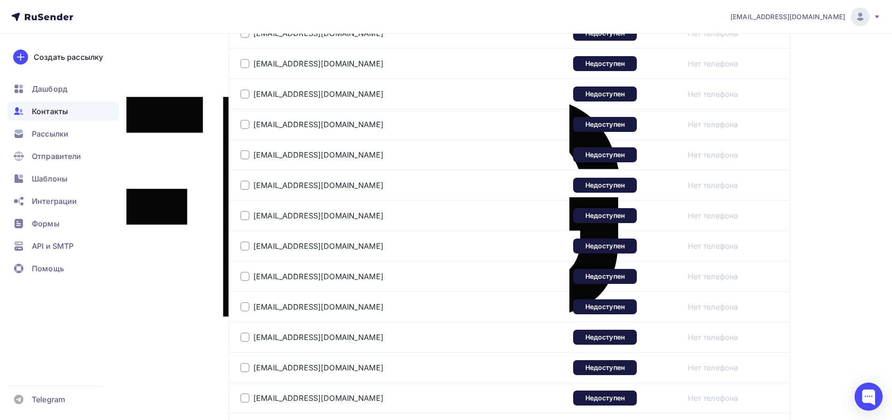
scroll to position [216, 0]
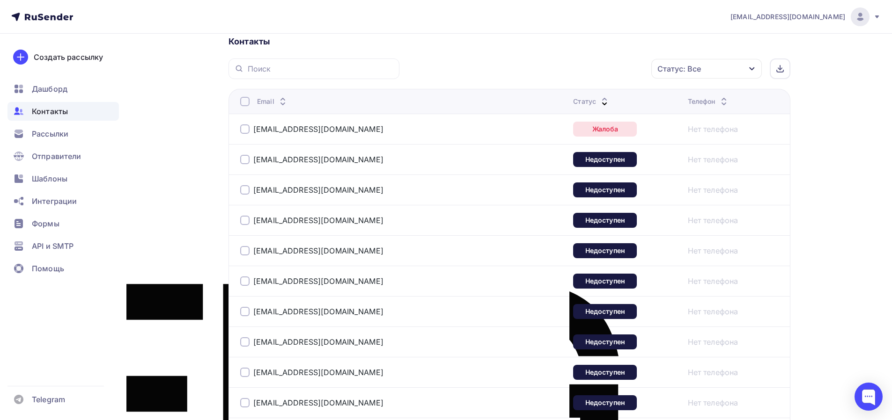
click at [242, 103] on div at bounding box center [244, 101] width 9 height 9
click at [618, 68] on div "Действие" at bounding box center [582, 69] width 124 height 18
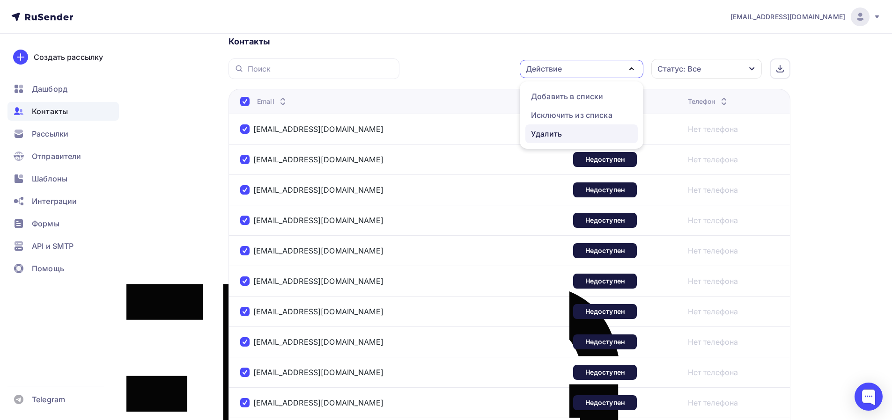
click at [552, 132] on div "Удалить" at bounding box center [546, 133] width 31 height 11
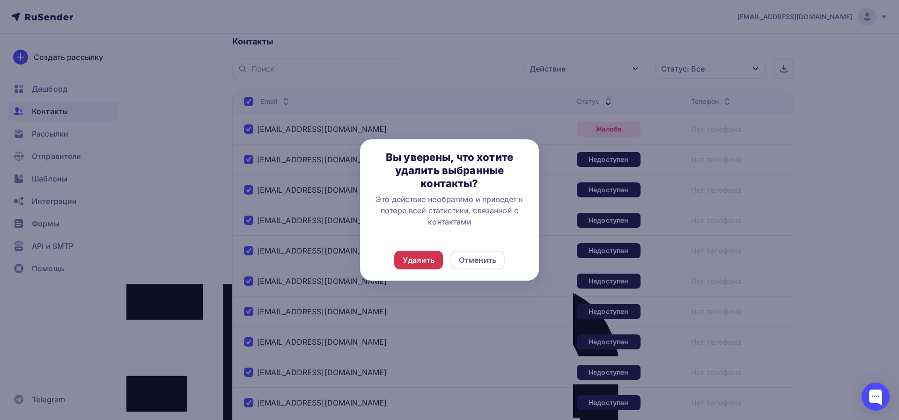
click at [425, 267] on div "Удалить" at bounding box center [418, 260] width 49 height 19
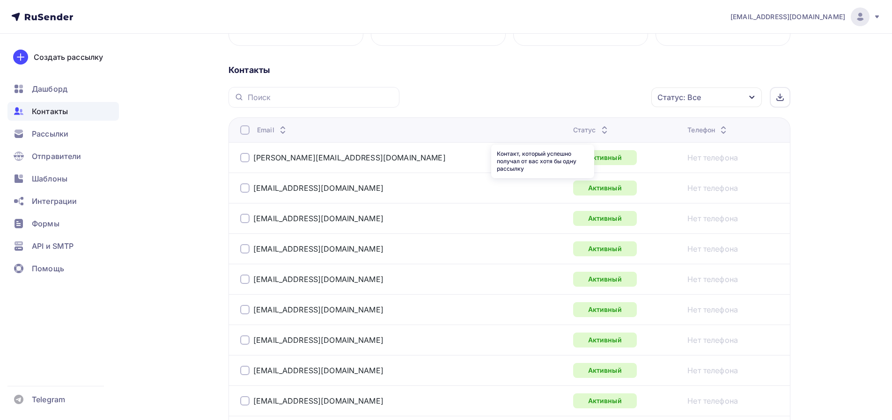
click at [569, 136] on th "Статус" at bounding box center [626, 129] width 115 height 25
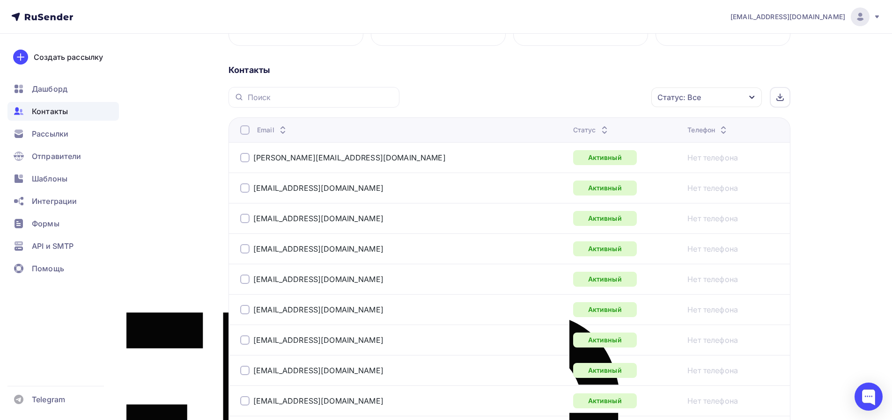
click at [573, 131] on div "Статус" at bounding box center [591, 129] width 37 height 9
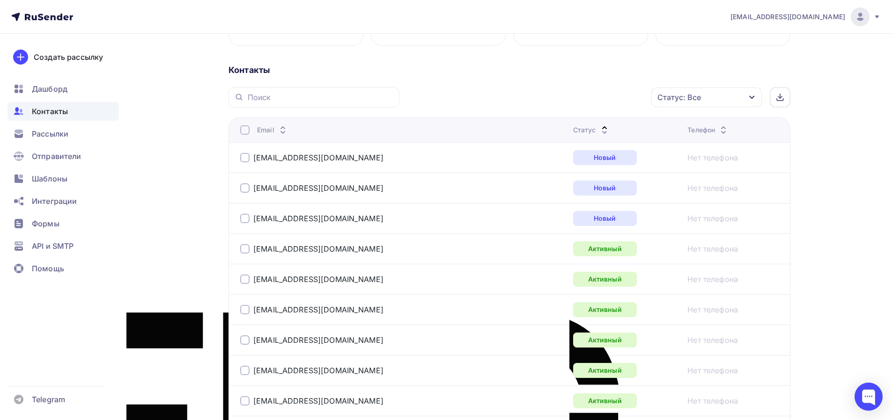
click at [599, 131] on icon at bounding box center [604, 132] width 11 height 11
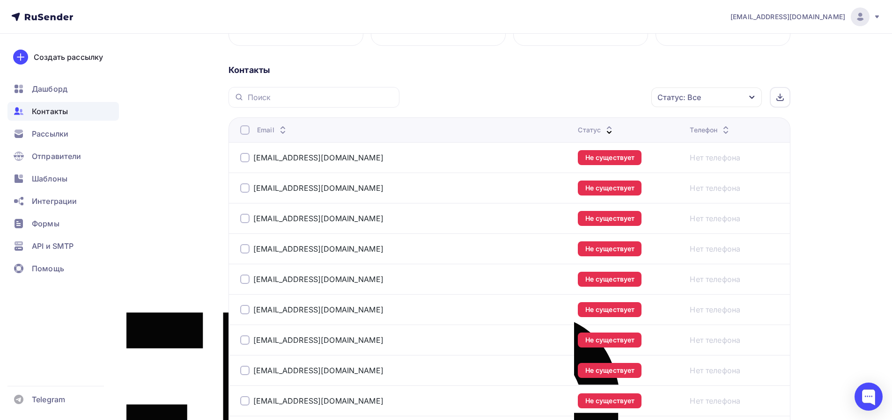
click at [243, 131] on div at bounding box center [244, 129] width 9 height 9
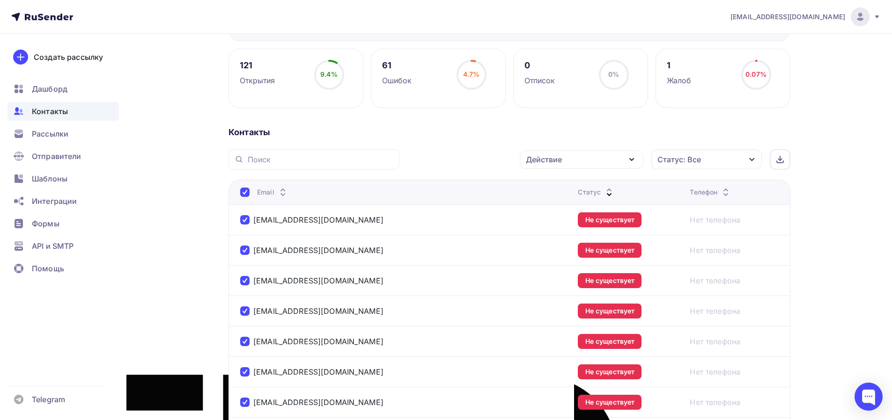
scroll to position [0, 0]
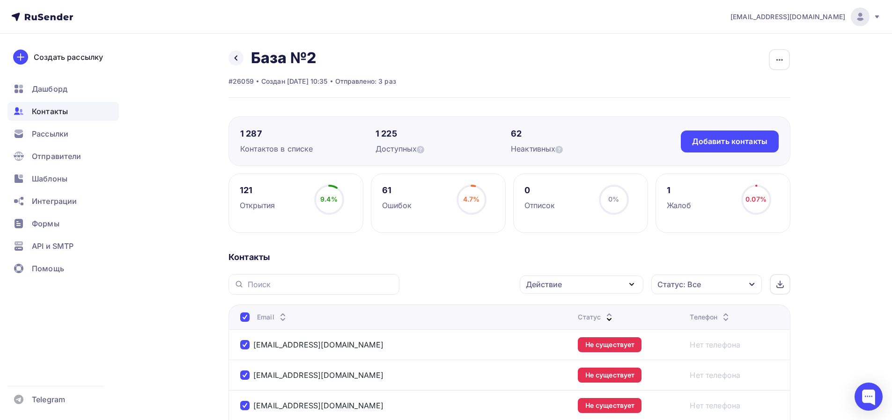
click at [247, 320] on div at bounding box center [244, 317] width 9 height 9
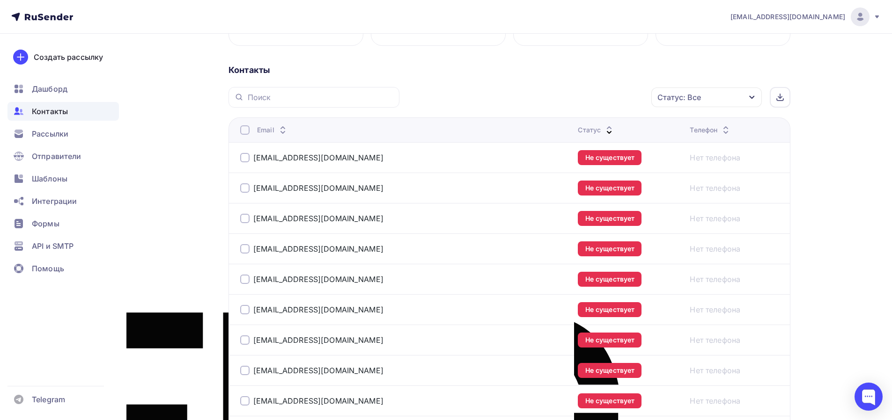
click at [247, 157] on div at bounding box center [244, 157] width 9 height 9
click at [243, 187] on div at bounding box center [244, 188] width 9 height 9
click at [246, 222] on div at bounding box center [244, 218] width 9 height 9
click at [246, 246] on div at bounding box center [244, 248] width 9 height 9
click at [242, 279] on div at bounding box center [244, 279] width 9 height 9
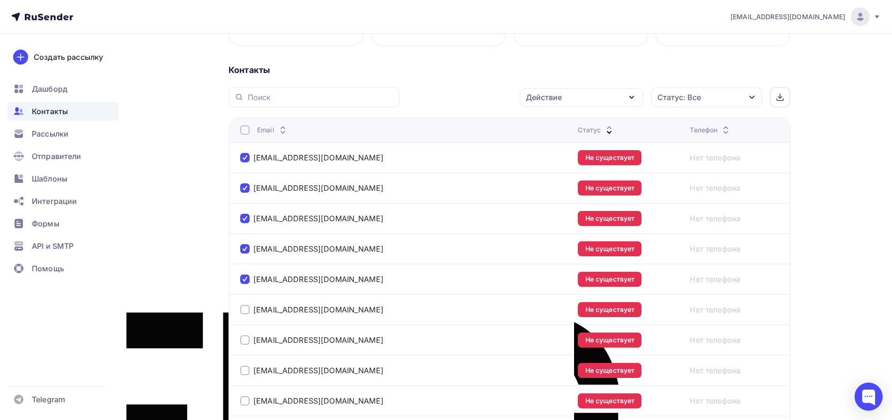
click at [246, 312] on div at bounding box center [244, 309] width 9 height 9
click at [248, 342] on div at bounding box center [244, 340] width 9 height 9
drag, startPoint x: 247, startPoint y: 371, endPoint x: 270, endPoint y: 328, distance: 48.6
click at [247, 370] on div at bounding box center [244, 370] width 9 height 9
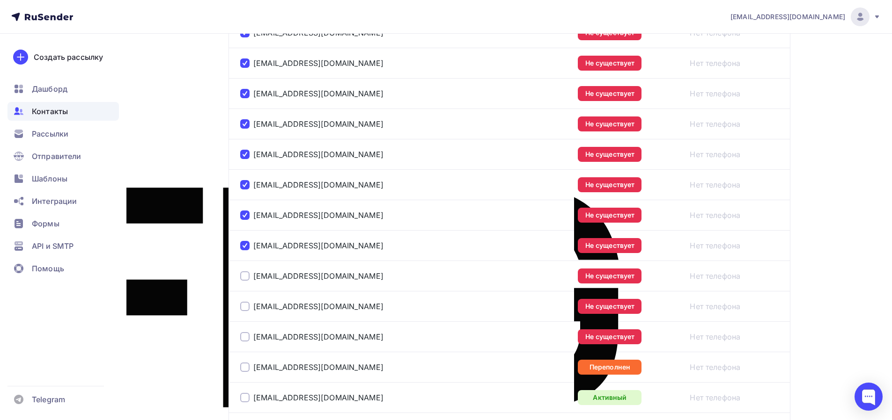
click at [239, 279] on td "kasimovata@pkfngk.ru" at bounding box center [400, 276] width 345 height 30
click at [242, 277] on div at bounding box center [244, 276] width 9 height 9
click at [244, 305] on div at bounding box center [244, 306] width 9 height 9
click at [248, 338] on div at bounding box center [244, 336] width 9 height 9
drag, startPoint x: 244, startPoint y: 365, endPoint x: 255, endPoint y: 360, distance: 11.9
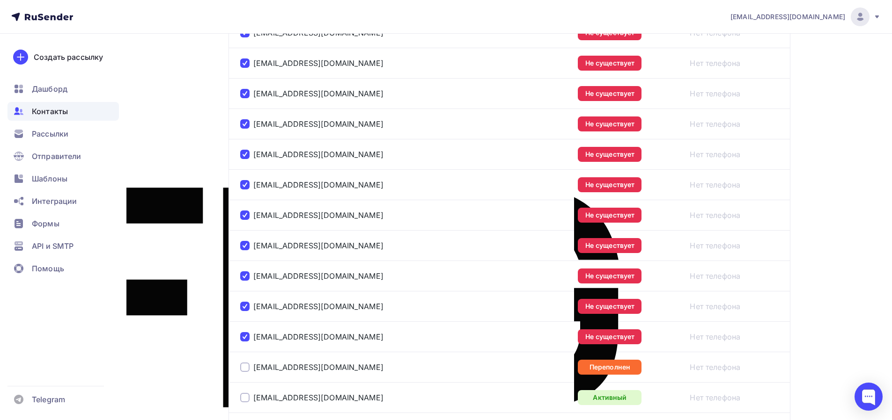
click at [244, 366] on div at bounding box center [244, 367] width 9 height 9
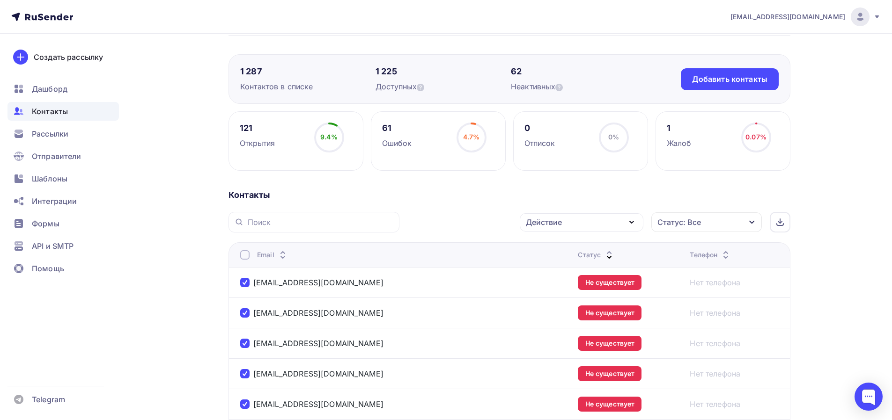
scroll to position [0, 0]
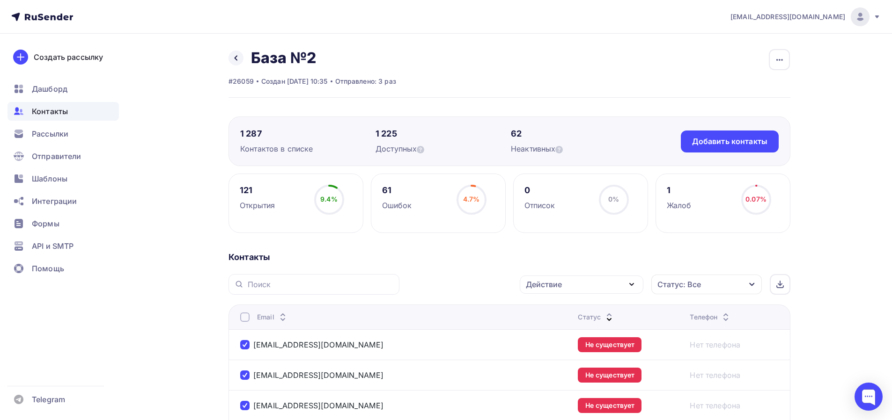
click at [637, 289] on div "Действие" at bounding box center [582, 285] width 124 height 18
click at [565, 347] on div "Удалить" at bounding box center [581, 349] width 101 height 11
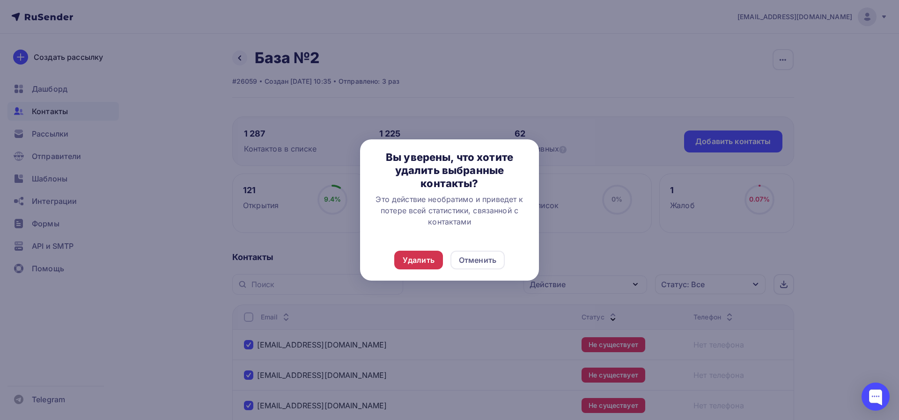
click at [421, 261] on div "Удалить" at bounding box center [419, 260] width 32 height 11
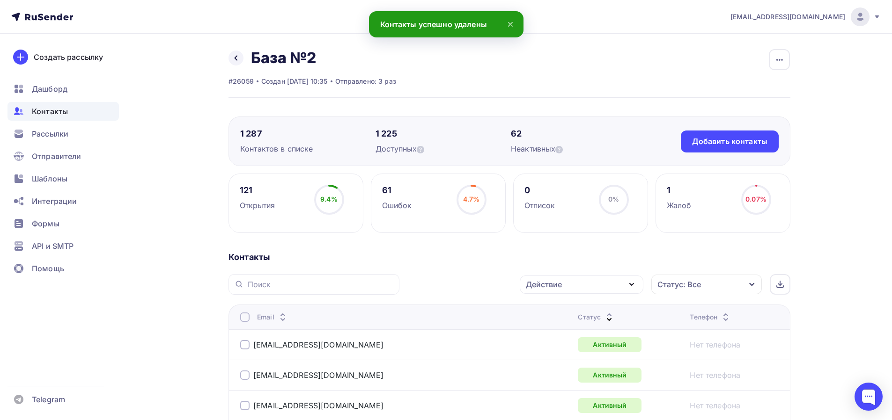
scroll to position [125, 0]
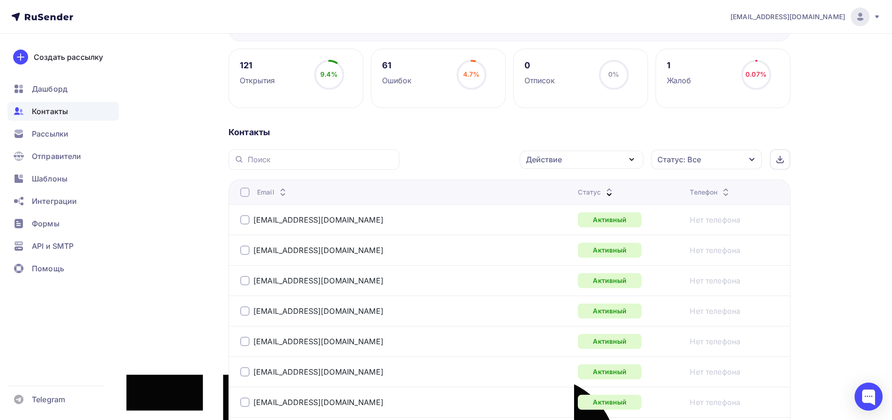
click at [578, 195] on div "Статус" at bounding box center [596, 192] width 37 height 9
click at [578, 194] on div "Статус" at bounding box center [596, 192] width 37 height 9
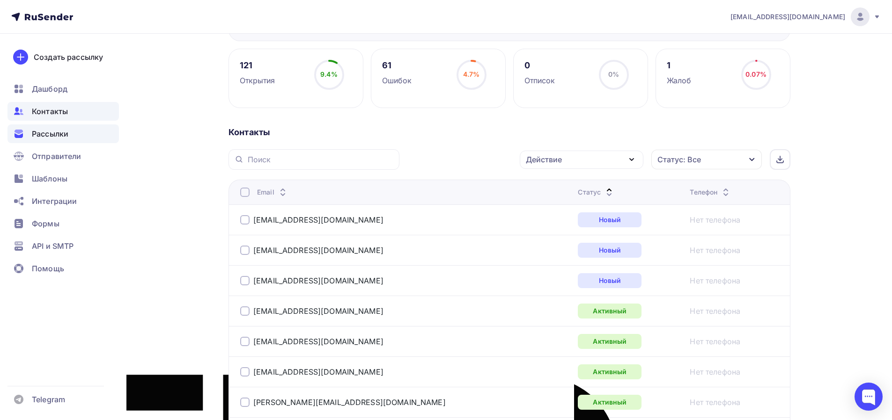
click at [65, 139] on span "Рассылки" at bounding box center [50, 133] width 37 height 11
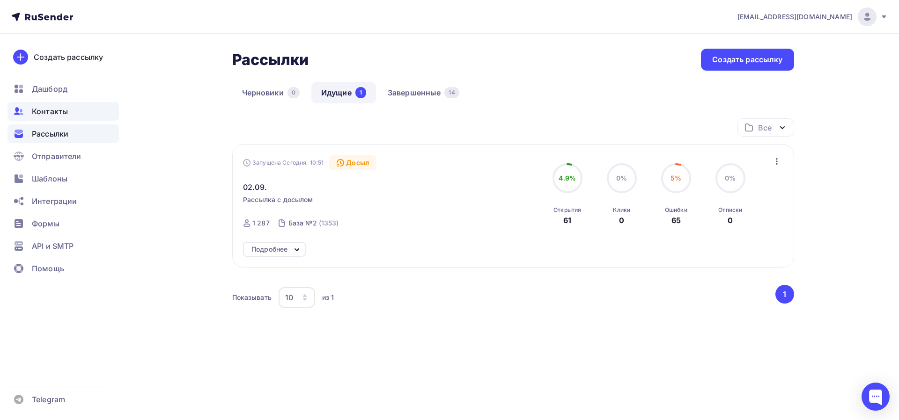
click at [72, 114] on div "Контакты" at bounding box center [62, 111] width 111 height 19
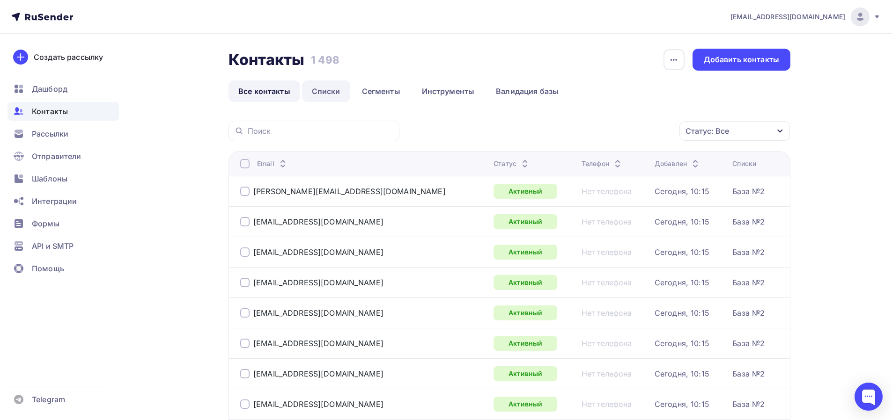
click at [335, 91] on link "Списки" at bounding box center [326, 92] width 48 height 22
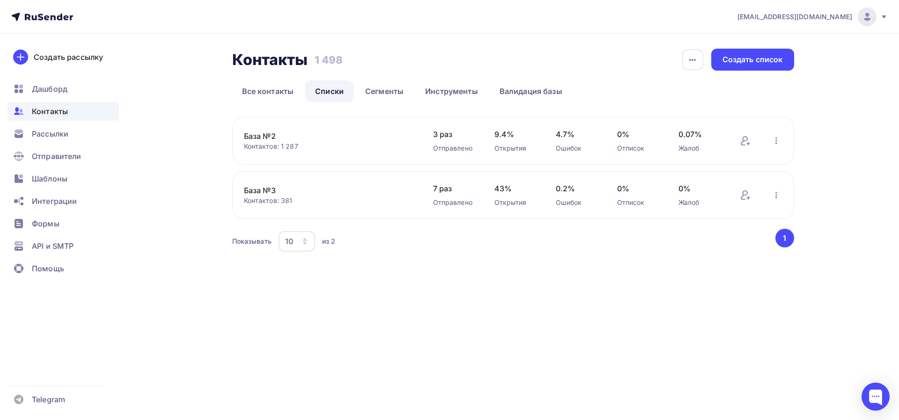
click at [268, 136] on link "База №2" at bounding box center [323, 136] width 159 height 11
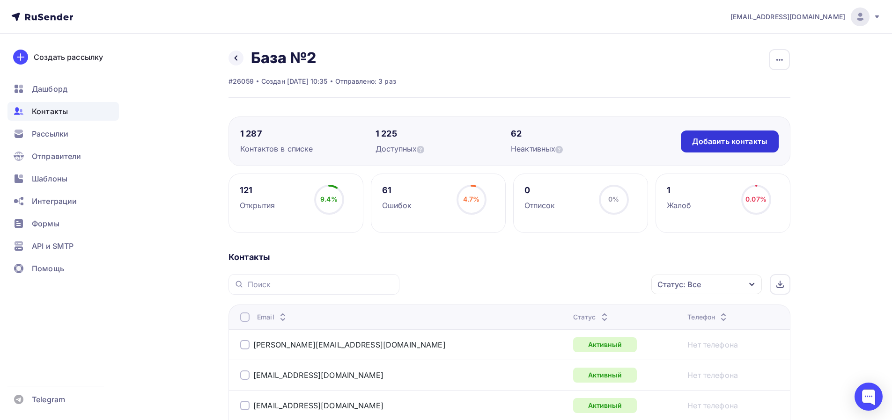
click at [739, 141] on div "Добавить контакты" at bounding box center [729, 141] width 75 height 11
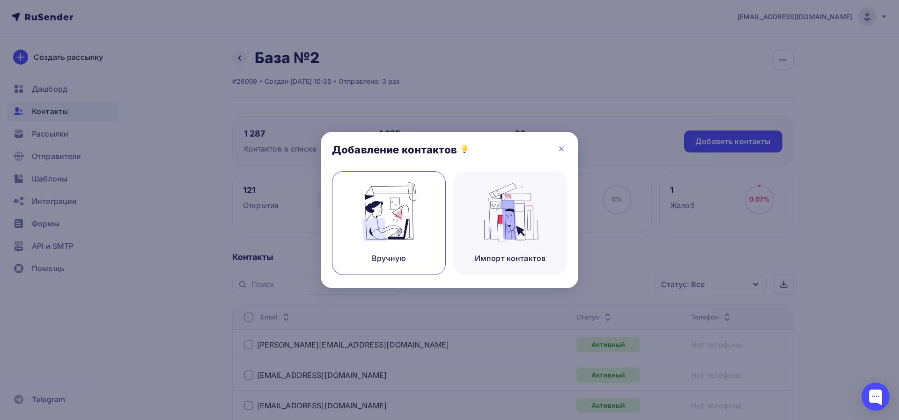
click at [391, 223] on img at bounding box center [389, 212] width 63 height 59
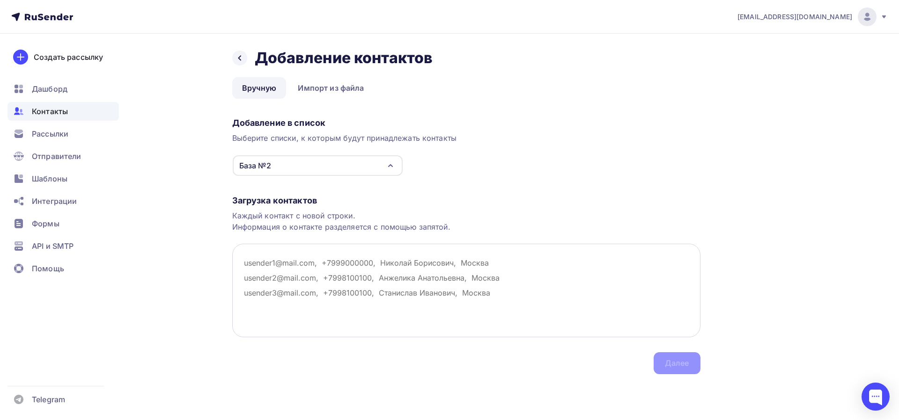
click at [351, 275] on textarea at bounding box center [466, 291] width 468 height 94
paste textarea "2728939@mail.ru armafly@mail.ru m725422@gmail.com r.gorkov@lammin.org tes-kit@y…"
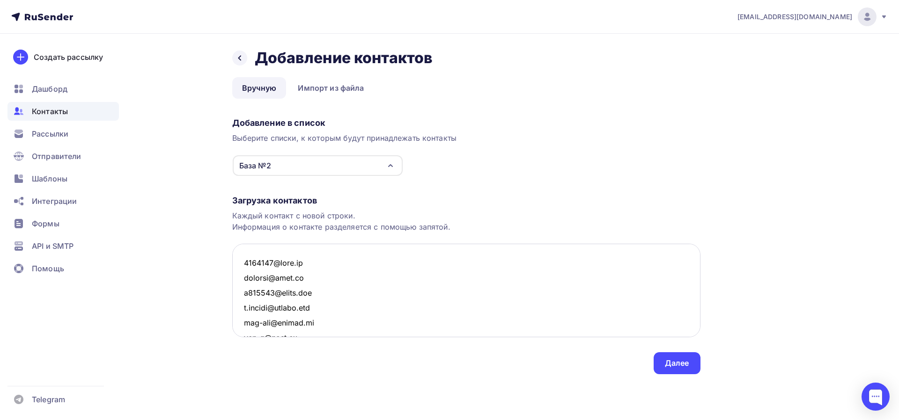
click at [252, 255] on textarea at bounding box center [466, 291] width 468 height 94
click at [243, 260] on textarea at bounding box center [466, 291] width 468 height 94
type textarea "2728939@mail.ru armafly@mail.ru m725422@gmail.com r.gorkov@lammin.org tes-kit@y…"
click at [679, 369] on div "Далее" at bounding box center [676, 363] width 47 height 22
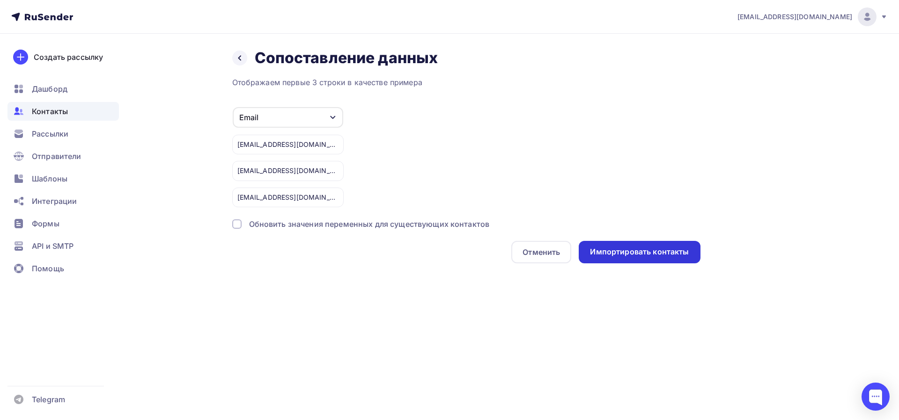
click at [659, 257] on div "Импортировать контакты" at bounding box center [639, 252] width 99 height 11
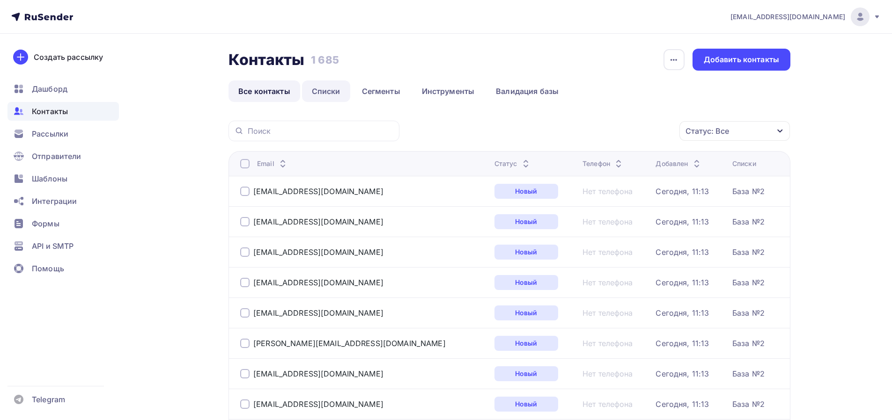
click at [323, 92] on link "Списки" at bounding box center [326, 92] width 48 height 22
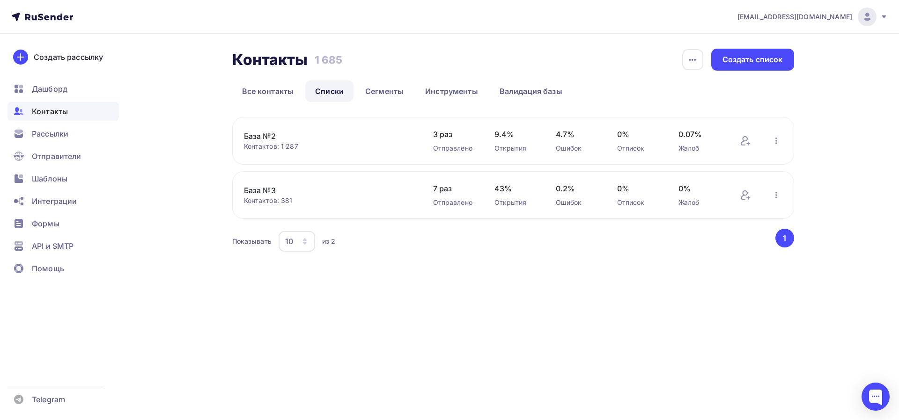
click at [268, 132] on link "База №2" at bounding box center [323, 136] width 159 height 11
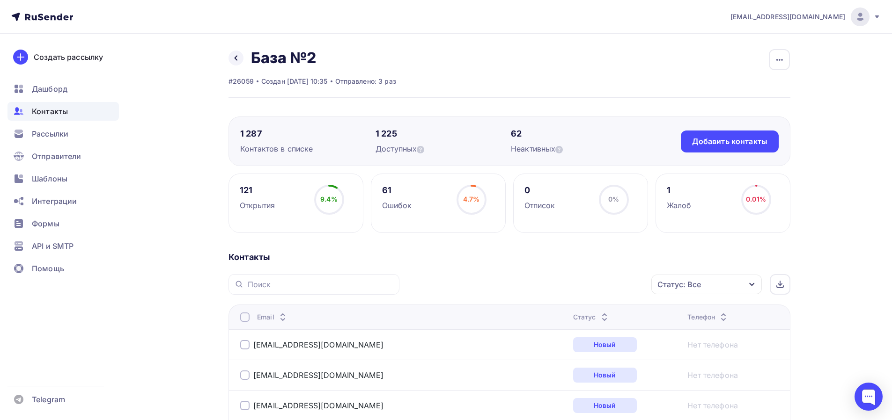
click at [716, 285] on div "Статус: Все" at bounding box center [706, 285] width 110 height 20
click at [392, 209] on div "Ошибок" at bounding box center [397, 205] width 30 height 11
click at [399, 205] on div "Ошибок" at bounding box center [397, 205] width 30 height 11
drag, startPoint x: 405, startPoint y: 204, endPoint x: 504, endPoint y: 202, distance: 98.8
click at [406, 204] on div "Ошибок" at bounding box center [397, 205] width 30 height 11
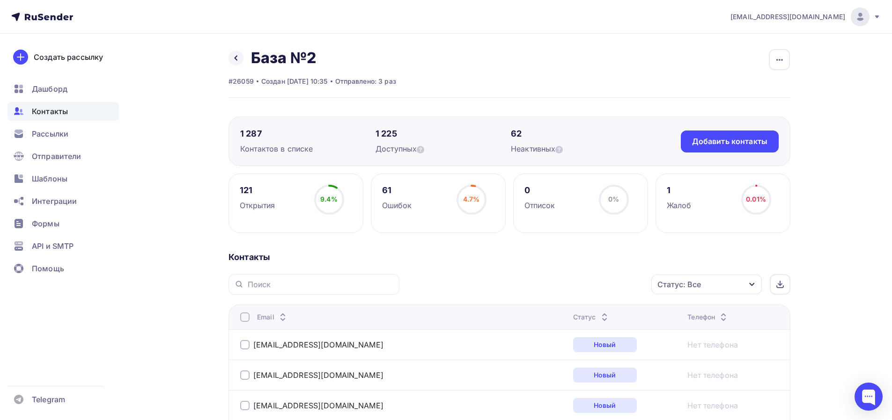
drag, startPoint x: 463, startPoint y: 198, endPoint x: 400, endPoint y: 199, distance: 63.2
click at [463, 198] on span "4.7%" at bounding box center [471, 199] width 17 height 8
click at [388, 193] on div "61" at bounding box center [397, 190] width 30 height 11
click at [254, 205] on div "Открытия" at bounding box center [258, 205] width 36 height 11
drag, startPoint x: 441, startPoint y: 207, endPoint x: 490, endPoint y: 148, distance: 76.2
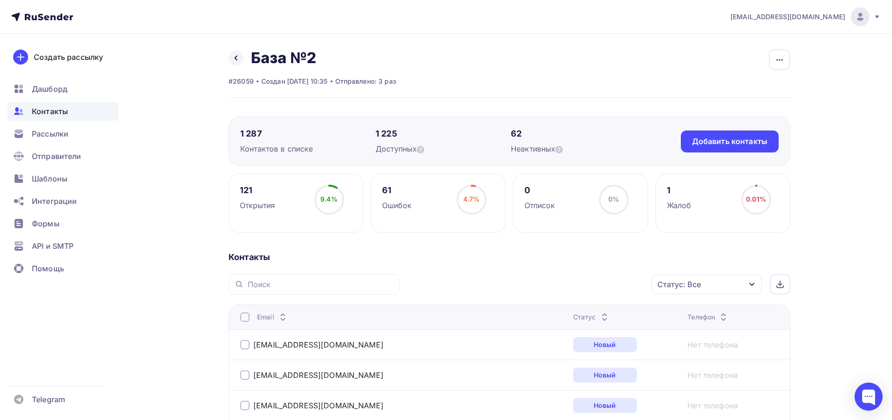
click at [443, 201] on div "61 Ошибок 4.7% 4.7%" at bounding box center [438, 203] width 135 height 59
click at [770, 60] on div "button" at bounding box center [779, 59] width 21 height 21
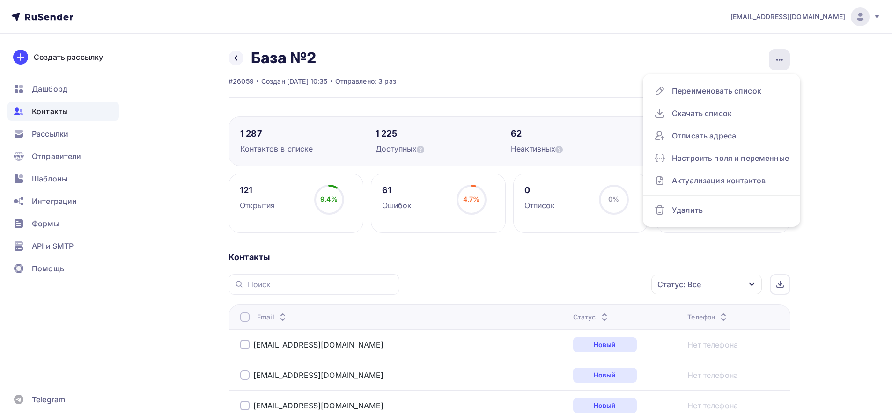
click at [784, 61] on icon "button" at bounding box center [779, 59] width 11 height 11
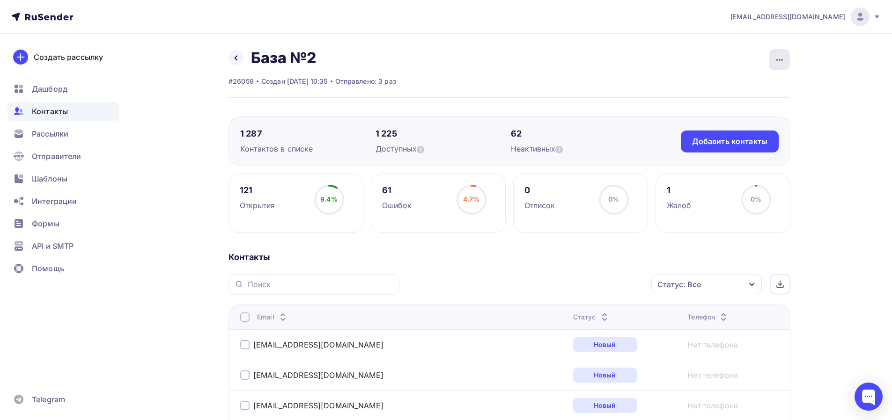
click at [784, 61] on icon "button" at bounding box center [779, 59] width 11 height 11
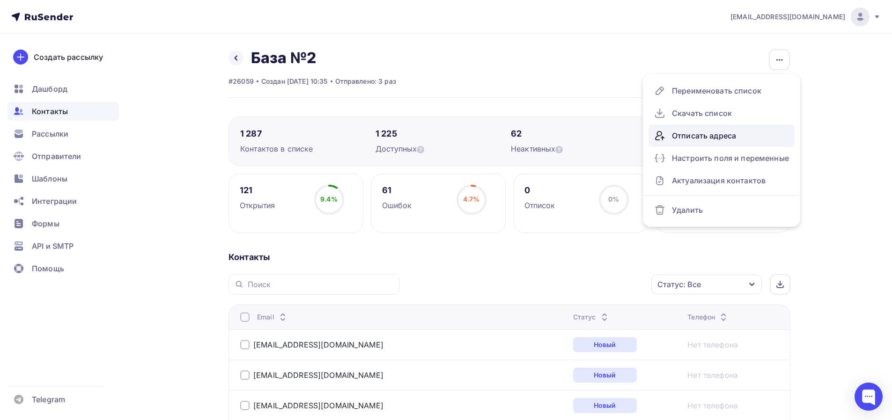
click at [759, 135] on div "Отписать адреса" at bounding box center [721, 135] width 135 height 15
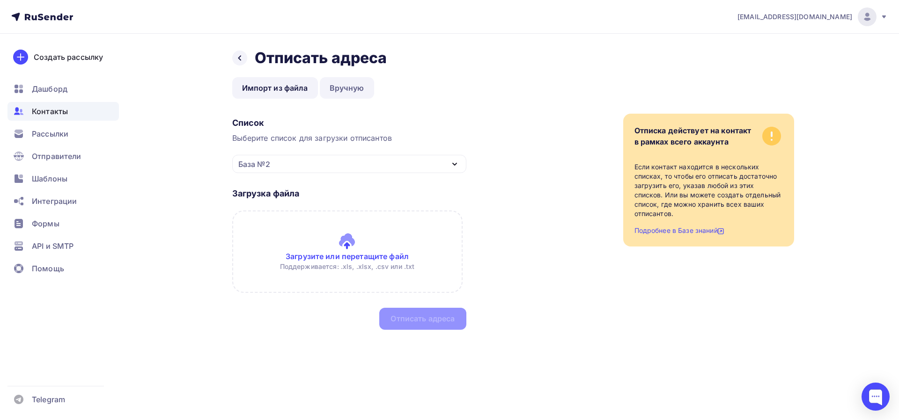
click at [351, 93] on link "Вручную" at bounding box center [347, 88] width 54 height 22
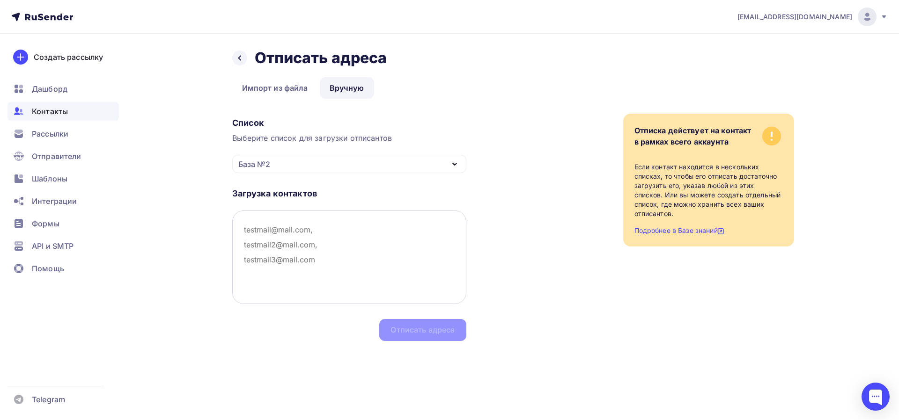
drag, startPoint x: 315, startPoint y: 246, endPoint x: 332, endPoint y: 248, distance: 17.0
click at [318, 246] on textarea at bounding box center [349, 258] width 234 height 94
click at [400, 261] on textarea at bounding box center [349, 258] width 234 height 94
click at [445, 165] on div "База №2" at bounding box center [349, 164] width 234 height 18
click at [300, 186] on div "База №2" at bounding box center [349, 191] width 212 height 11
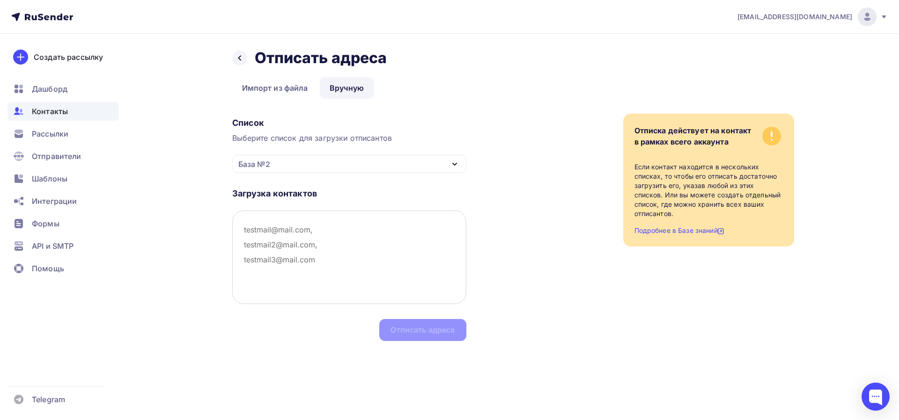
click at [355, 250] on textarea at bounding box center [349, 258] width 234 height 94
drag, startPoint x: 245, startPoint y: 51, endPoint x: 238, endPoint y: 54, distance: 8.2
click at [242, 51] on div "Назад Отписать адреса Отписать адреса" at bounding box center [513, 58] width 562 height 19
click at [238, 60] on icon at bounding box center [239, 57] width 7 height 7
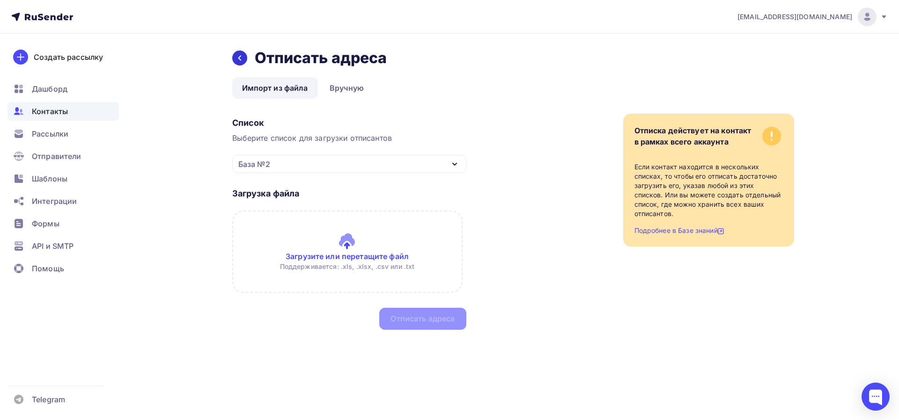
click at [241, 60] on icon at bounding box center [239, 57] width 7 height 7
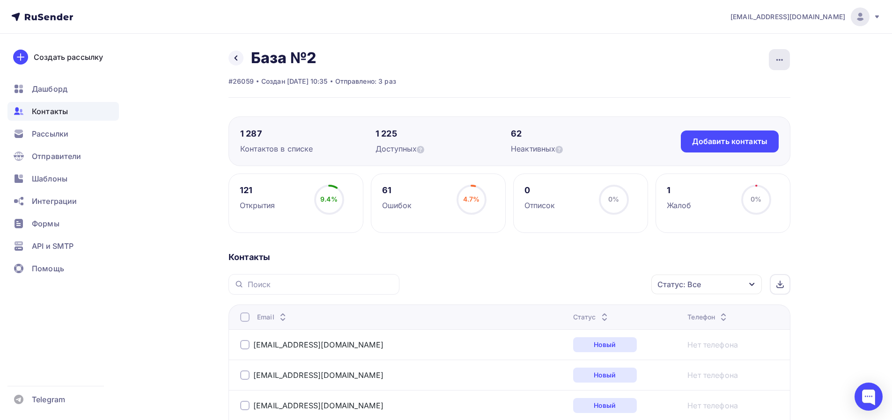
click at [781, 64] on icon "button" at bounding box center [779, 59] width 11 height 11
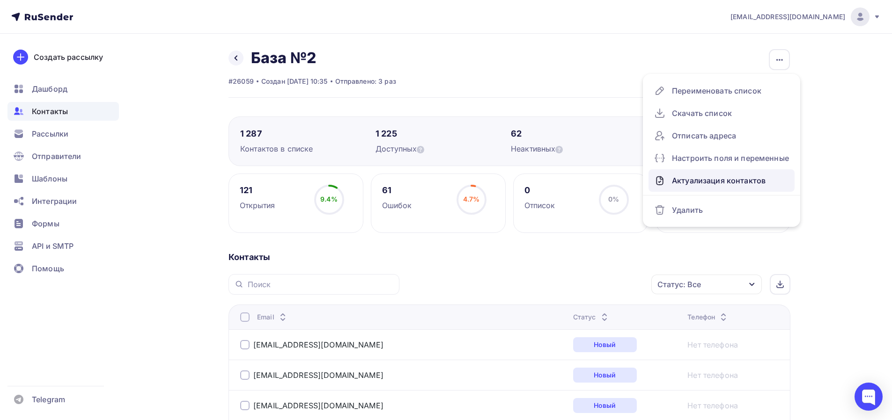
click at [751, 183] on div "Актуализация контактов" at bounding box center [721, 180] width 135 height 15
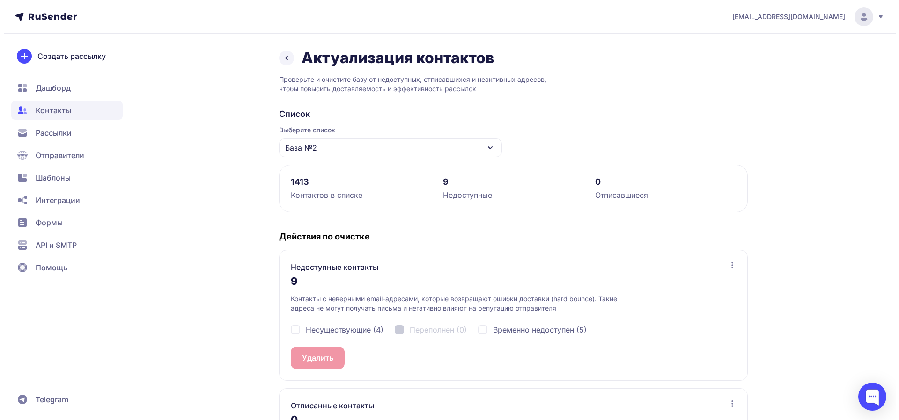
scroll to position [62, 0]
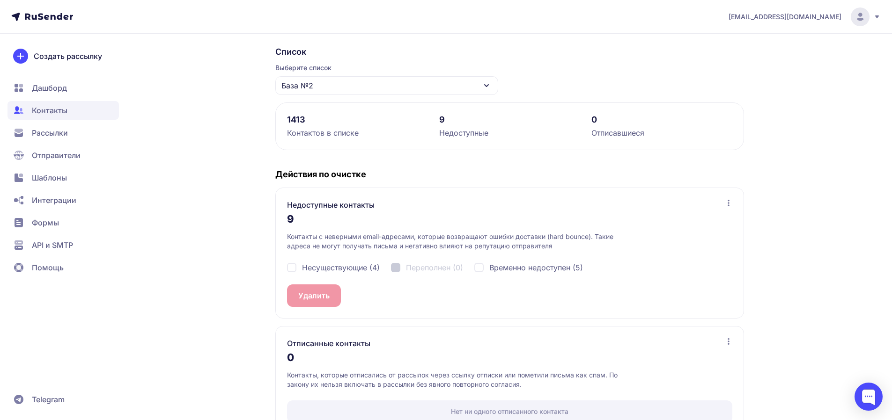
click at [391, 269] on div "Несуществующие (4)" at bounding box center [427, 267] width 72 height 11
checkbox input "true"
click at [324, 302] on button "Удалить 4" at bounding box center [316, 296] width 59 height 22
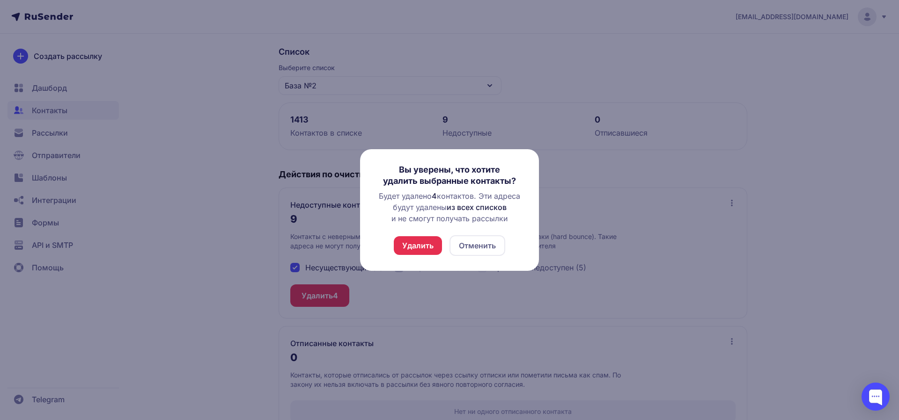
click at [431, 248] on button "Удалить" at bounding box center [418, 245] width 48 height 19
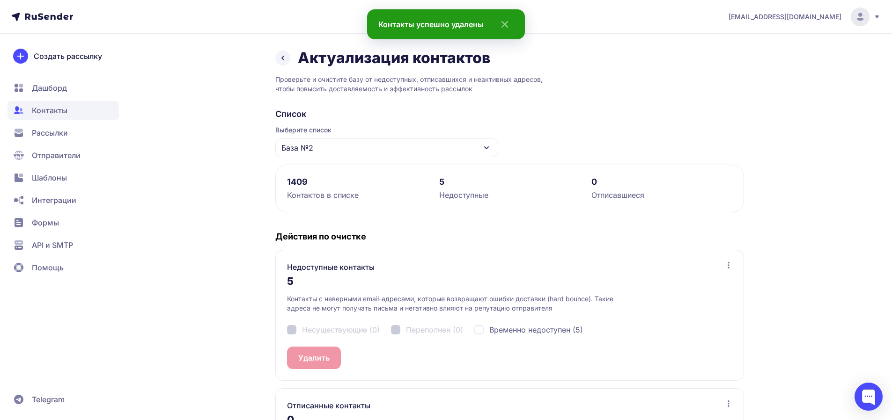
scroll to position [88, 0]
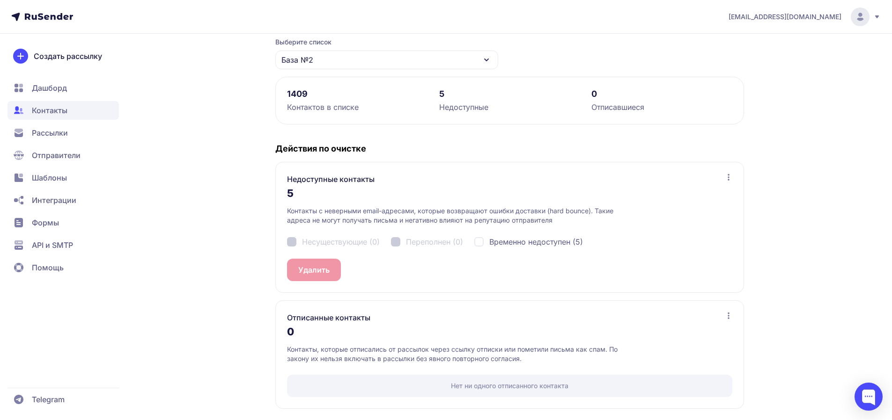
click at [294, 241] on div "Несуществующие (0) Переполнен (0) Временно недоступен (5)" at bounding box center [509, 242] width 445 height 34
click at [295, 239] on div "Несуществующие (0) Переполнен (0) Временно недоступен (5)" at bounding box center [509, 242] width 445 height 34
click at [292, 242] on div "Несуществующие (0) Переполнен (0) Временно недоступен (5)" at bounding box center [509, 242] width 445 height 34
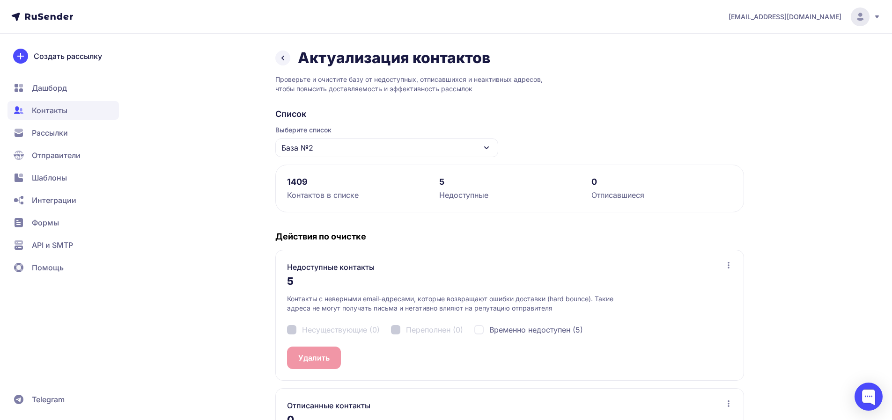
click at [307, 191] on div "Контактов в списке" at bounding box center [357, 195] width 141 height 11
click at [480, 198] on div "Недоступные" at bounding box center [509, 195] width 141 height 11
click at [678, 187] on div "0" at bounding box center [661, 181] width 141 height 11
click at [308, 145] on span "База №2" at bounding box center [297, 147] width 32 height 11
click at [326, 229] on div "База №3" at bounding box center [387, 228] width 212 height 22
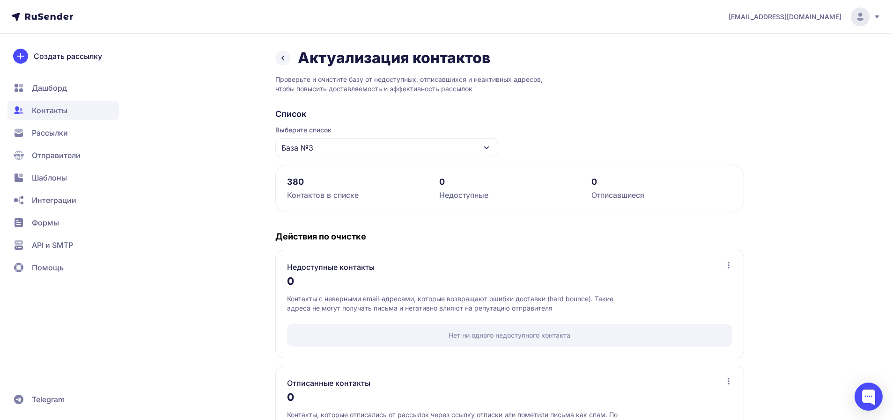
click at [351, 150] on div "База №3" at bounding box center [386, 148] width 223 height 19
click at [304, 207] on div "База №2" at bounding box center [387, 205] width 212 height 22
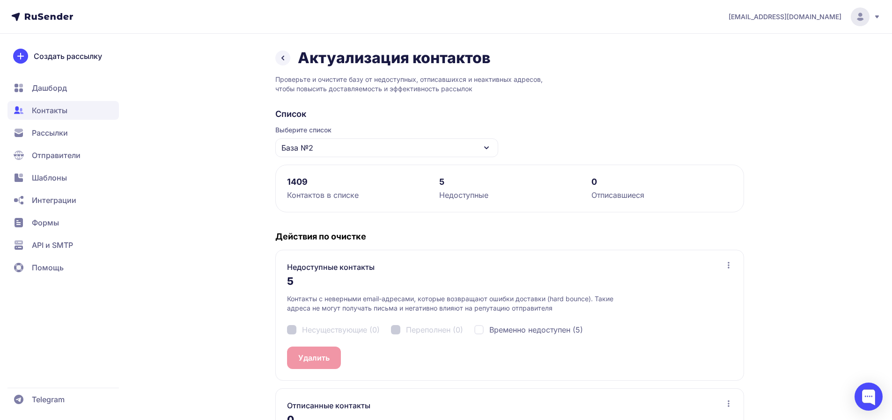
click at [61, 130] on span "Рассылки" at bounding box center [50, 132] width 36 height 11
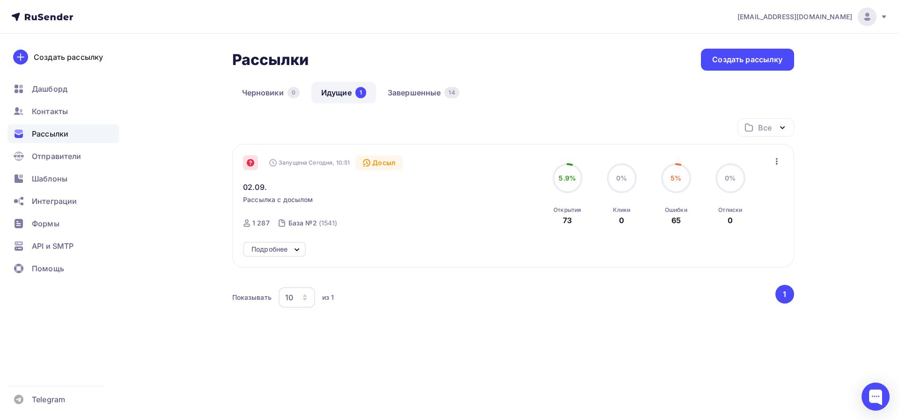
click at [254, 166] on div at bounding box center [250, 162] width 15 height 15
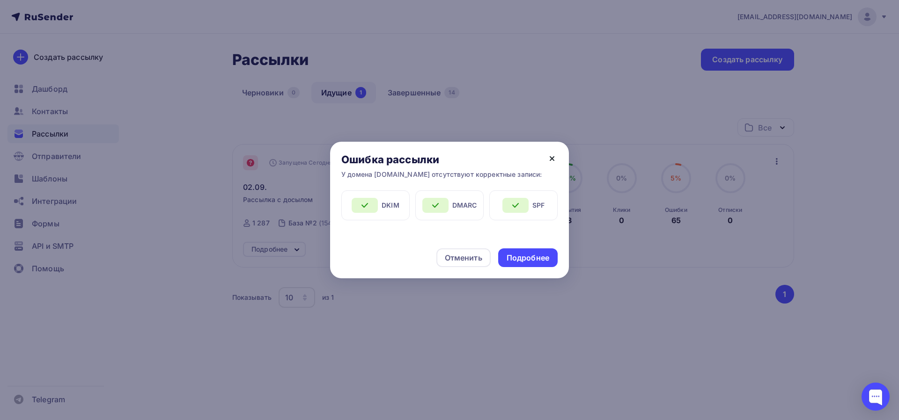
click at [554, 161] on icon at bounding box center [552, 159] width 4 height 4
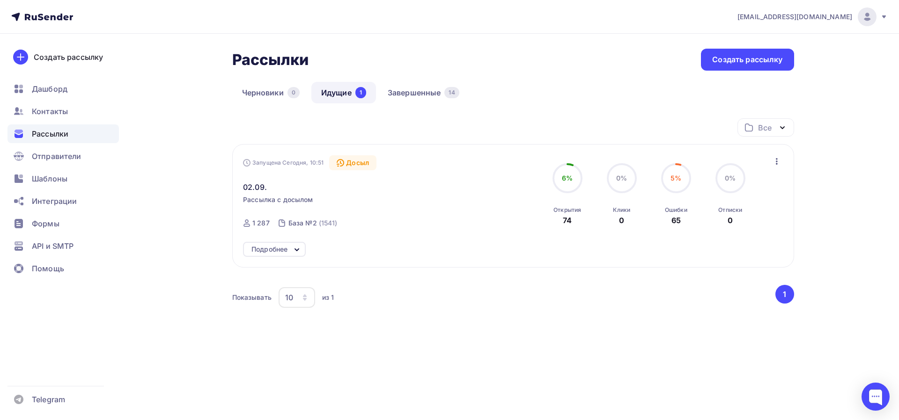
drag, startPoint x: 583, startPoint y: 212, endPoint x: 600, endPoint y: 338, distance: 127.5
click at [547, 214] on div "6% 6% Открытия 74" at bounding box center [567, 194] width 47 height 63
click at [613, 364] on div "Все Все папки Создать новую папку Запущена [DATE], 10:51 Досыл 02.09. Рассылка …" at bounding box center [513, 242] width 562 height 248
